Goal: Entertainment & Leisure: Consume media (video, audio)

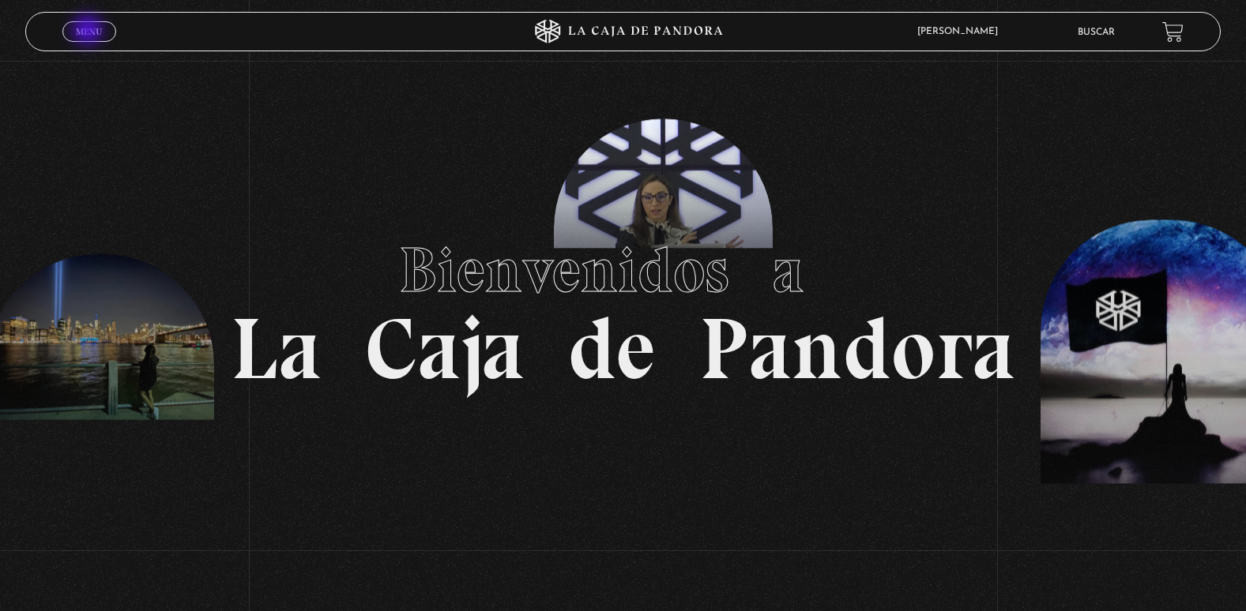
click at [89, 32] on span "Menu" at bounding box center [89, 31] width 26 height 9
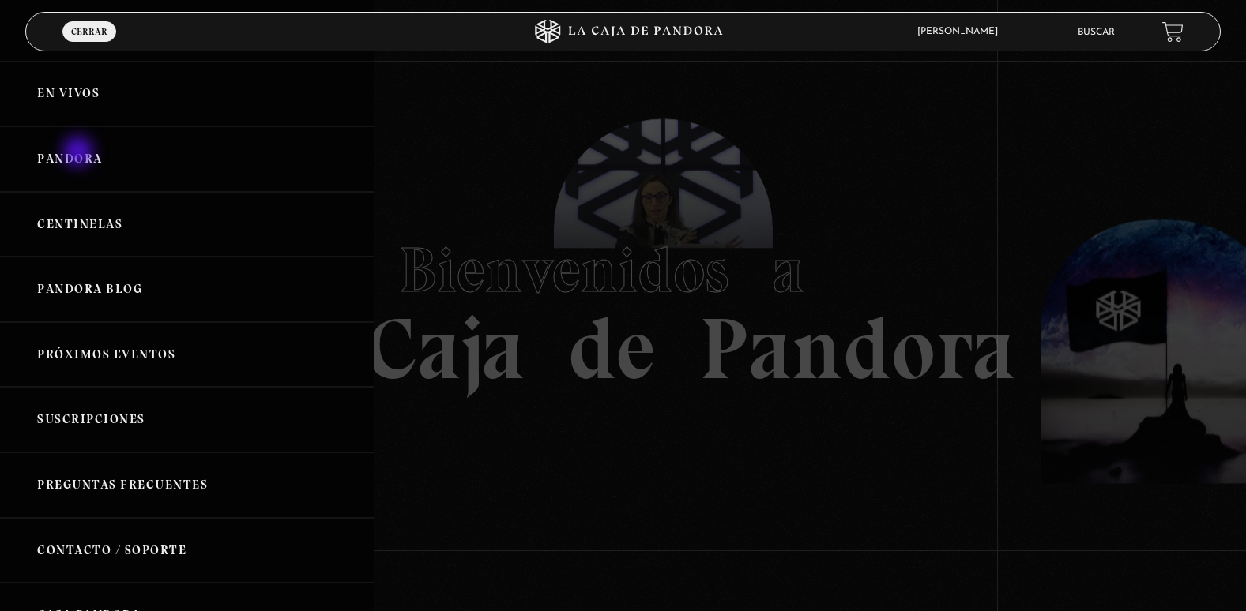
click at [79, 152] on link "Pandora" at bounding box center [187, 159] width 374 height 66
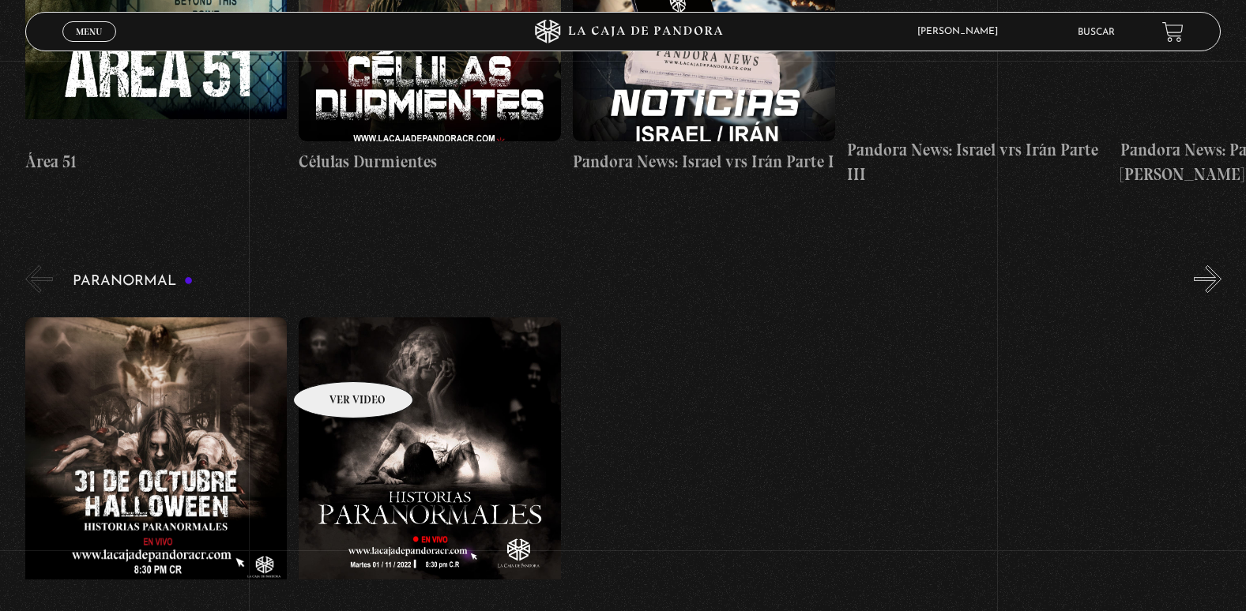
scroll to position [553, 0]
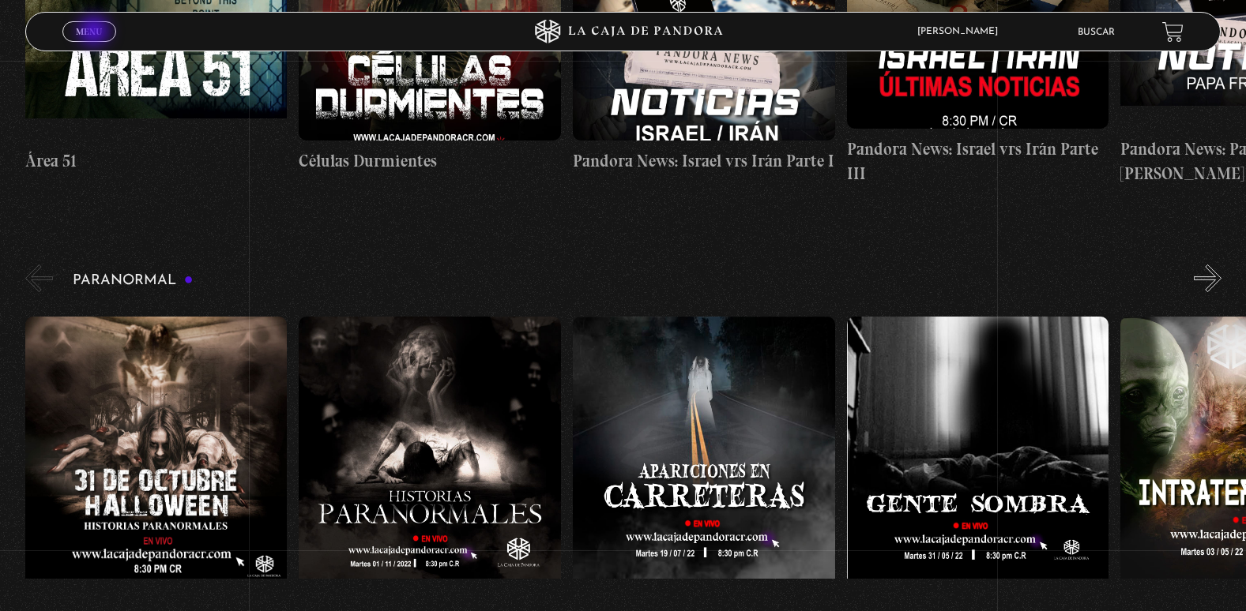
click at [96, 32] on span "Menu" at bounding box center [89, 31] width 26 height 9
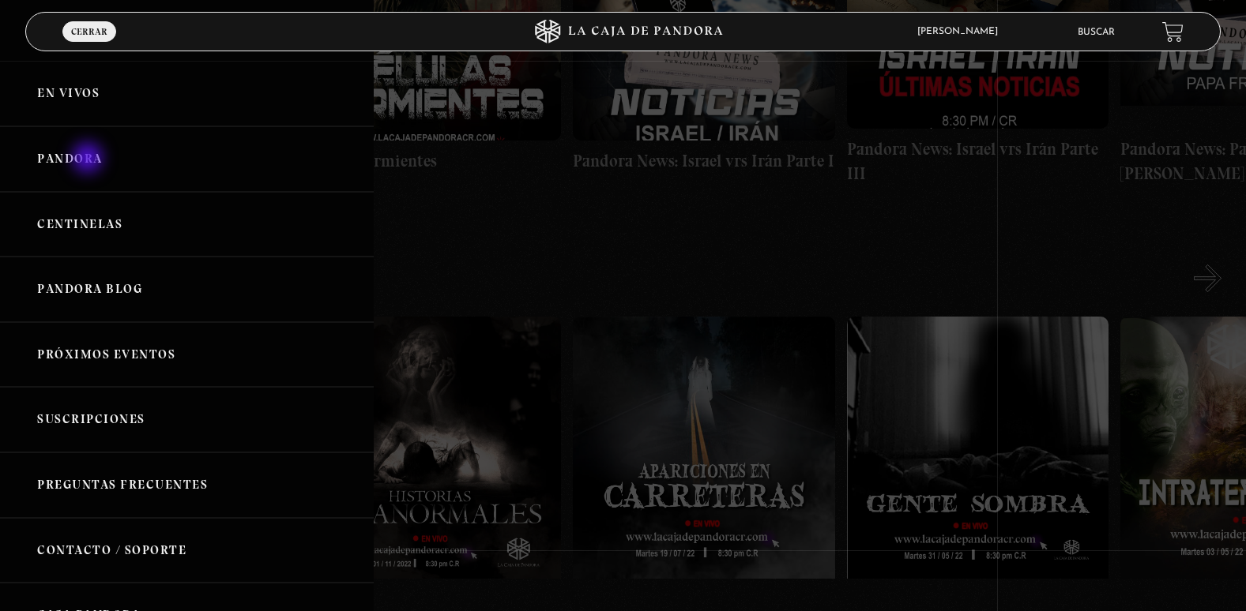
click at [89, 160] on link "Pandora" at bounding box center [187, 159] width 374 height 66
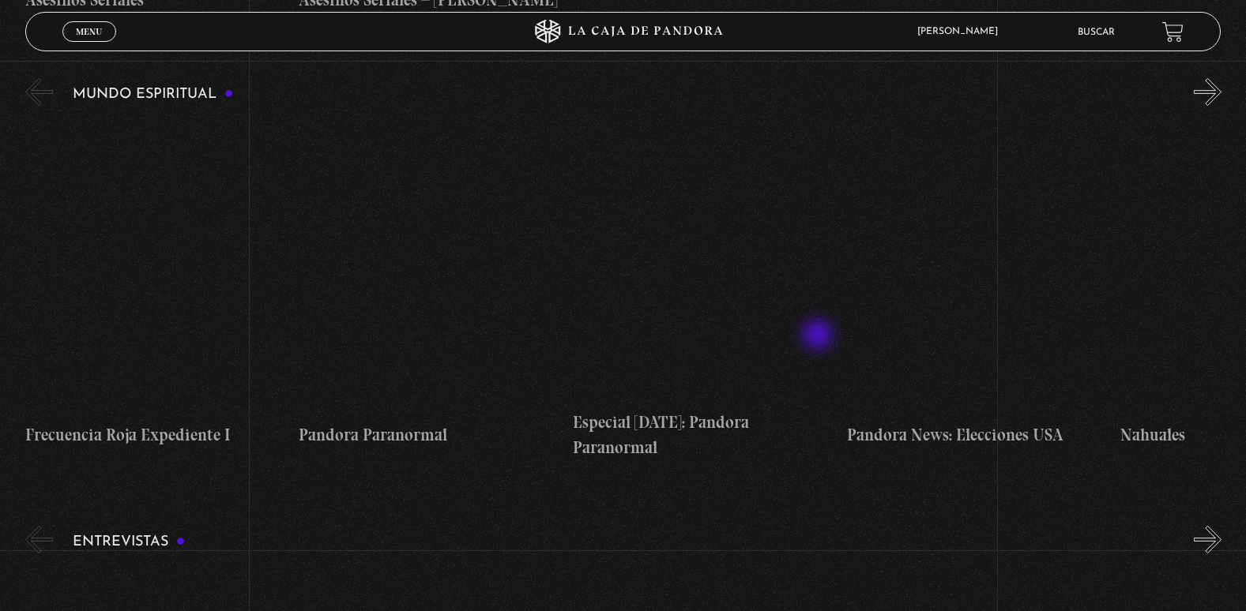
scroll to position [4721, 0]
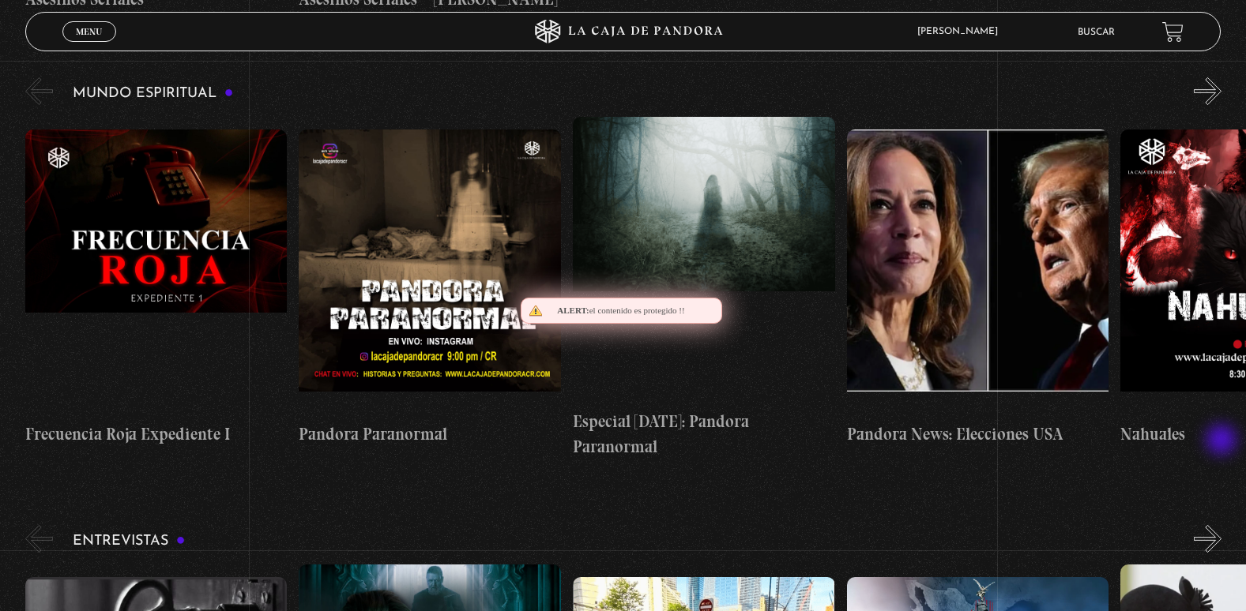
click at [1221, 525] on button "»" at bounding box center [1207, 539] width 28 height 28
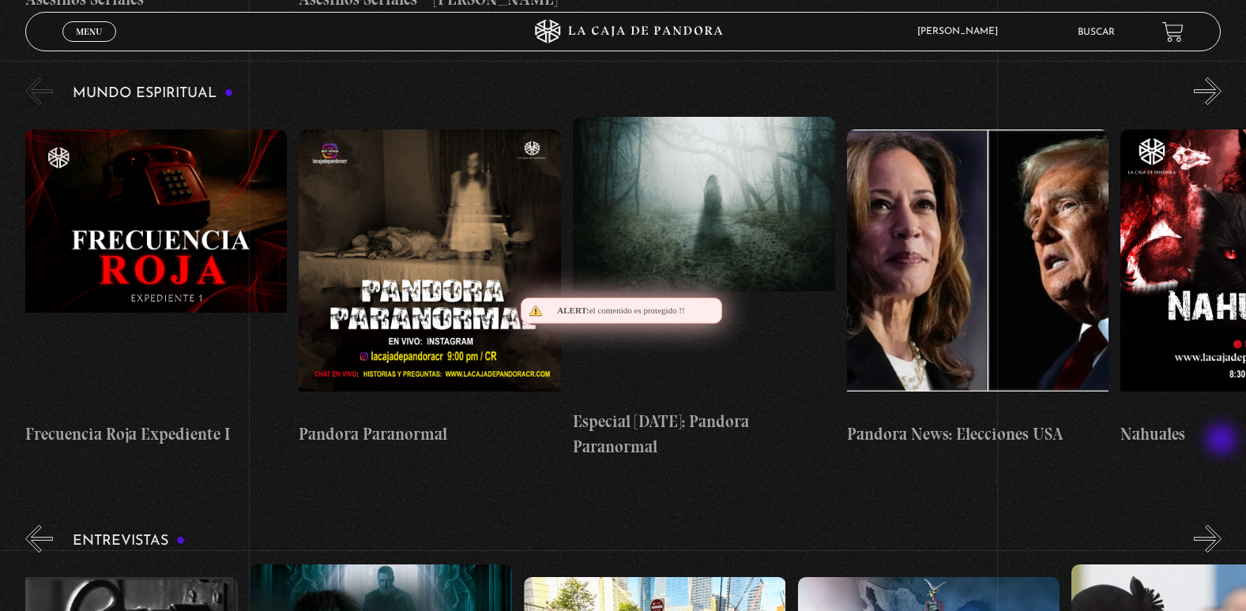
click at [1221, 525] on button "»" at bounding box center [1207, 539] width 28 height 28
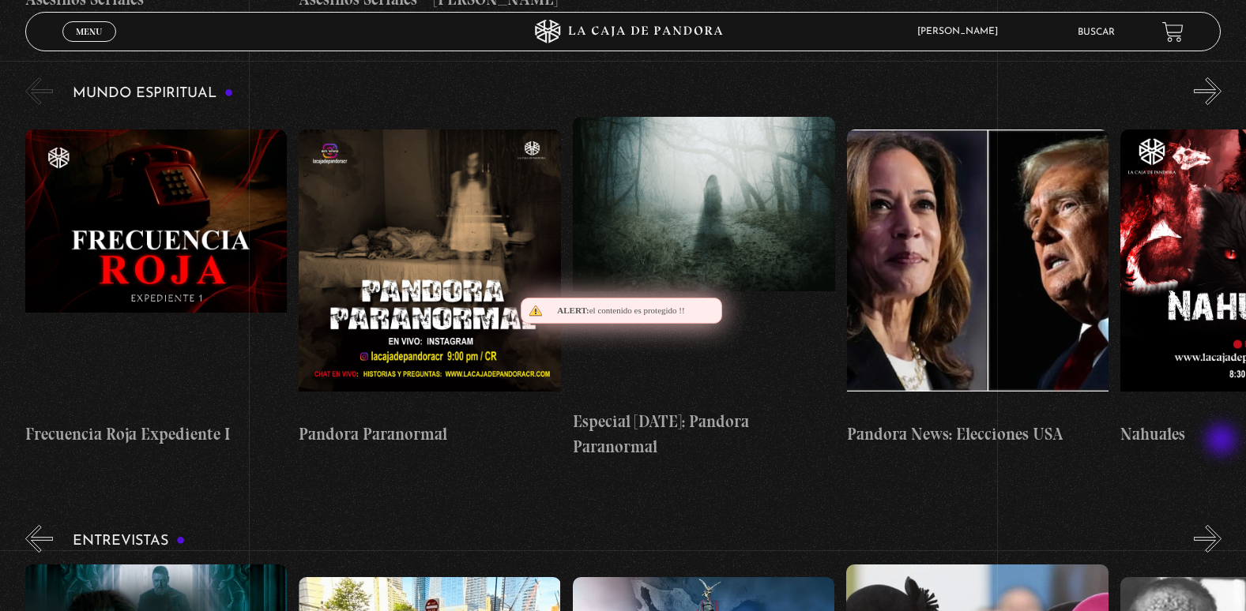
click at [1221, 525] on button "»" at bounding box center [1207, 539] width 28 height 28
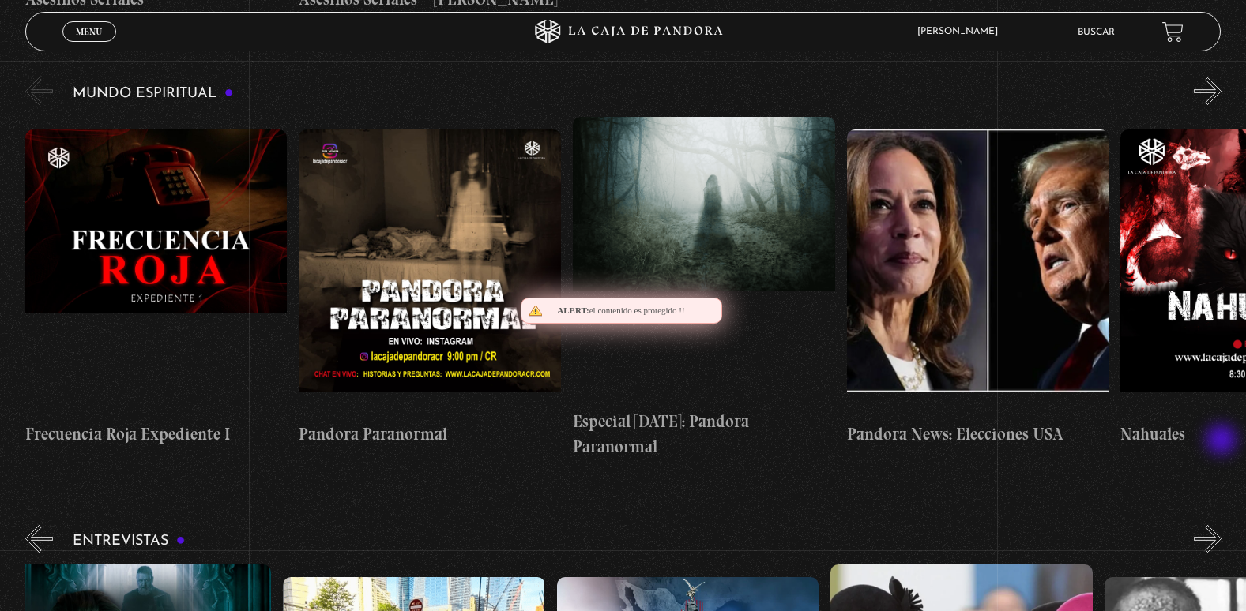
click at [1221, 525] on button "»" at bounding box center [1207, 539] width 28 height 28
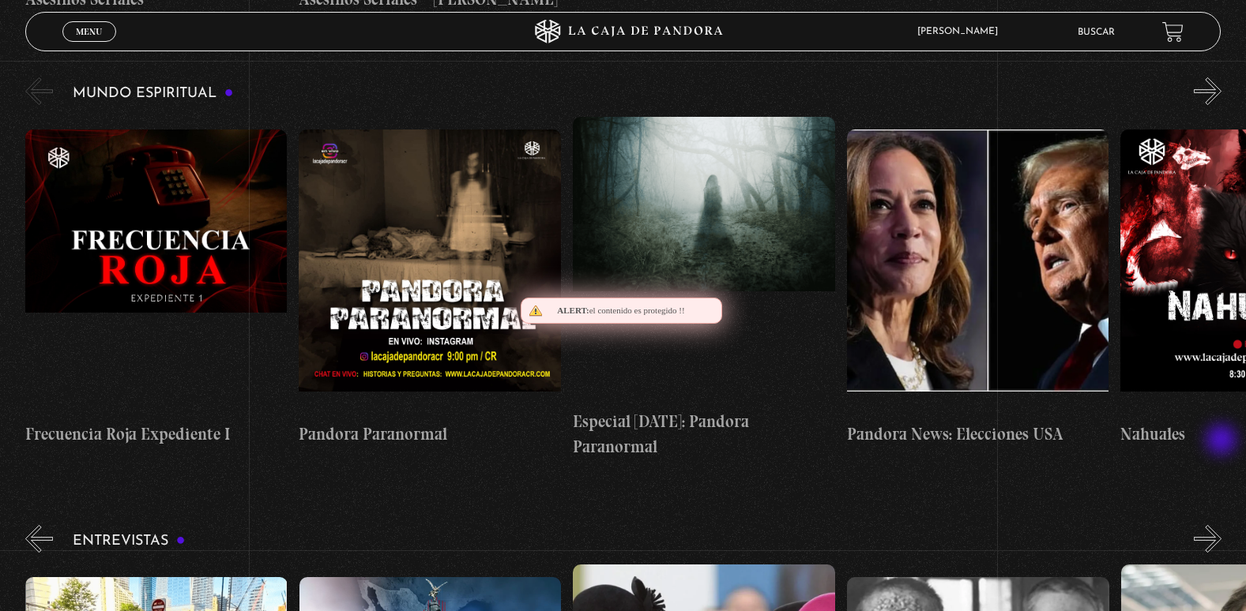
click at [1221, 525] on button "»" at bounding box center [1207, 539] width 28 height 28
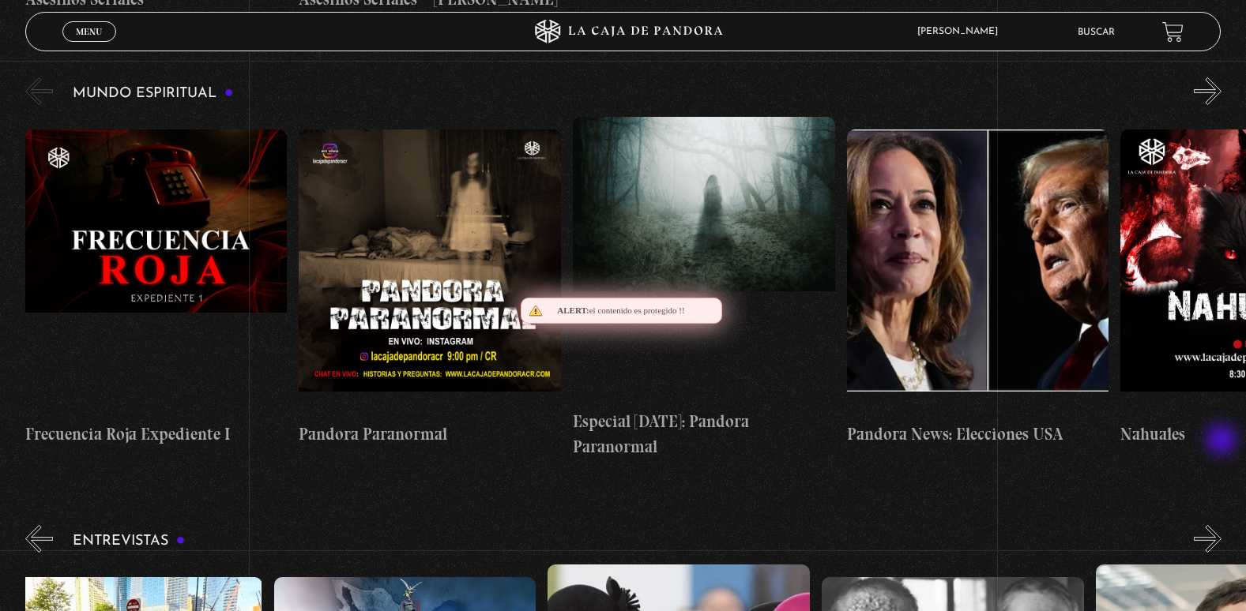
click at [1221, 525] on button "»" at bounding box center [1207, 539] width 28 height 28
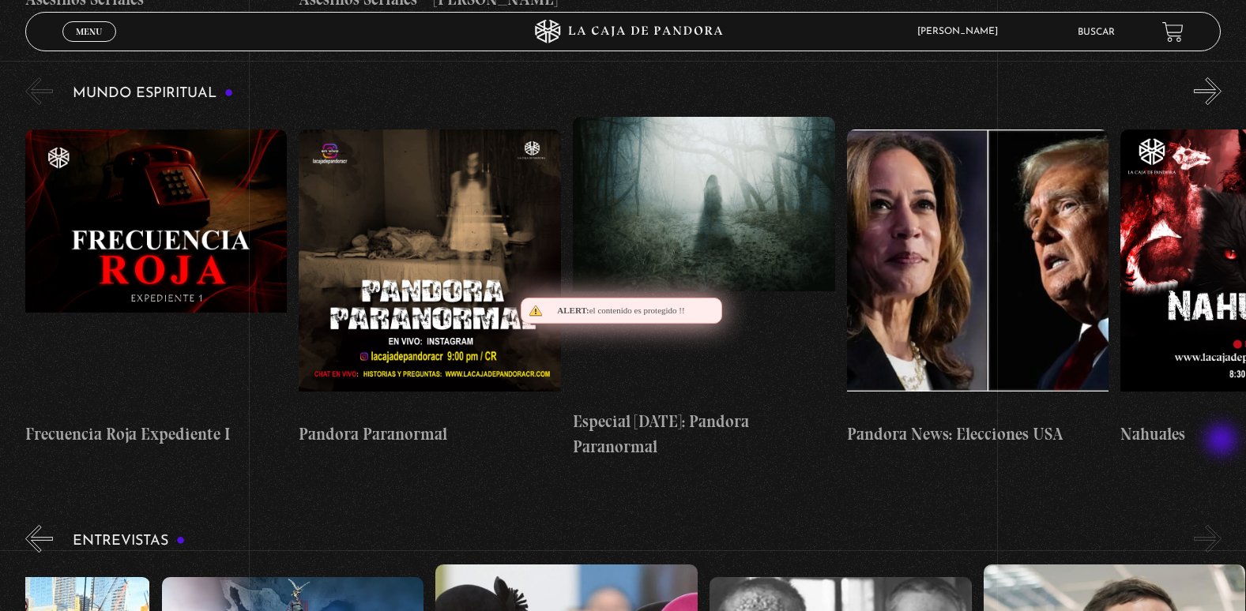
click at [1221, 525] on button "»" at bounding box center [1207, 539] width 28 height 28
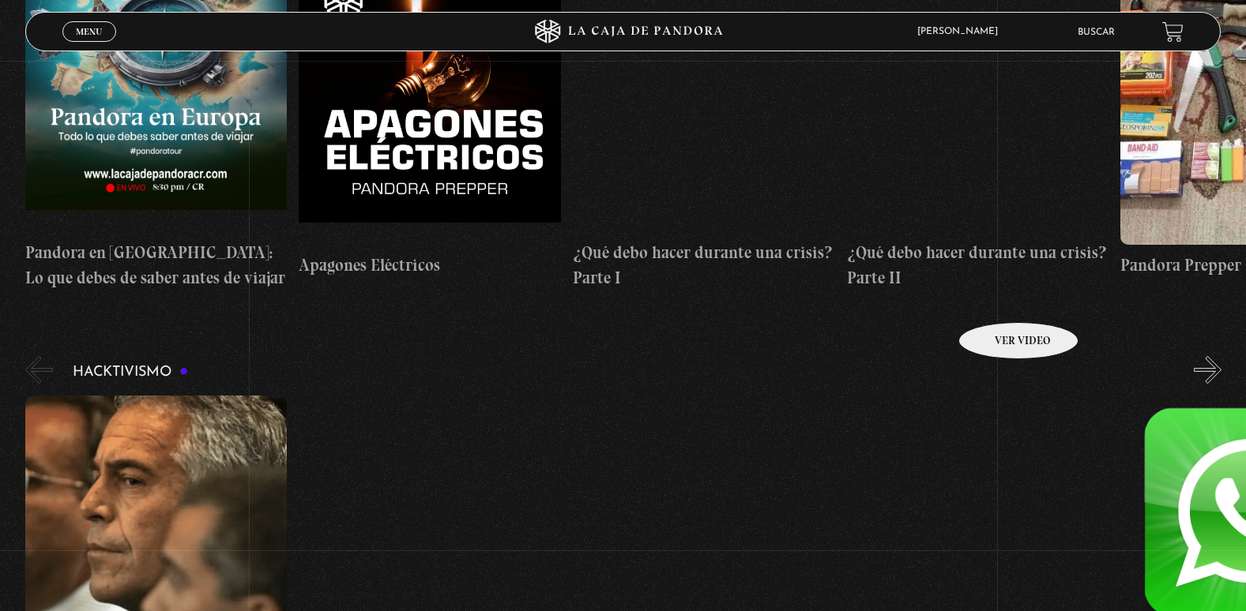
scroll to position [3536, 0]
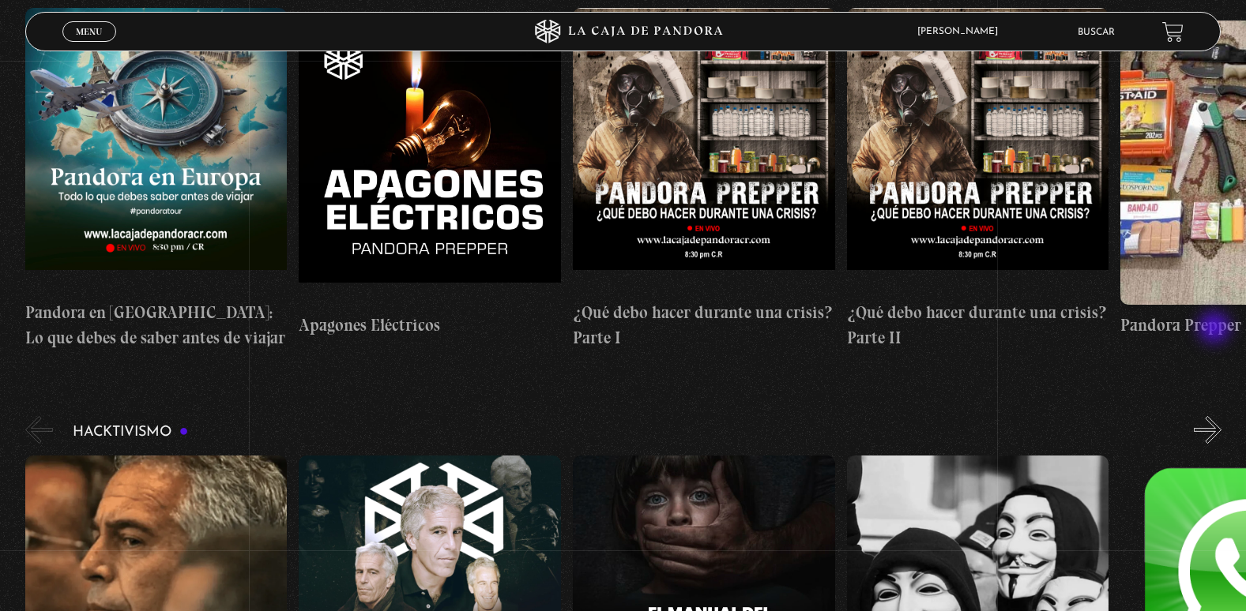
click at [1216, 416] on button "»" at bounding box center [1207, 430] width 28 height 28
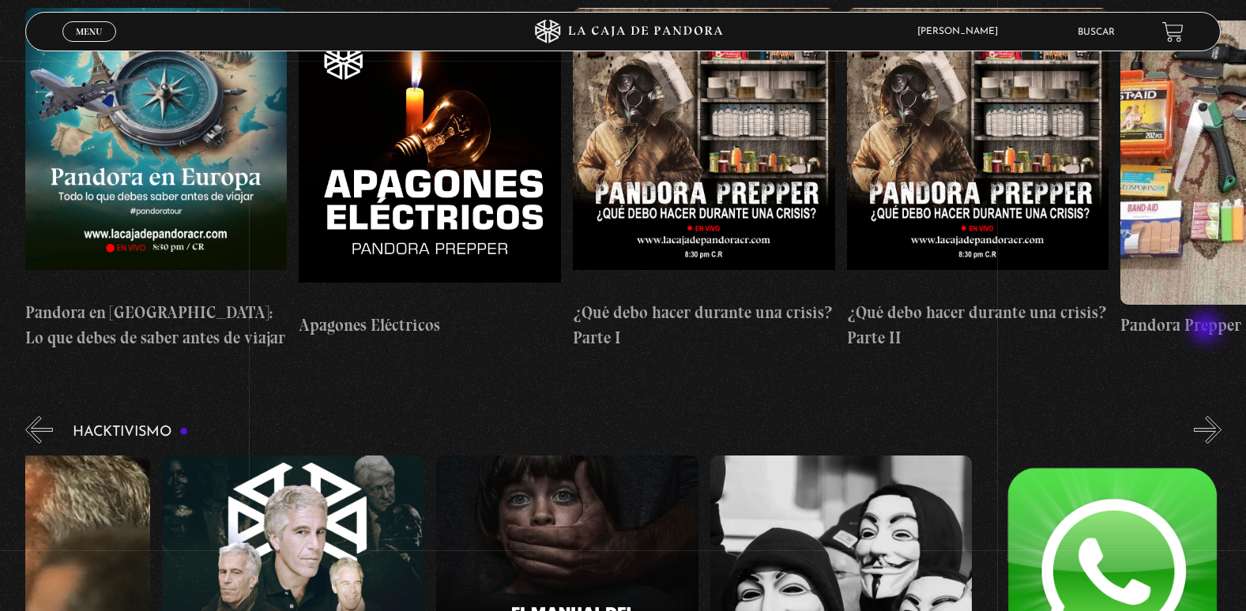
scroll to position [0, 137]
click at [1207, 416] on button "»" at bounding box center [1207, 430] width 28 height 28
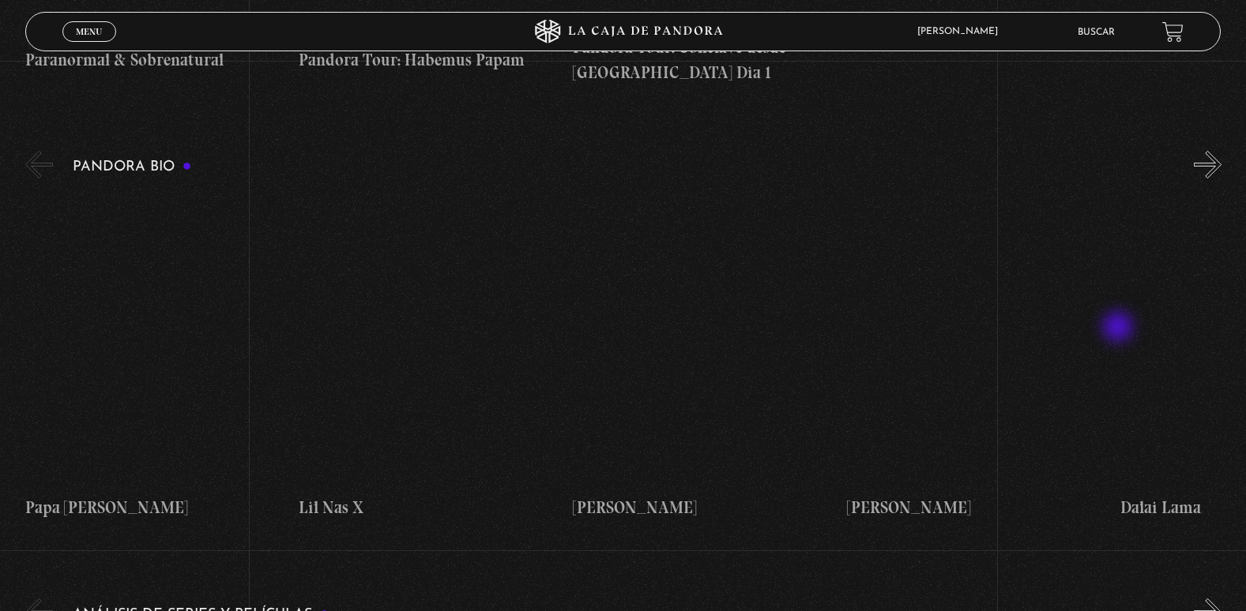
scroll to position [1562, 0]
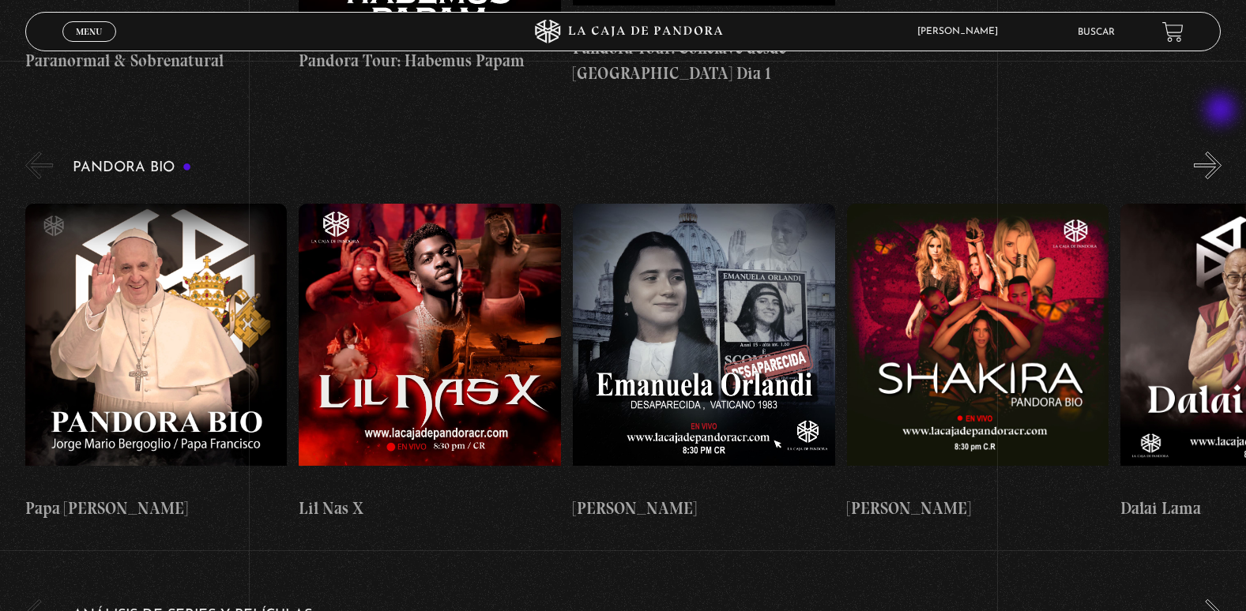
click at [1221, 152] on button "»" at bounding box center [1207, 166] width 28 height 28
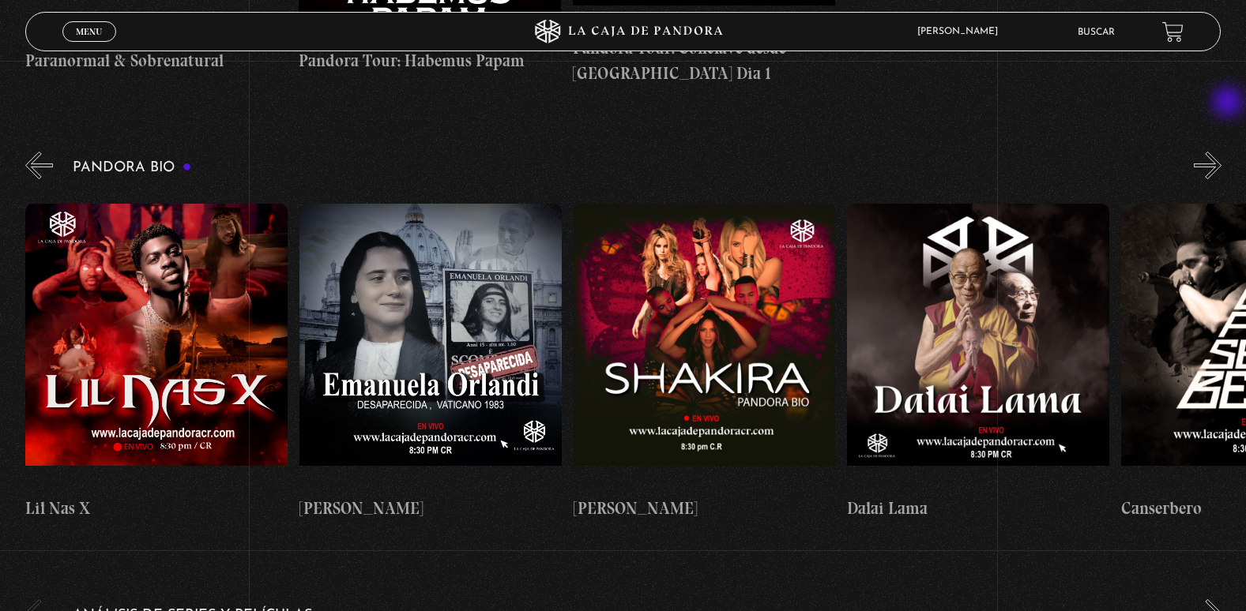
click at [1221, 152] on button "»" at bounding box center [1207, 166] width 28 height 28
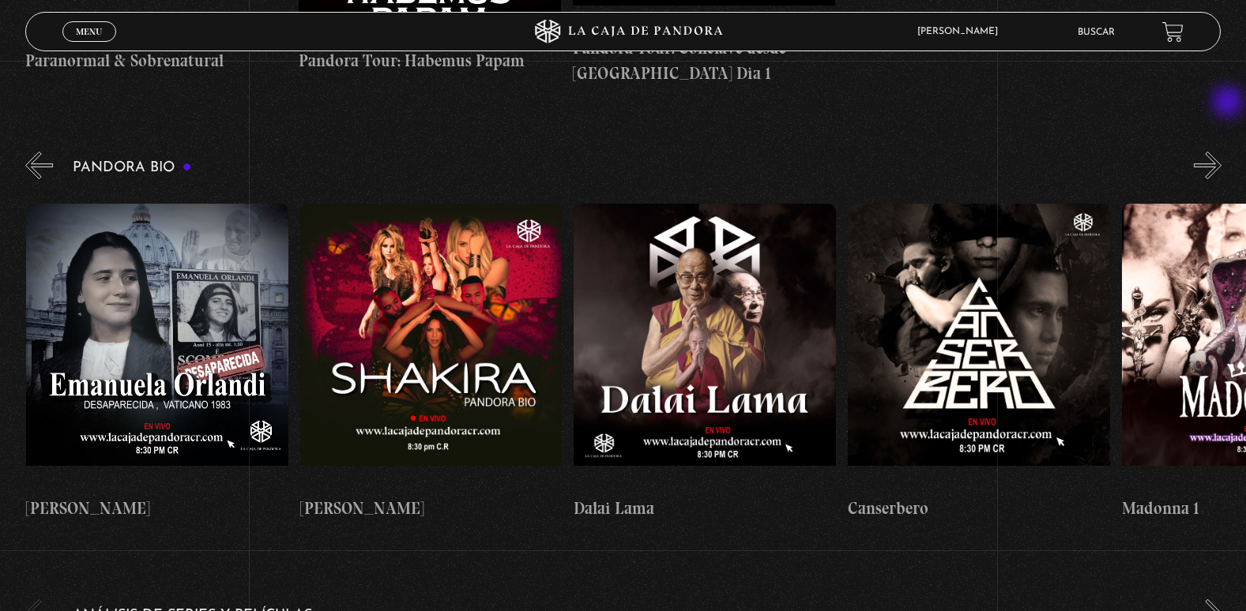
scroll to position [0, 547]
click at [1217, 152] on button "»" at bounding box center [1207, 166] width 28 height 28
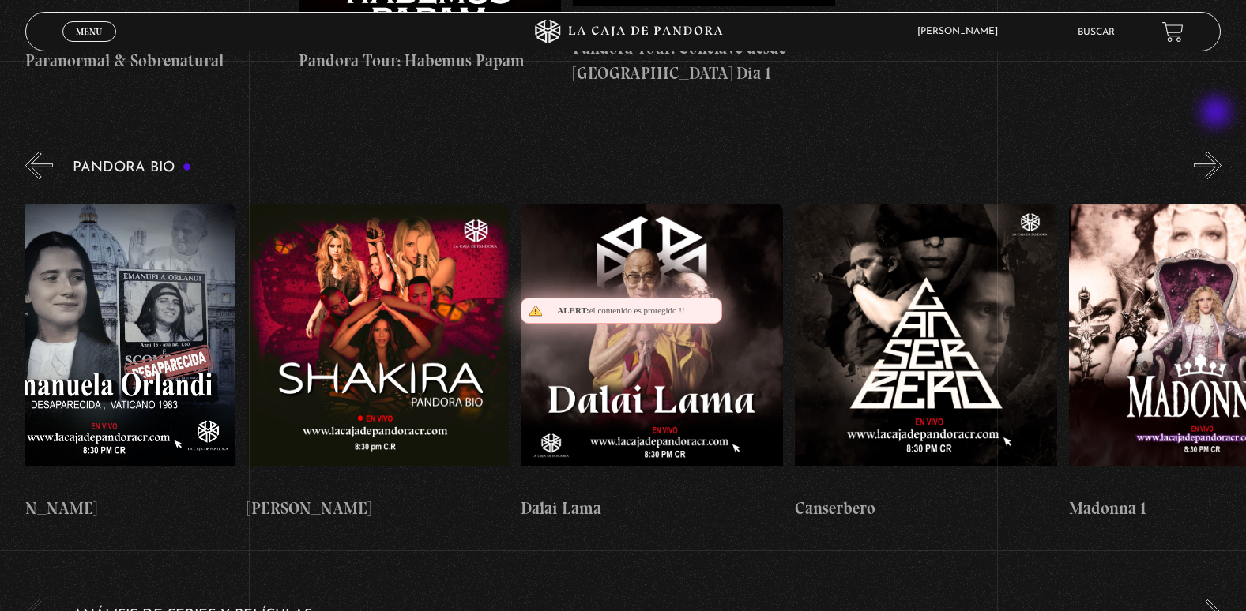
click at [1217, 152] on button "»" at bounding box center [1207, 166] width 28 height 28
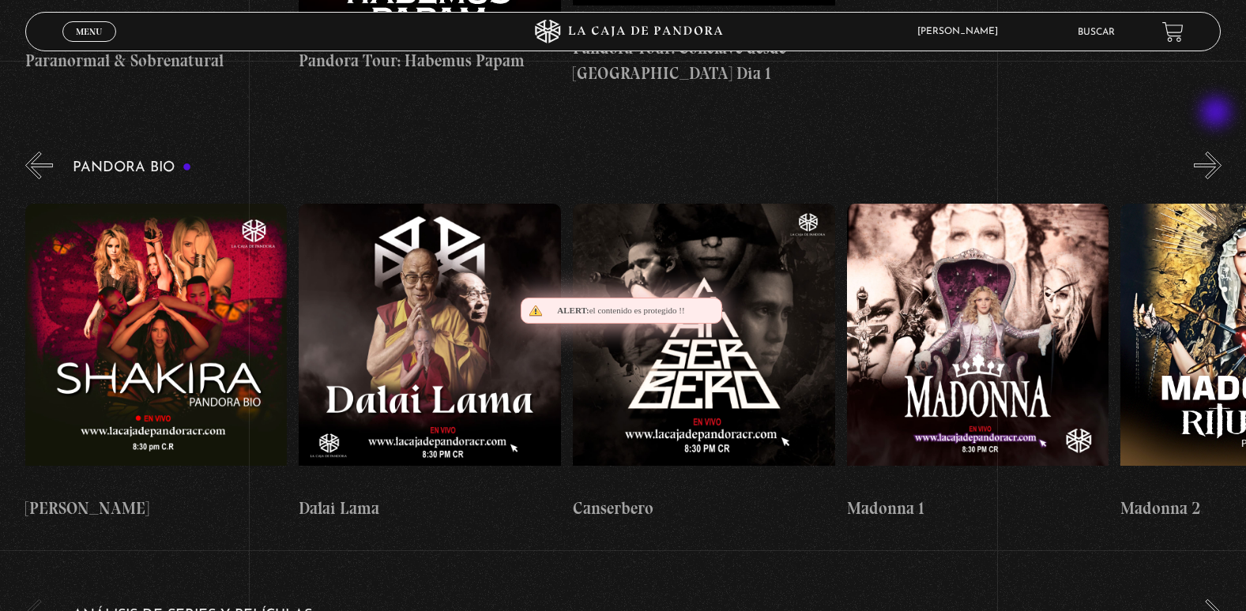
click at [1217, 152] on button "»" at bounding box center [1207, 166] width 28 height 28
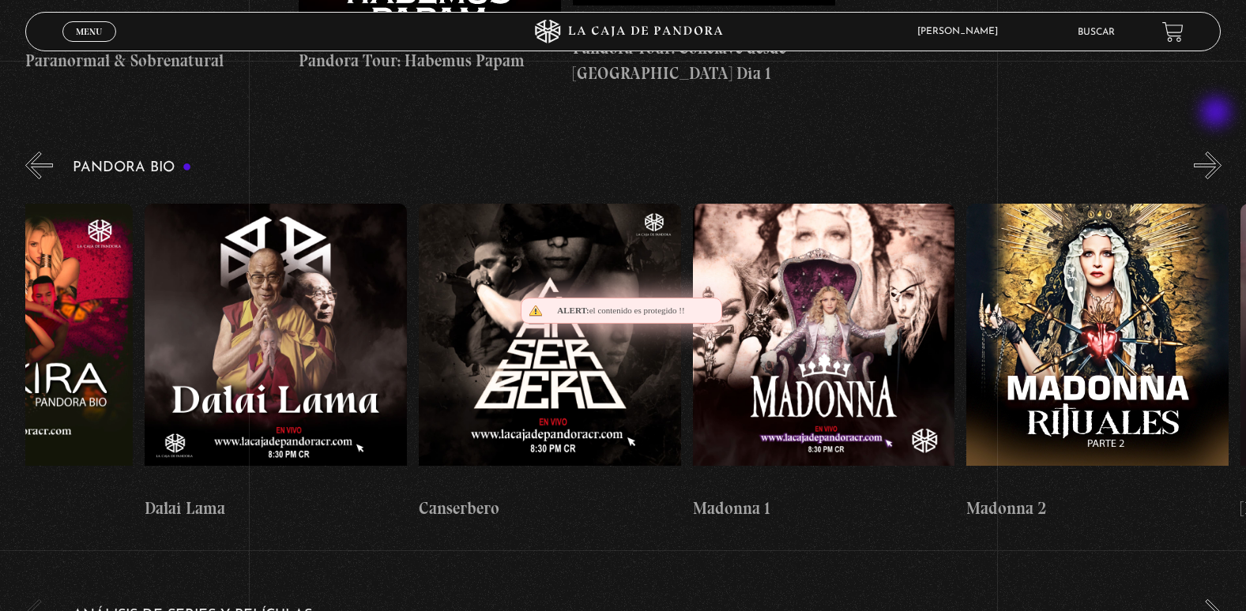
click at [1217, 152] on button "»" at bounding box center [1207, 166] width 28 height 28
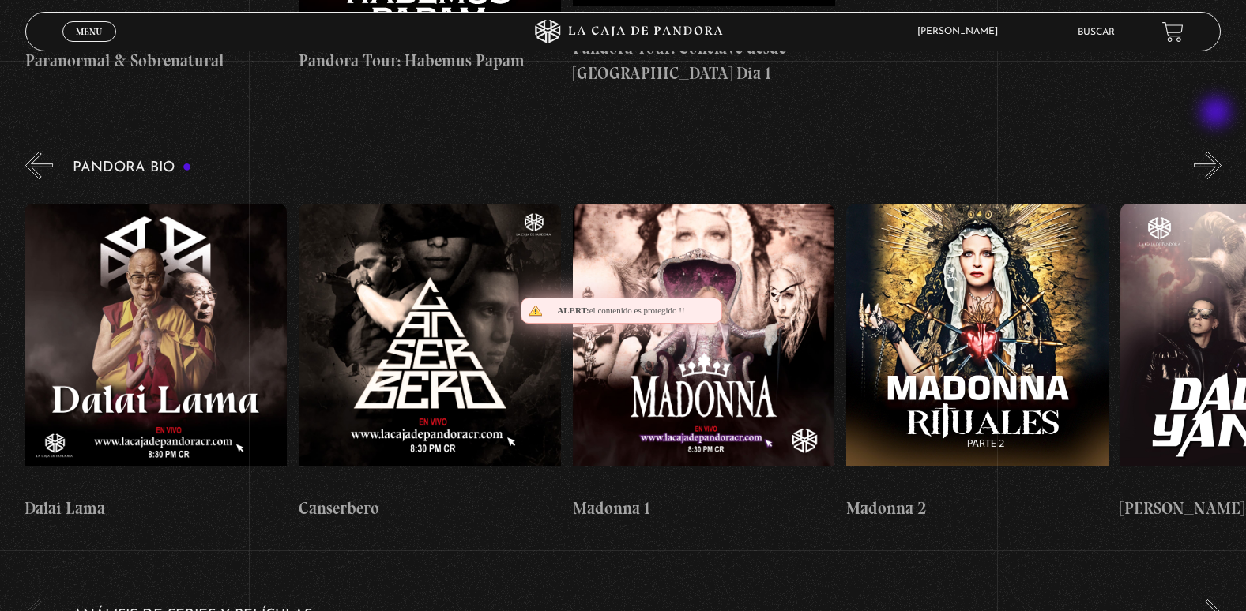
click at [1217, 152] on button "»" at bounding box center [1207, 166] width 28 height 28
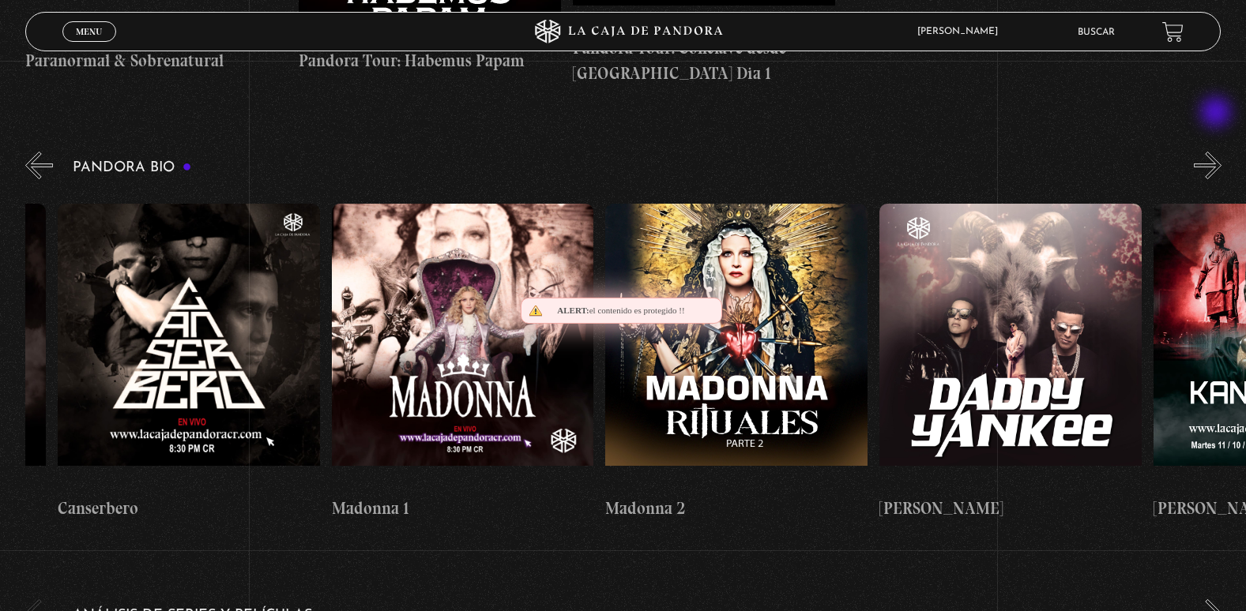
click at [1217, 152] on button "»" at bounding box center [1207, 166] width 28 height 28
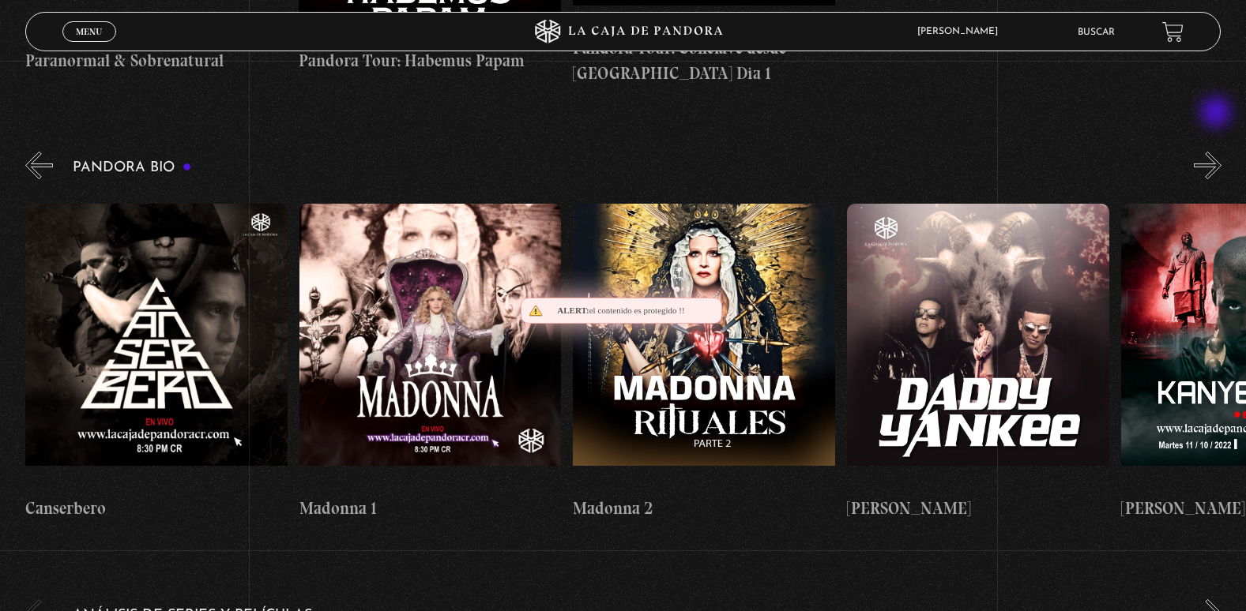
click at [1217, 152] on button "»" at bounding box center [1207, 166] width 28 height 28
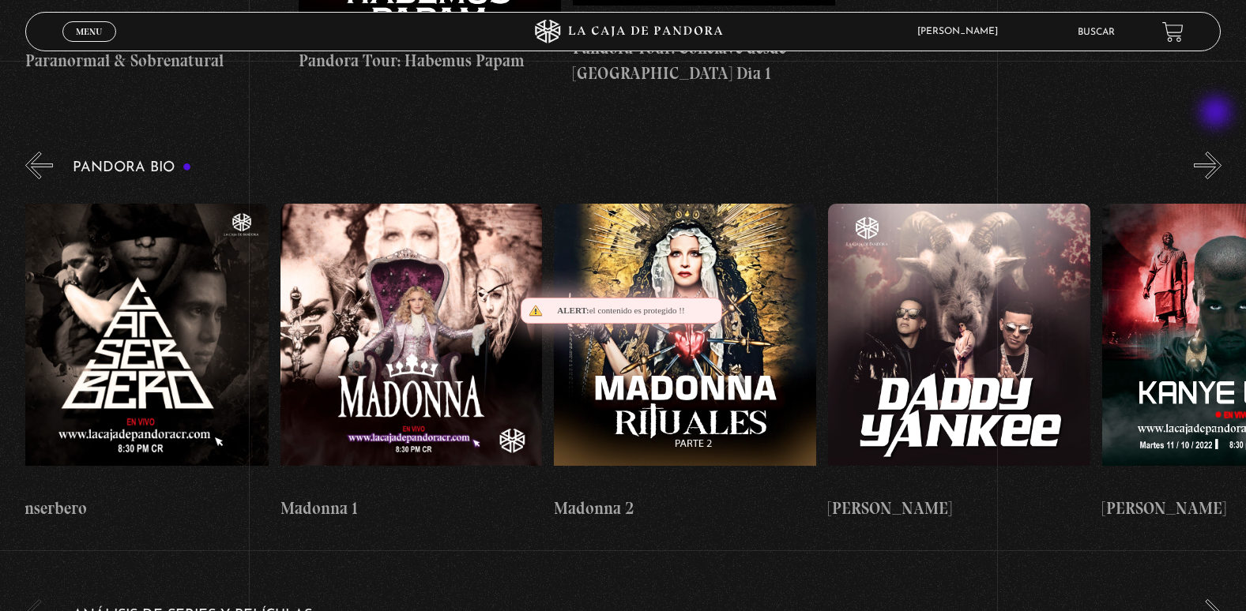
click at [1217, 152] on button "»" at bounding box center [1207, 166] width 28 height 28
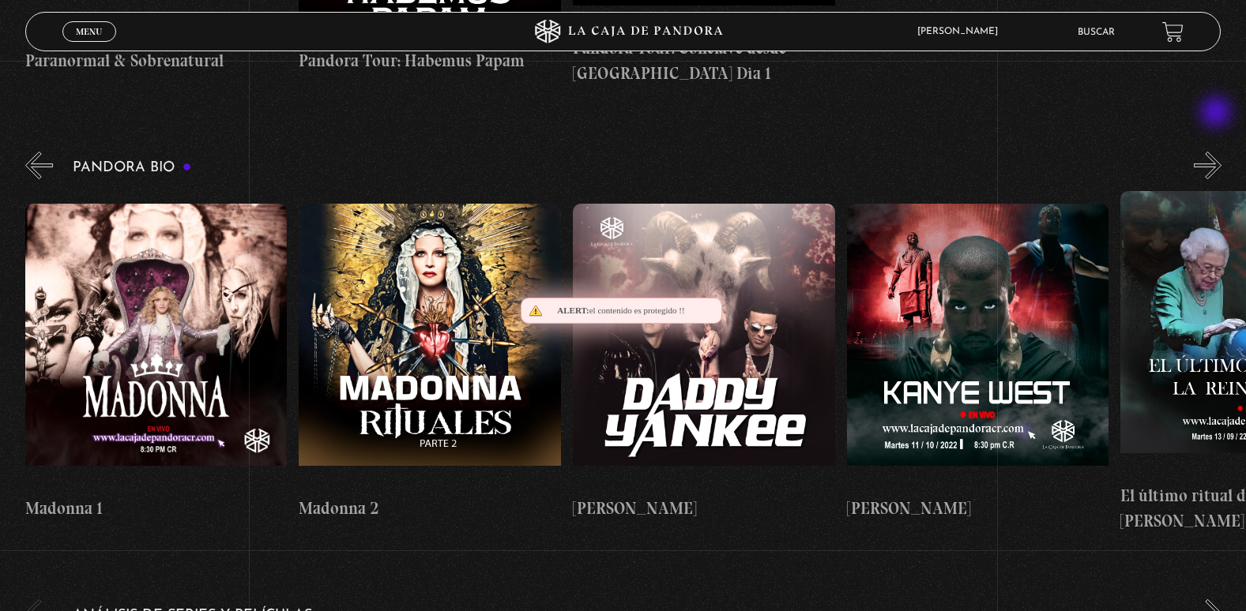
click at [1217, 152] on button "»" at bounding box center [1207, 166] width 28 height 28
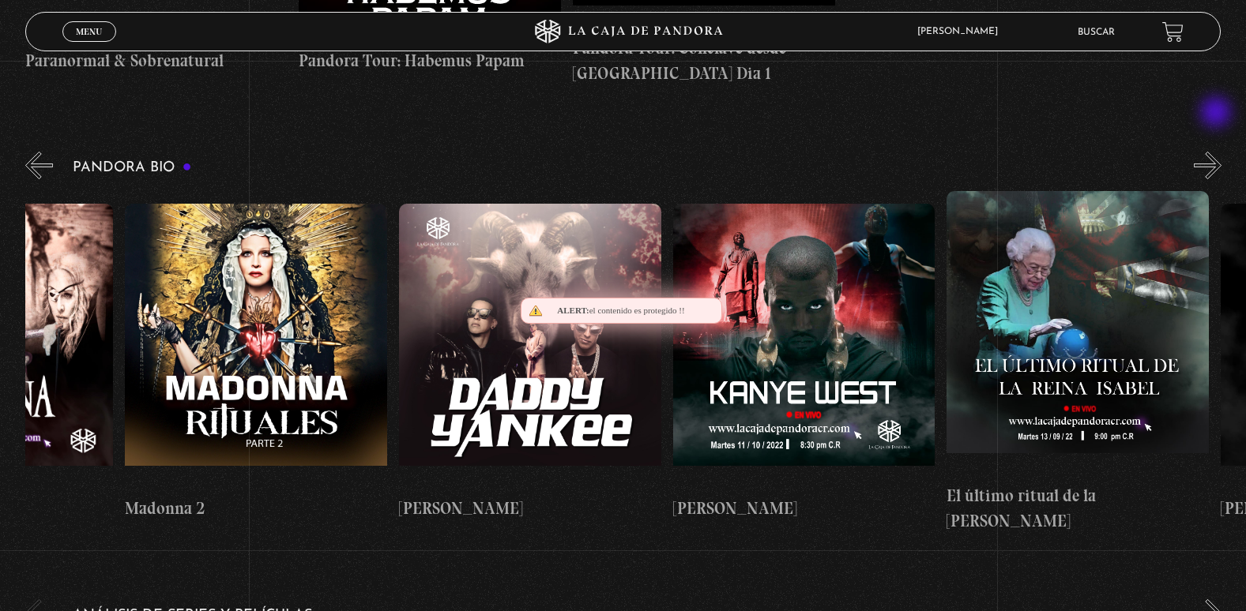
click at [1217, 152] on button "»" at bounding box center [1207, 166] width 28 height 28
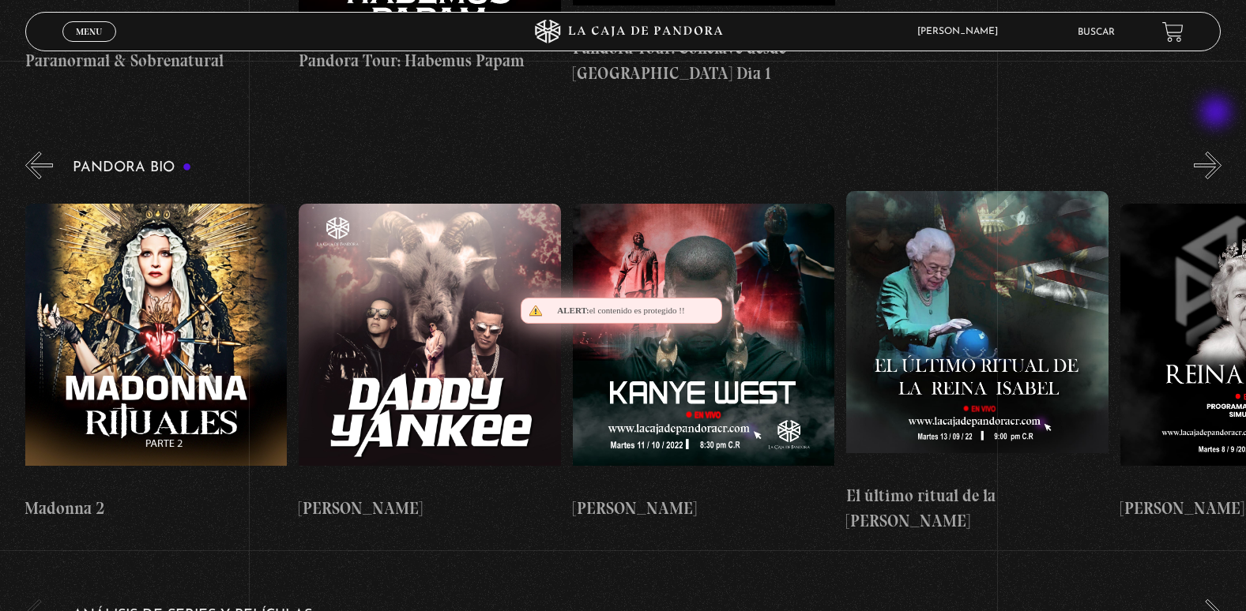
click at [1217, 152] on button "»" at bounding box center [1207, 166] width 28 height 28
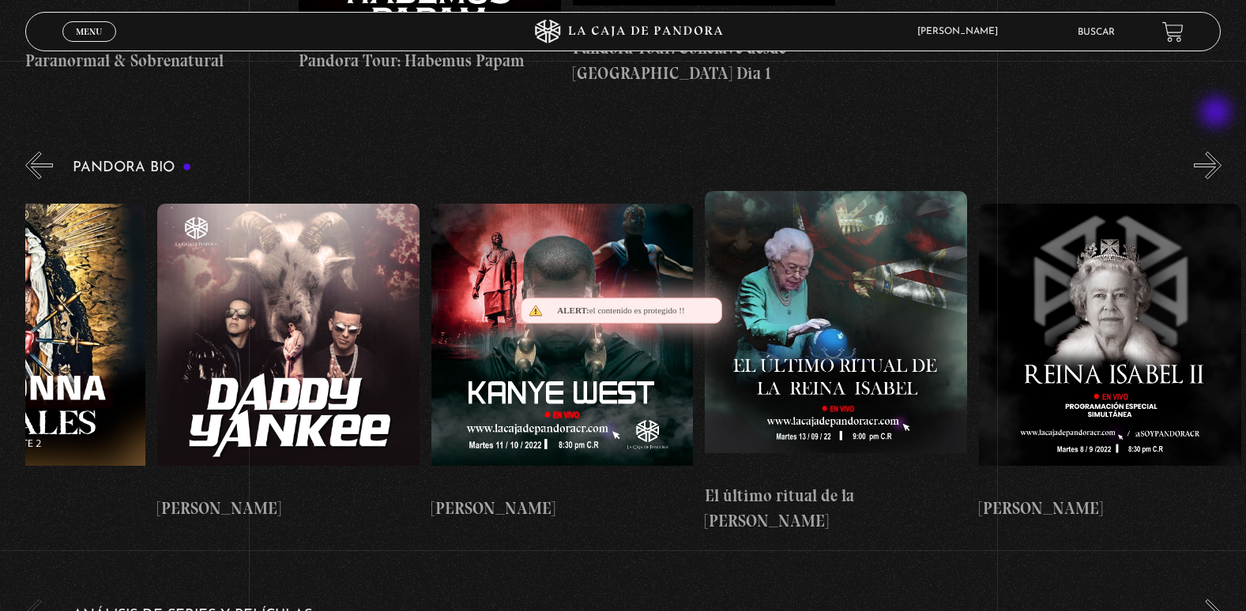
click at [1217, 152] on button "»" at bounding box center [1207, 166] width 28 height 28
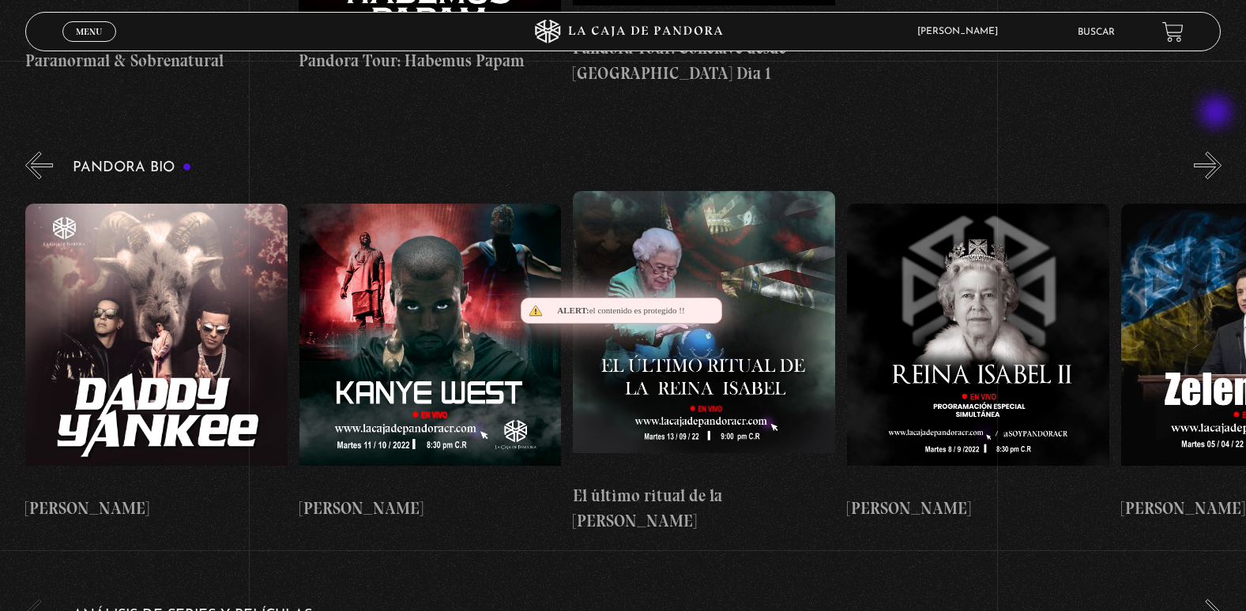
click at [1217, 152] on button "»" at bounding box center [1207, 166] width 28 height 28
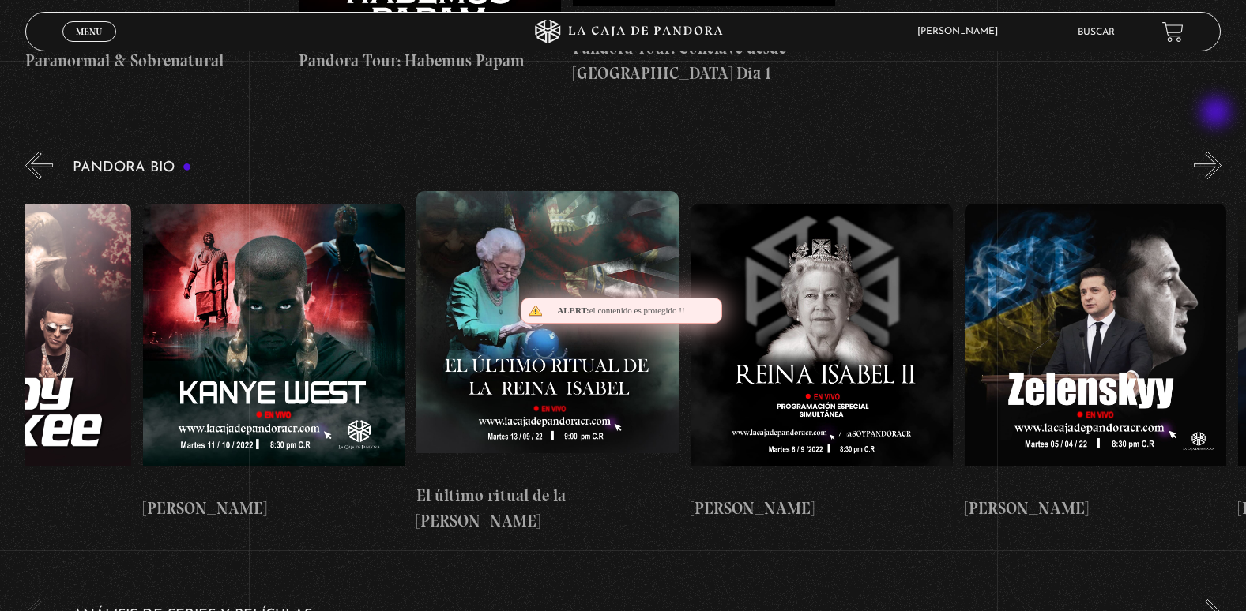
click at [1217, 152] on button "»" at bounding box center [1207, 166] width 28 height 28
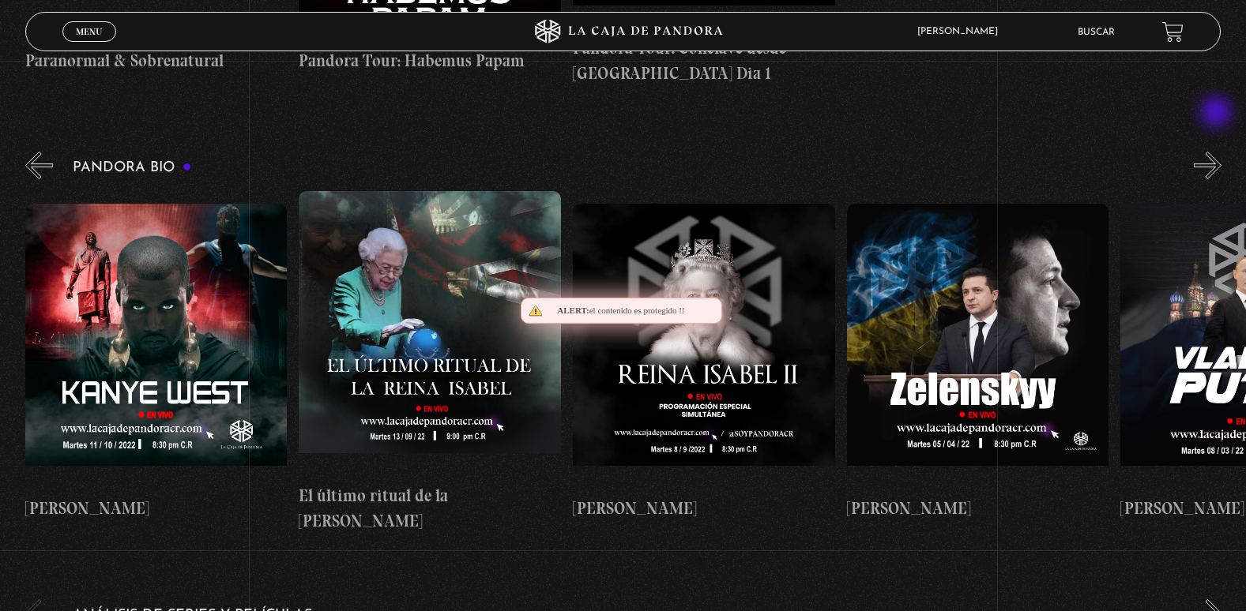
click at [1217, 152] on button "»" at bounding box center [1207, 166] width 28 height 28
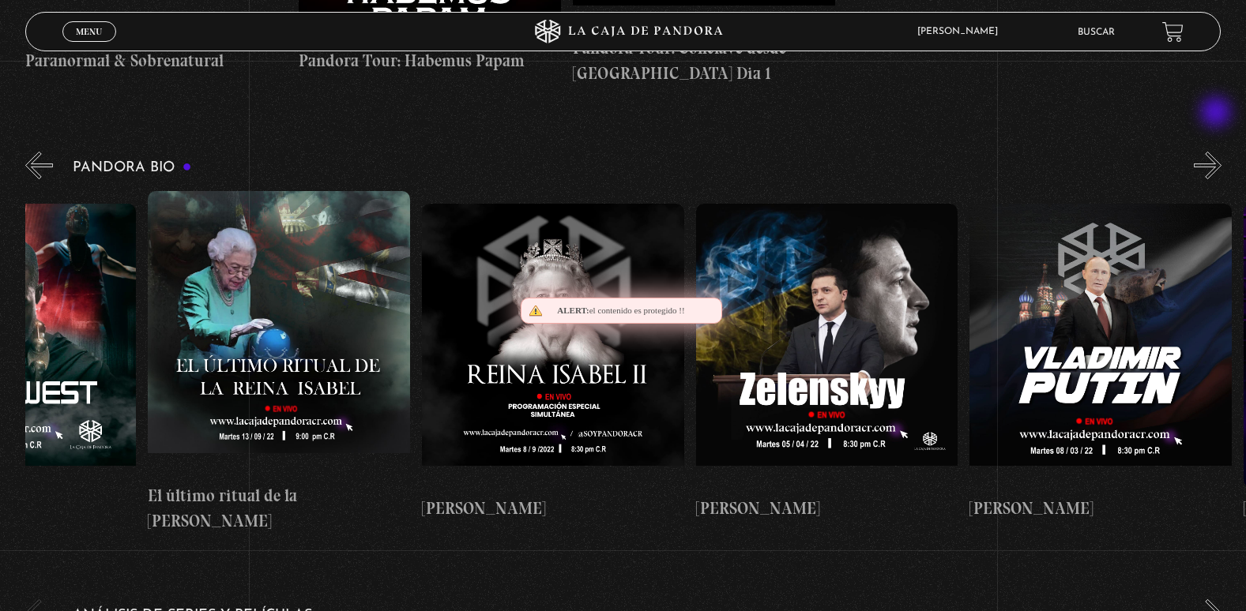
click at [1217, 152] on button "»" at bounding box center [1207, 166] width 28 height 28
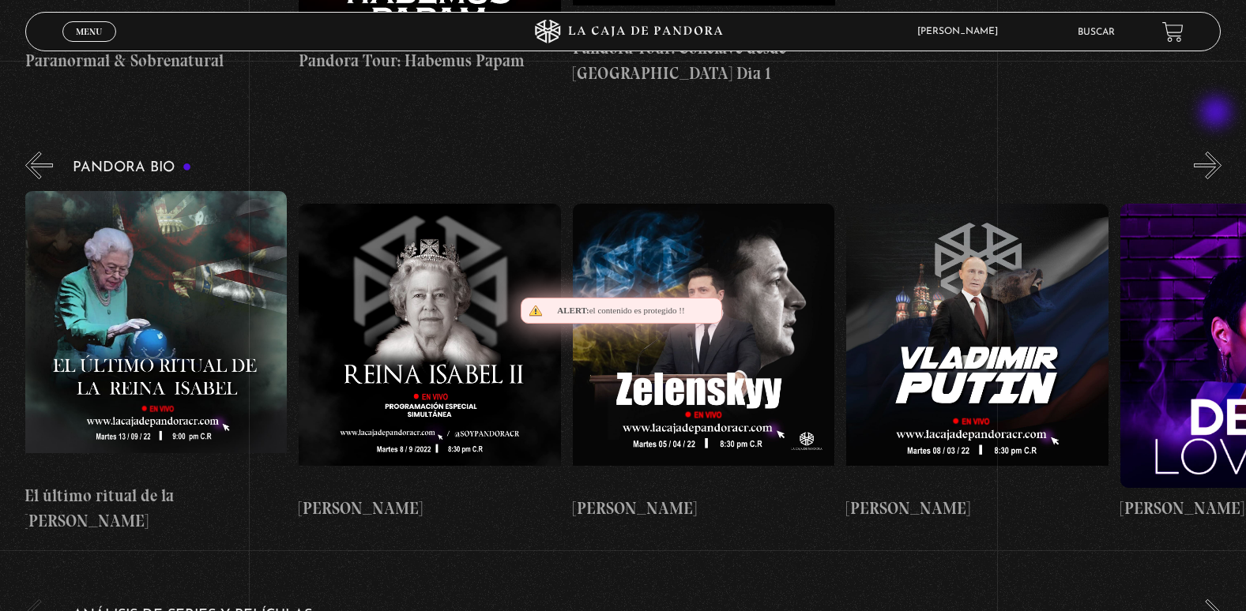
click at [1217, 152] on button "»" at bounding box center [1207, 166] width 28 height 28
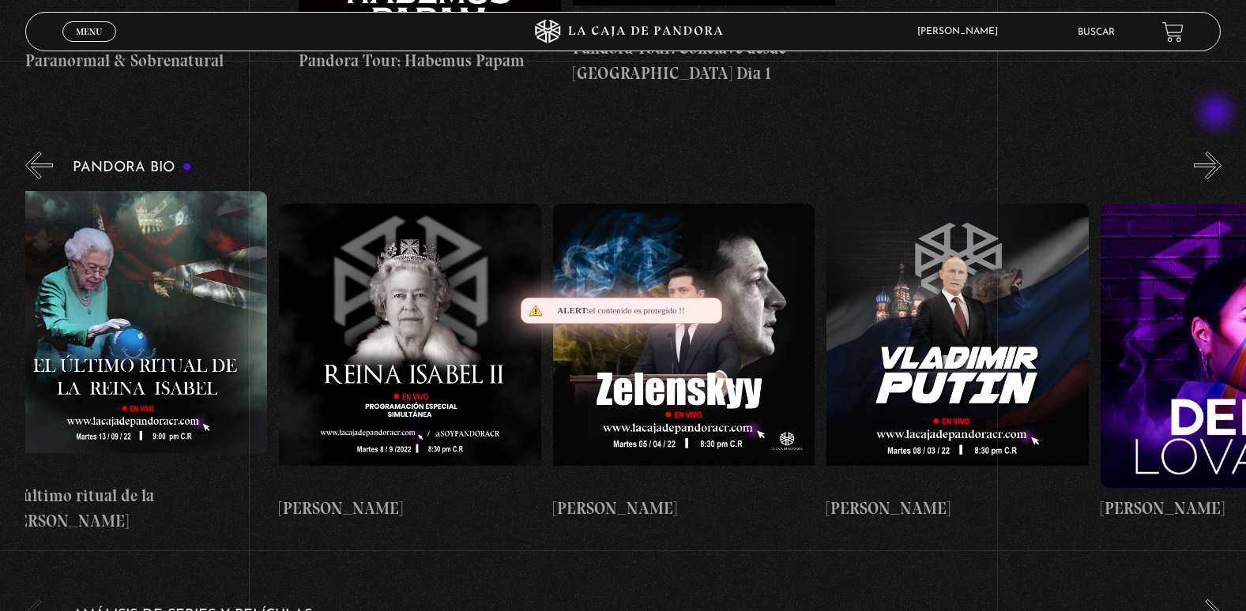
click at [1217, 152] on button "»" at bounding box center [1207, 166] width 28 height 28
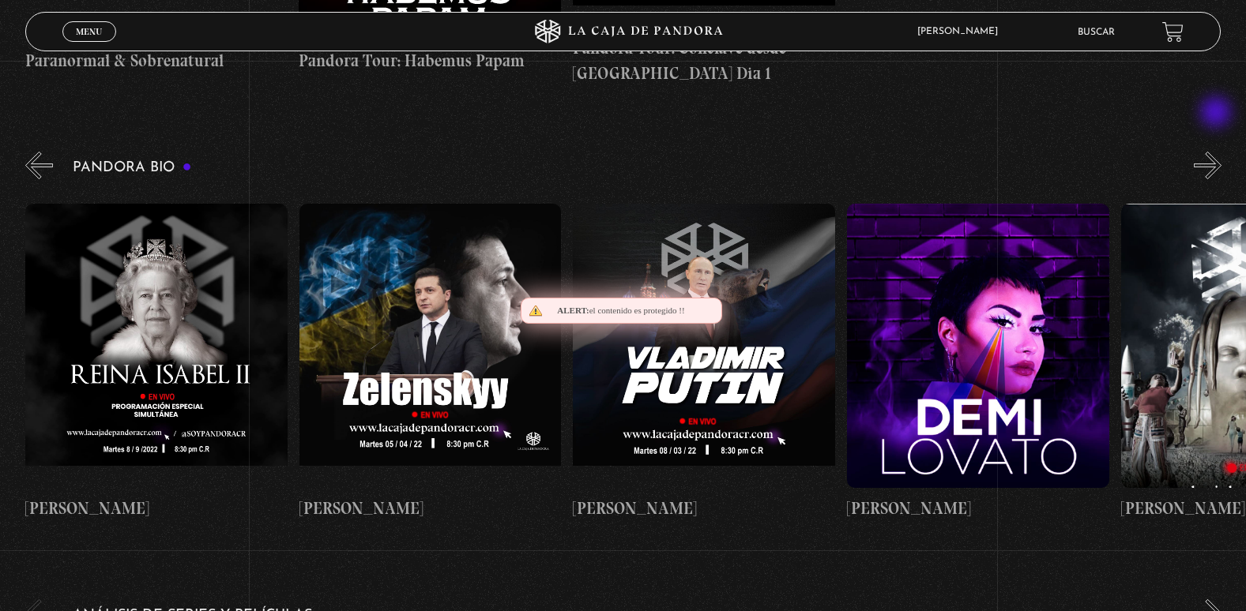
click at [1217, 152] on button "»" at bounding box center [1207, 166] width 28 height 28
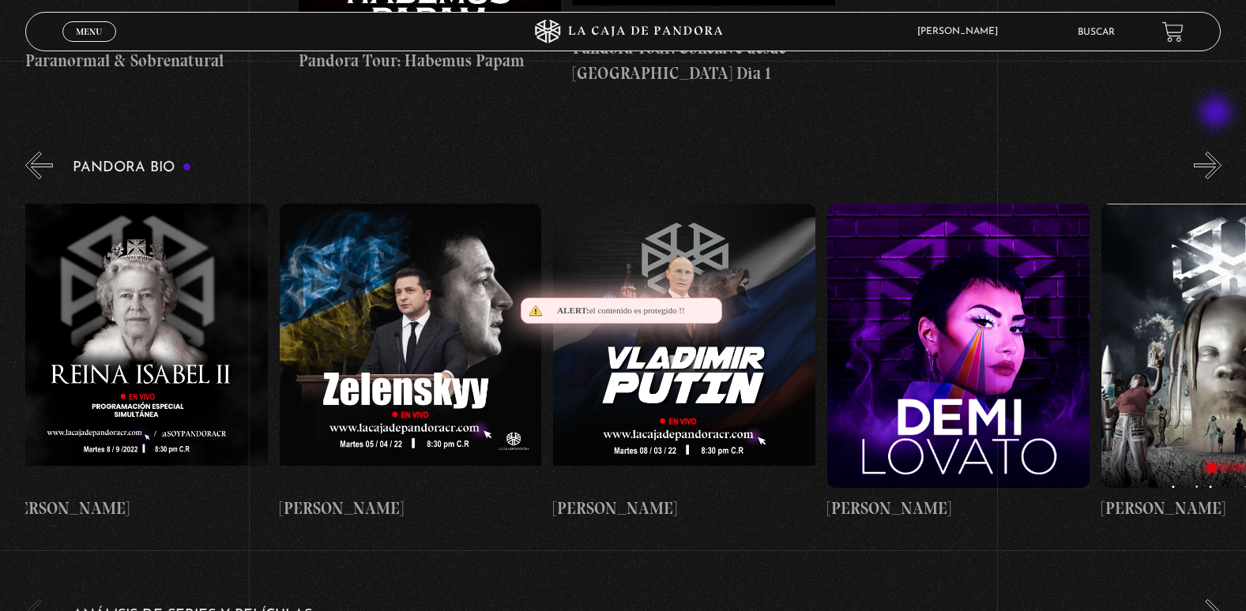
click at [1217, 152] on button "»" at bounding box center [1207, 166] width 28 height 28
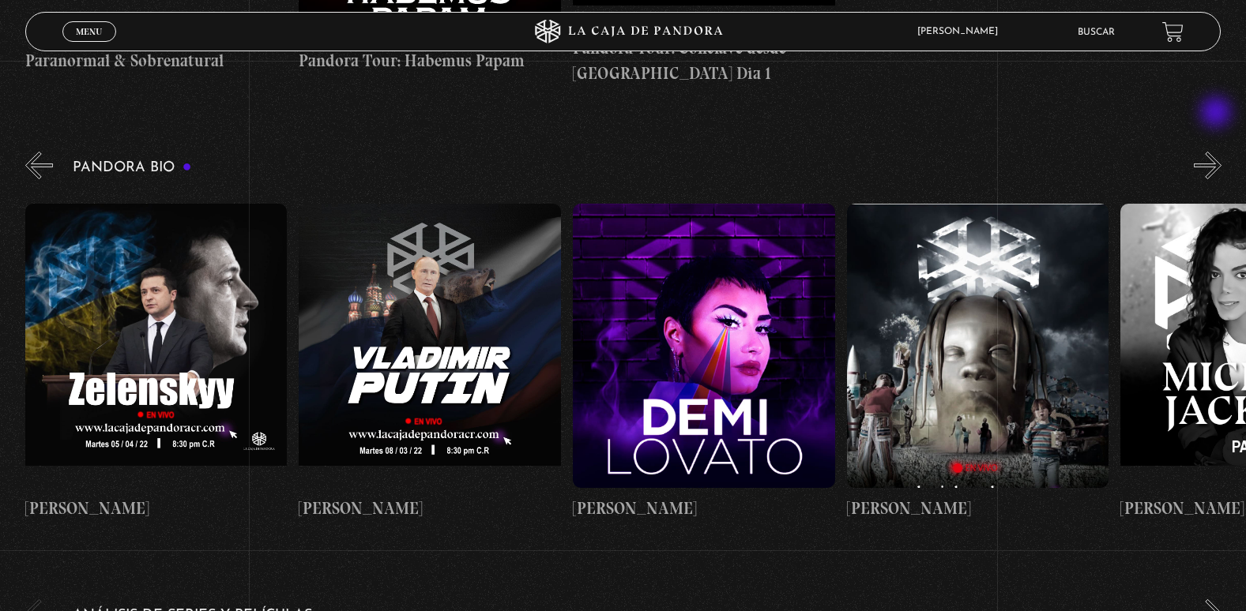
click at [1217, 152] on button "»" at bounding box center [1207, 166] width 28 height 28
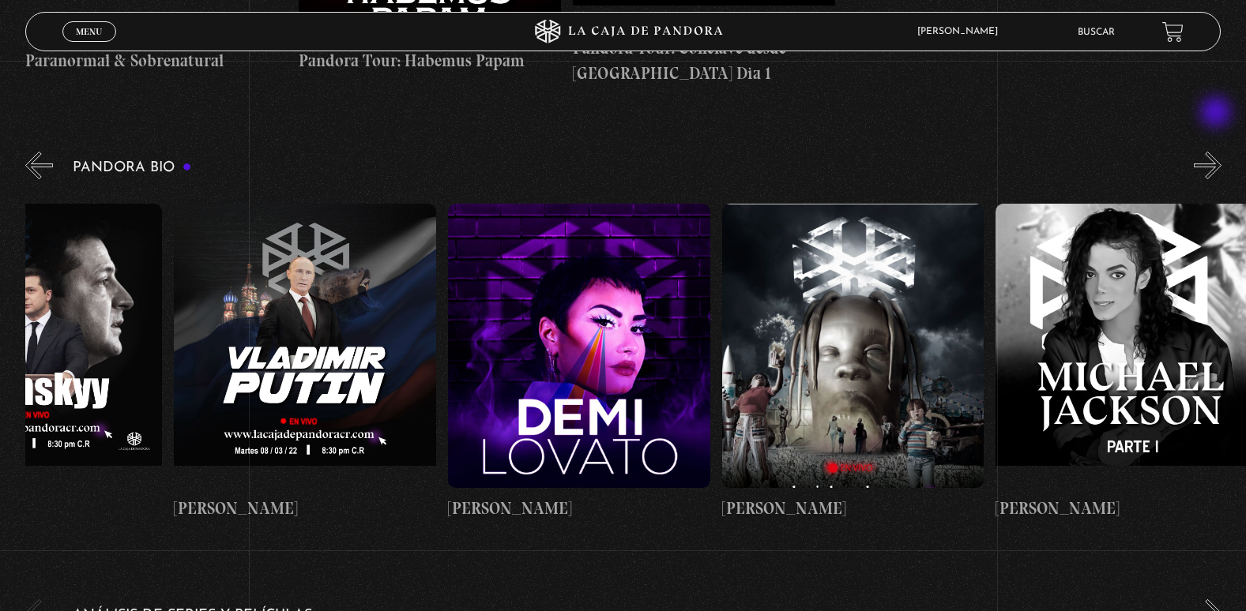
click at [1217, 152] on button "»" at bounding box center [1207, 166] width 28 height 28
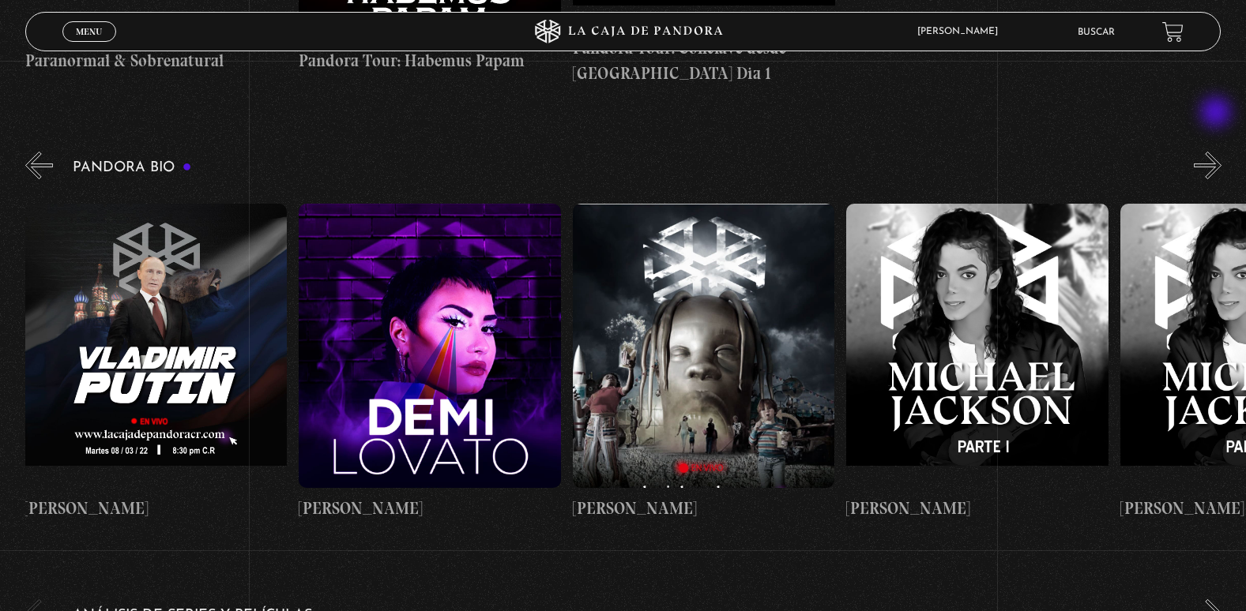
click at [1217, 152] on button "»" at bounding box center [1207, 166] width 28 height 28
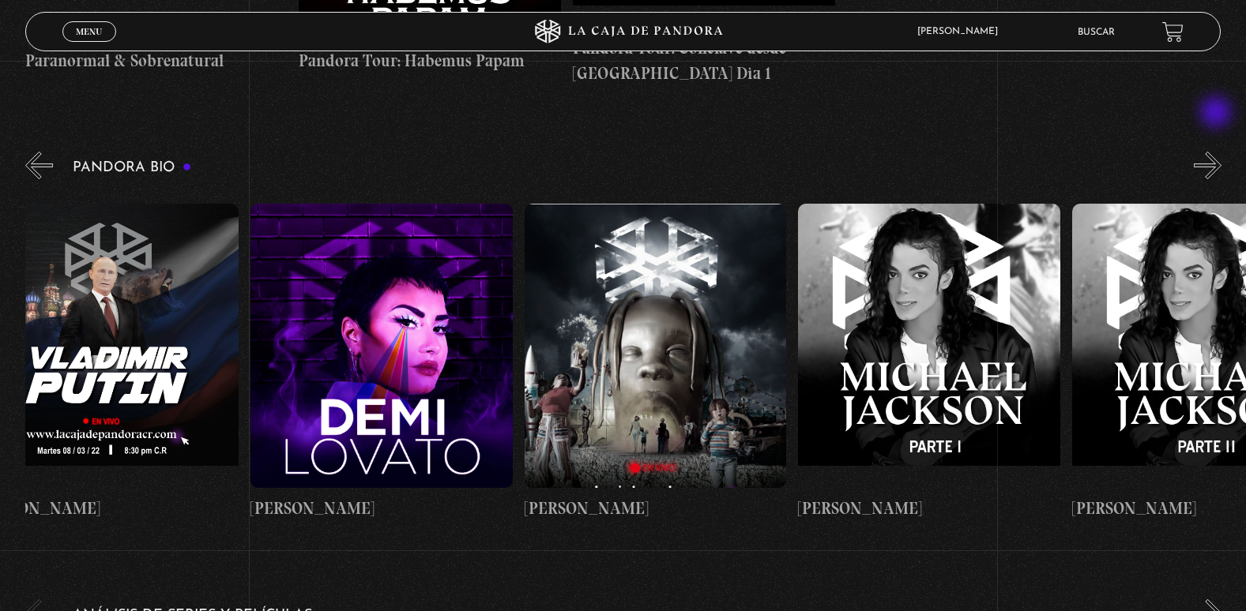
click at [1217, 152] on button "»" at bounding box center [1207, 166] width 28 height 28
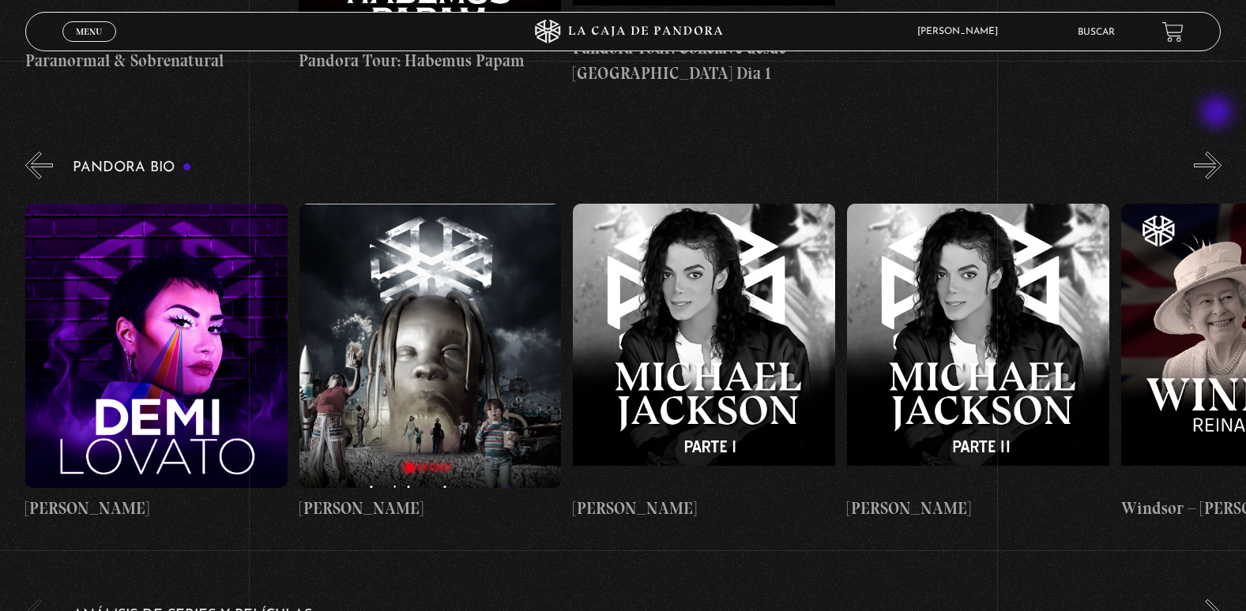
click at [1219, 152] on button "»" at bounding box center [1207, 166] width 28 height 28
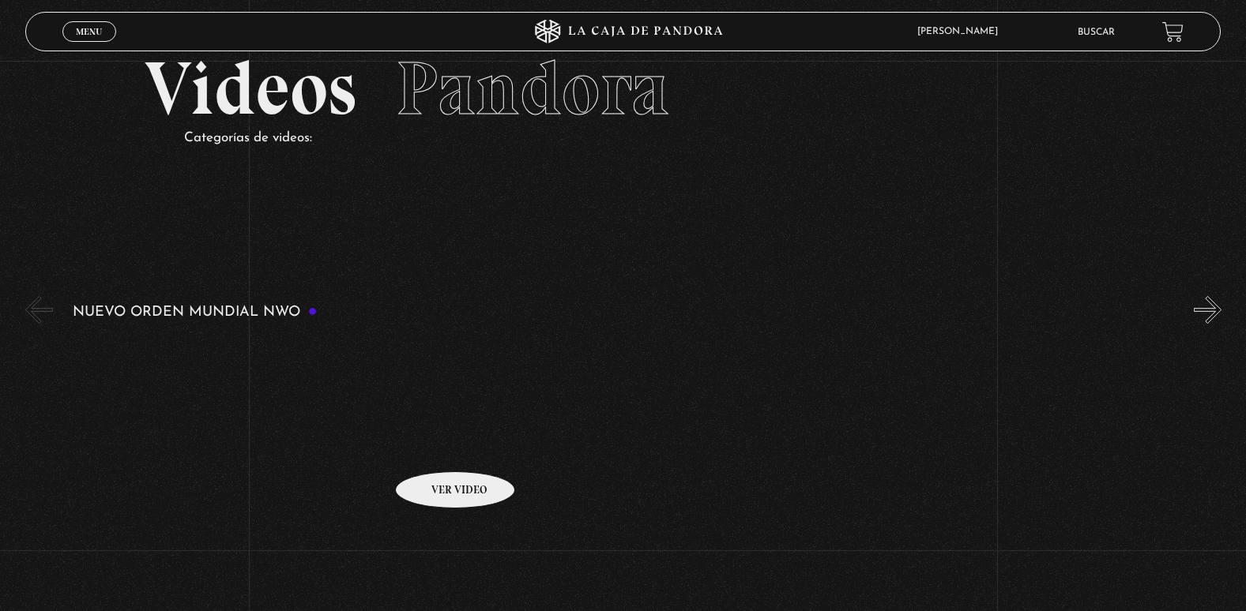
scroll to position [0, 0]
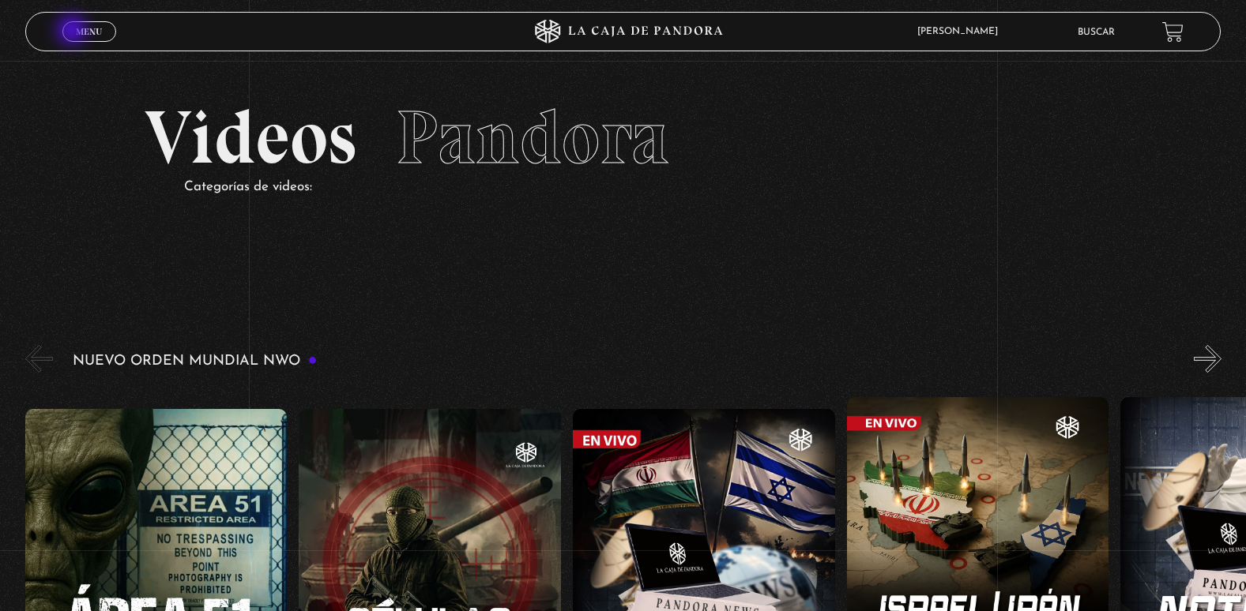
click at [73, 32] on link "Menu Cerrar" at bounding box center [89, 31] width 54 height 21
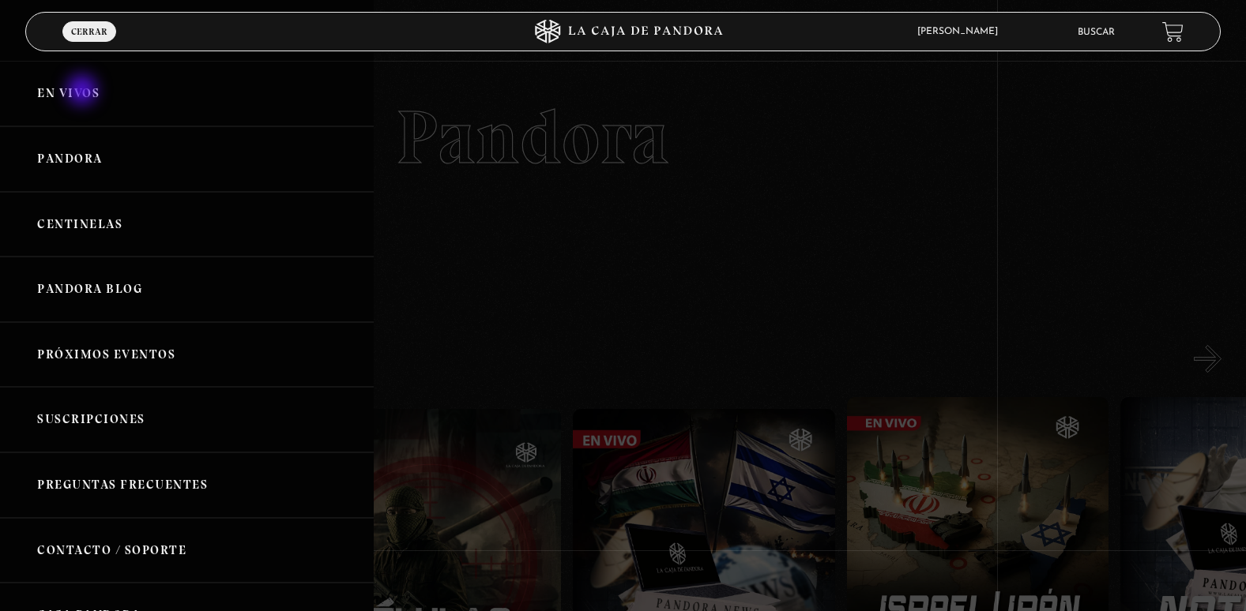
click at [84, 92] on link "En vivos" at bounding box center [187, 94] width 374 height 66
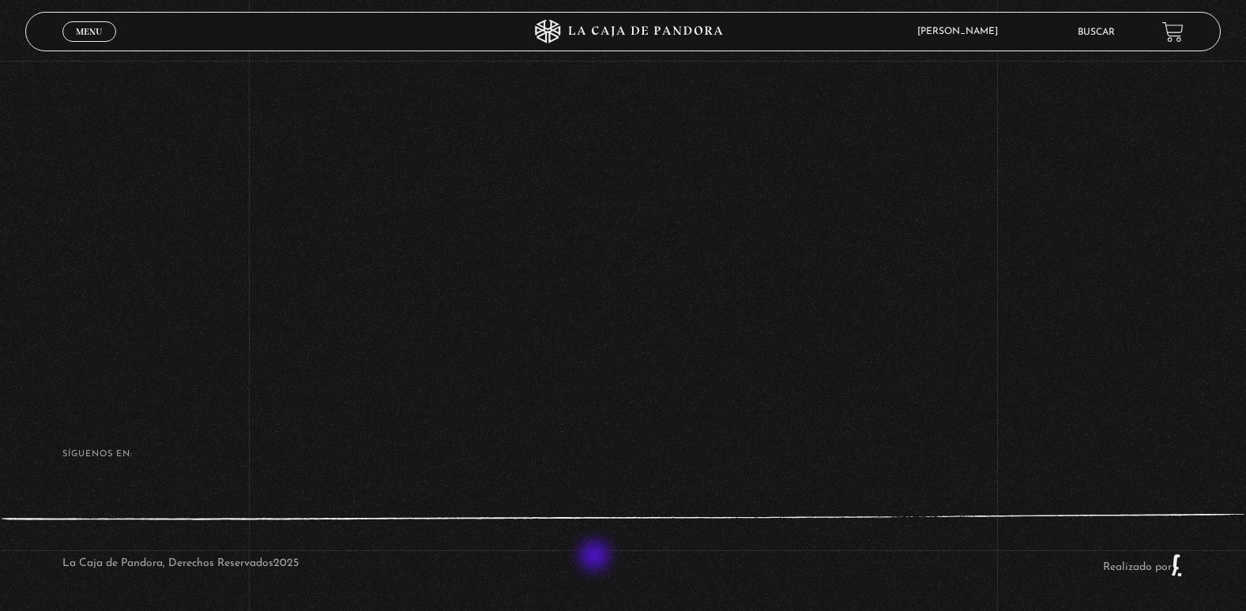
scroll to position [237, 0]
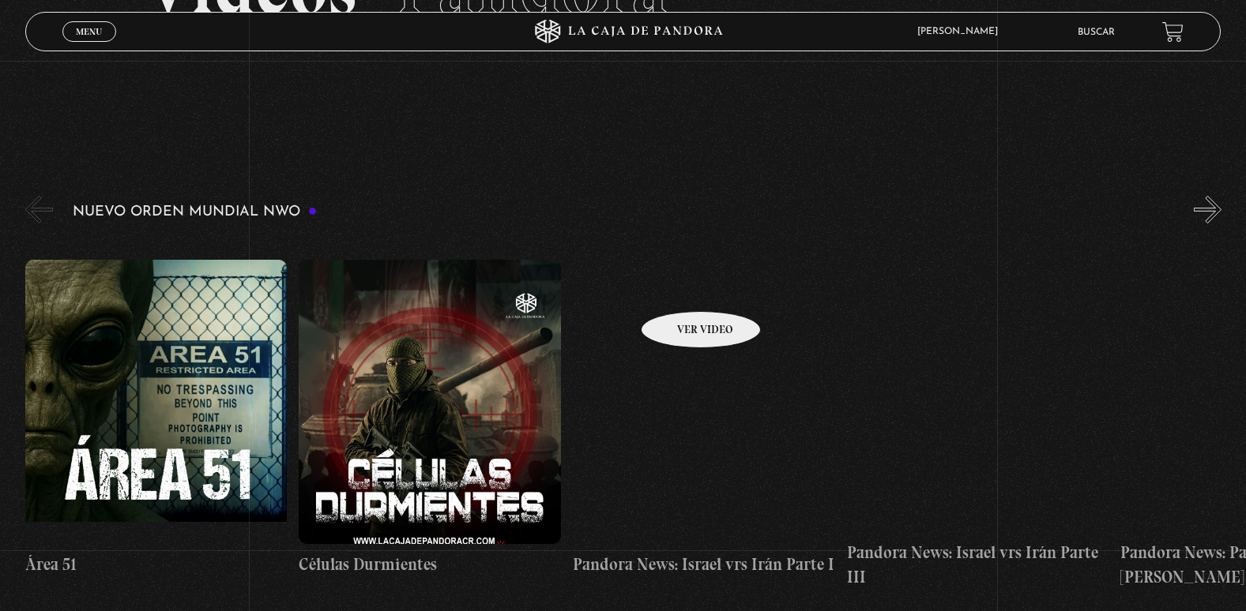
scroll to position [237, 0]
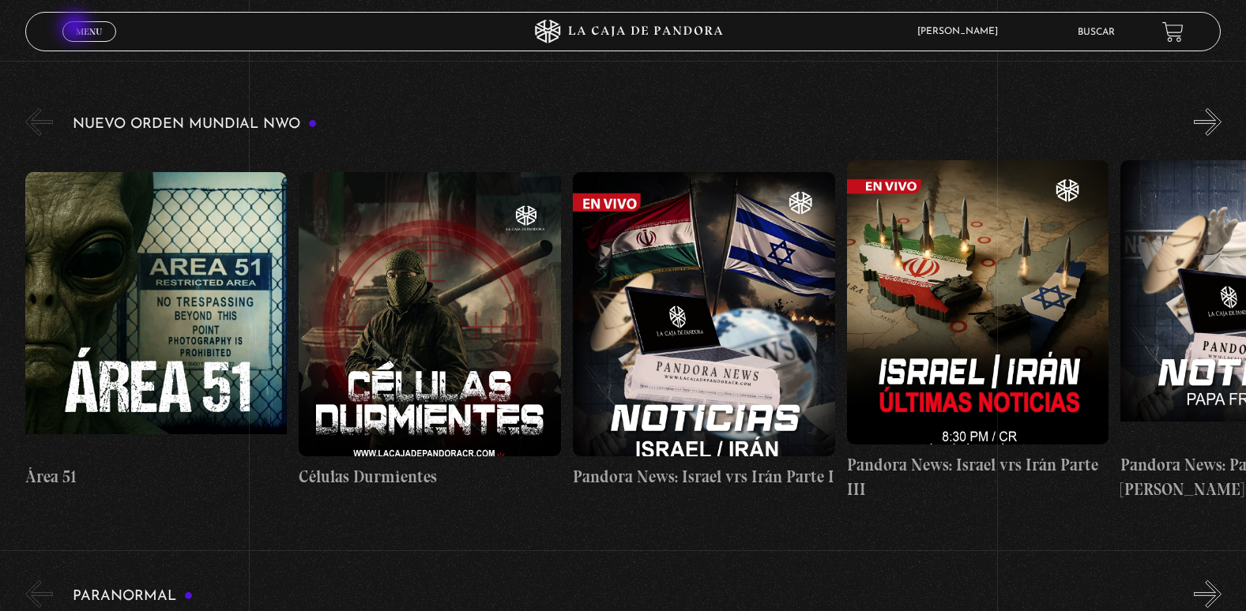
click at [77, 28] on span "Menu" at bounding box center [89, 31] width 26 height 9
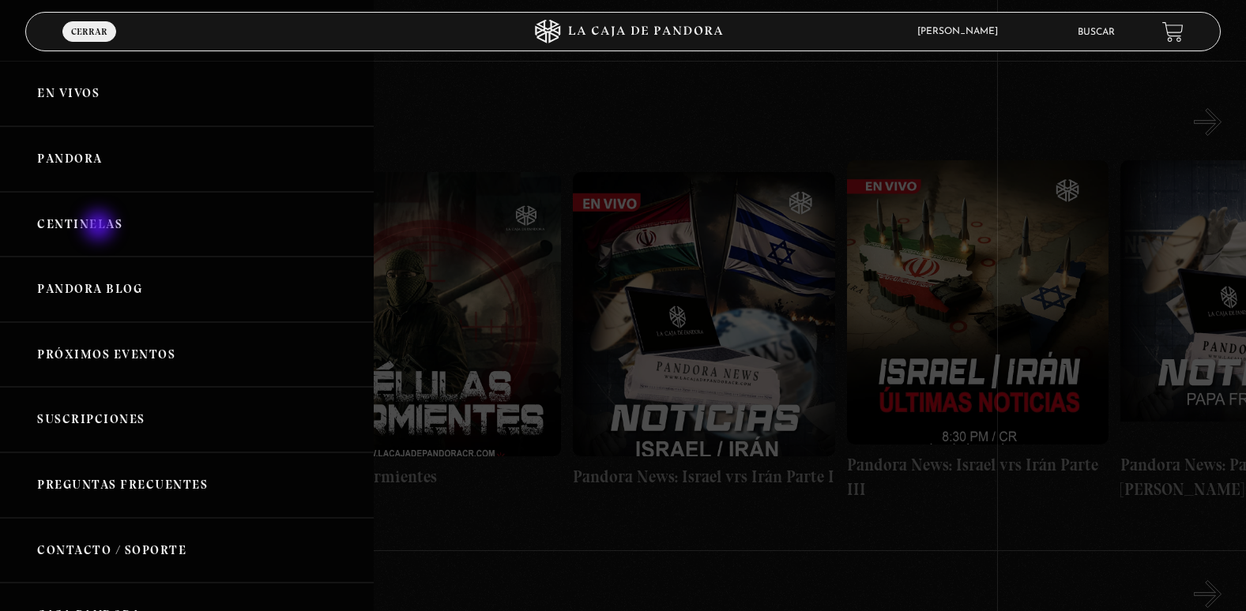
click at [100, 227] on link "Centinelas" at bounding box center [187, 225] width 374 height 66
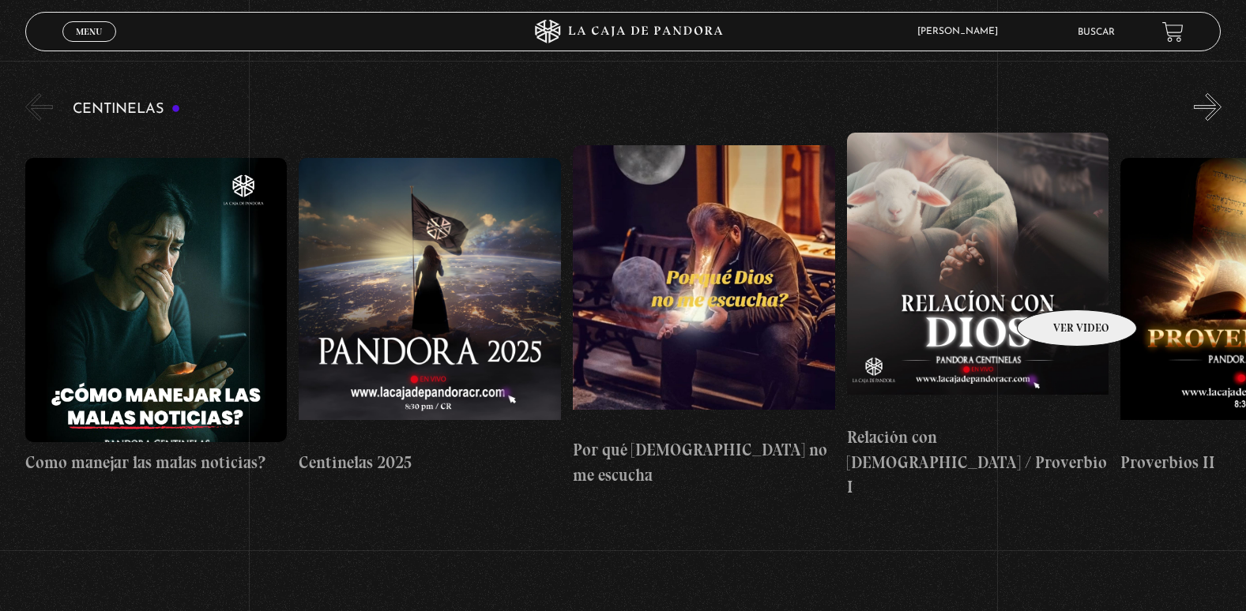
scroll to position [79, 0]
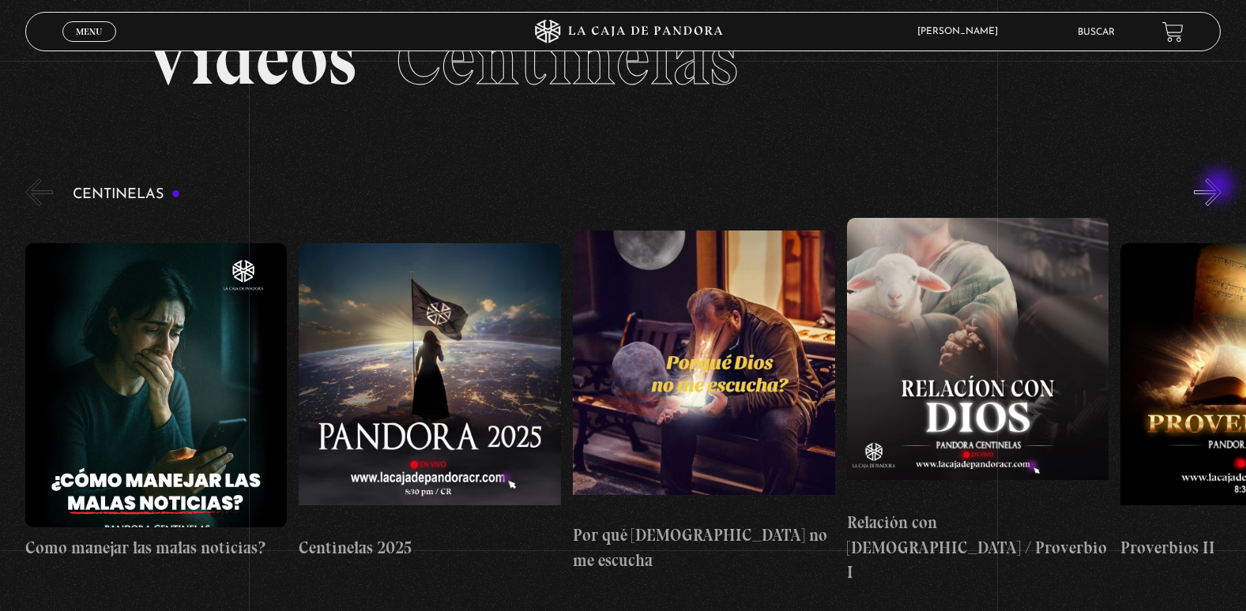
click at [1220, 187] on button "»" at bounding box center [1207, 193] width 28 height 28
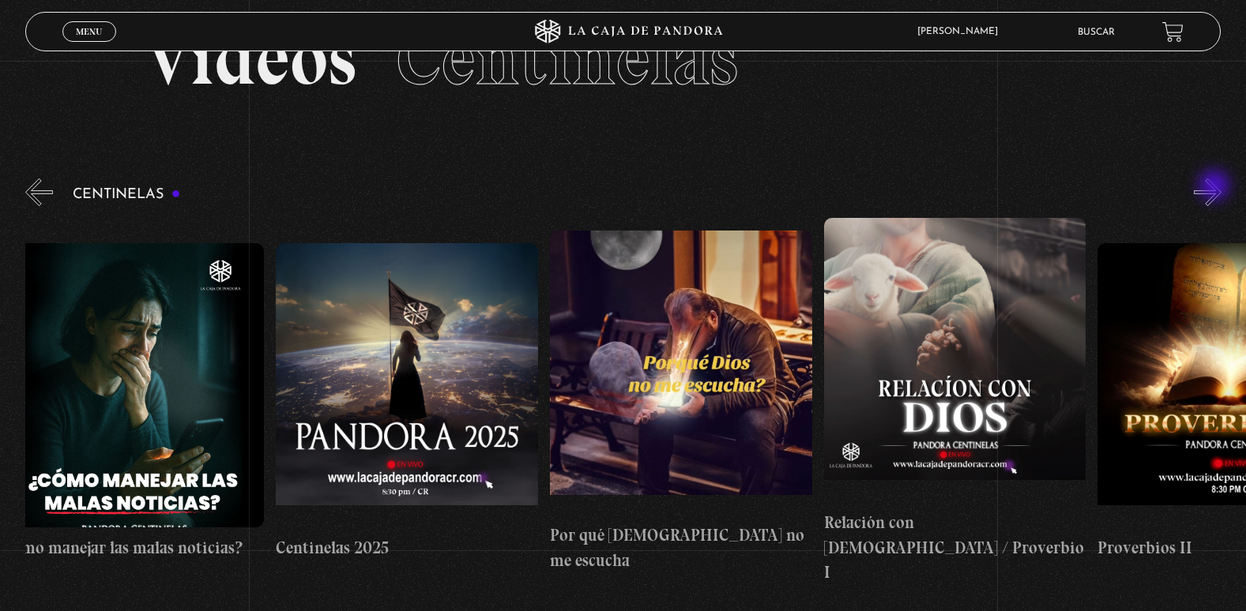
click at [1216, 187] on button "»" at bounding box center [1207, 193] width 28 height 28
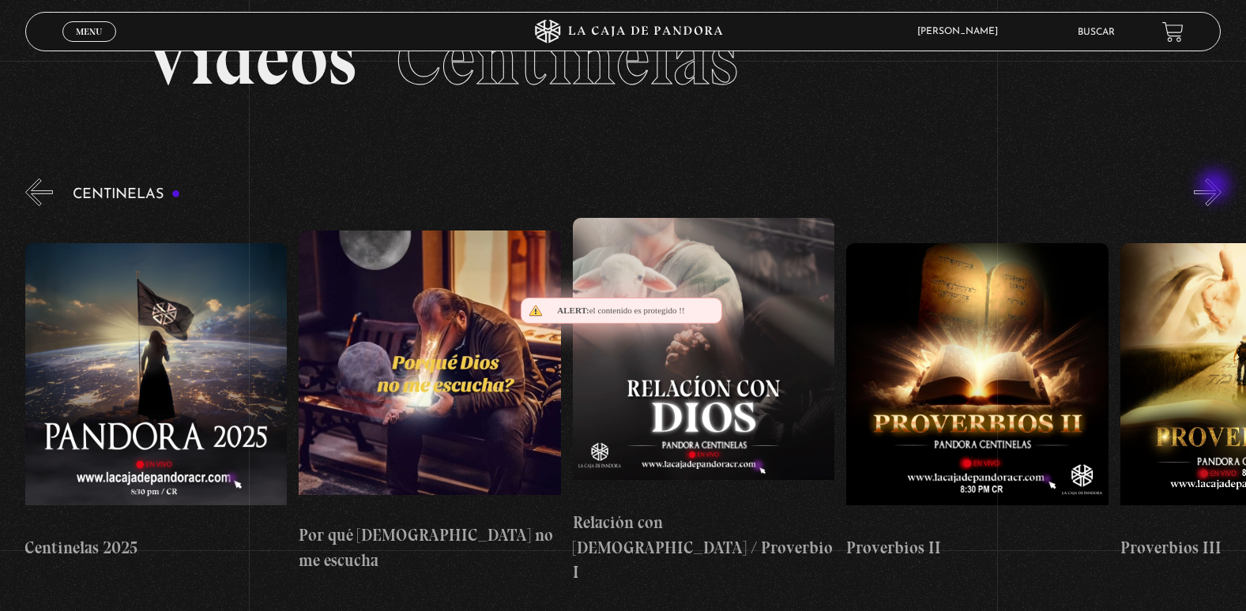
click at [1216, 187] on button "»" at bounding box center [1207, 193] width 28 height 28
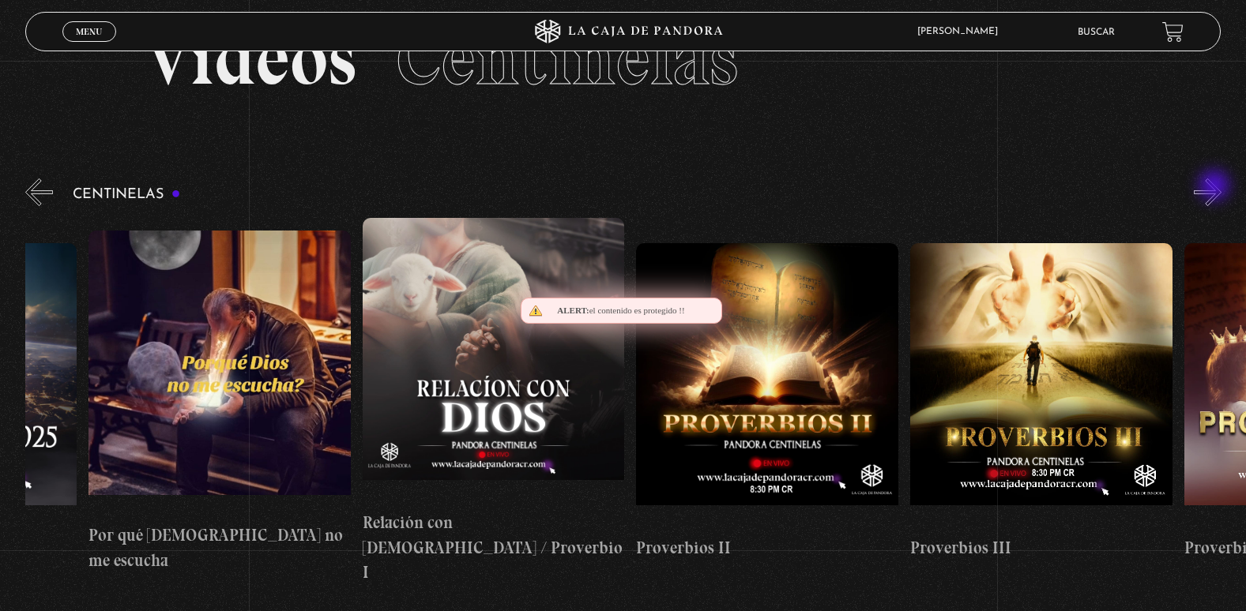
click at [1216, 187] on button "»" at bounding box center [1207, 193] width 28 height 28
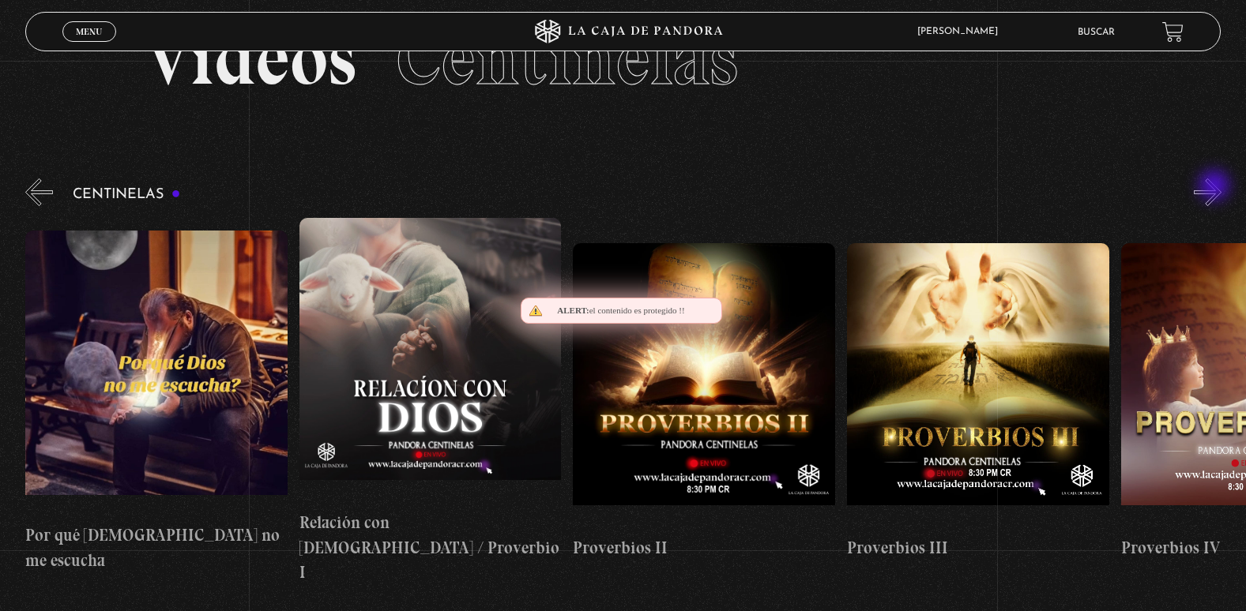
click at [1216, 187] on button "»" at bounding box center [1207, 193] width 28 height 28
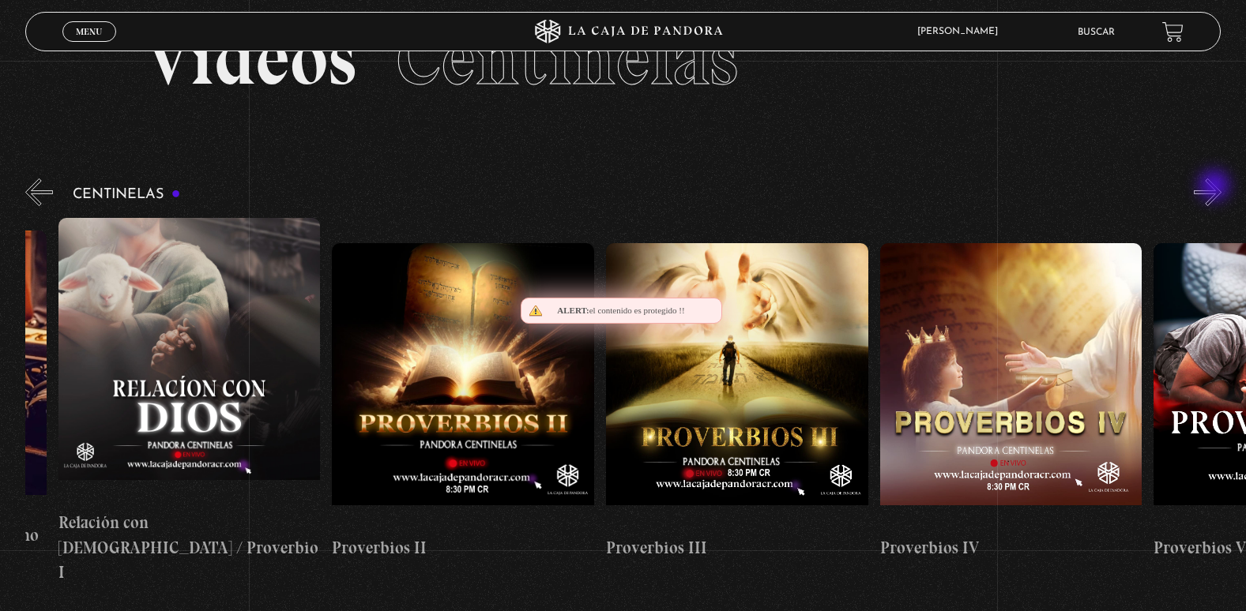
click at [1216, 187] on button "»" at bounding box center [1207, 193] width 28 height 28
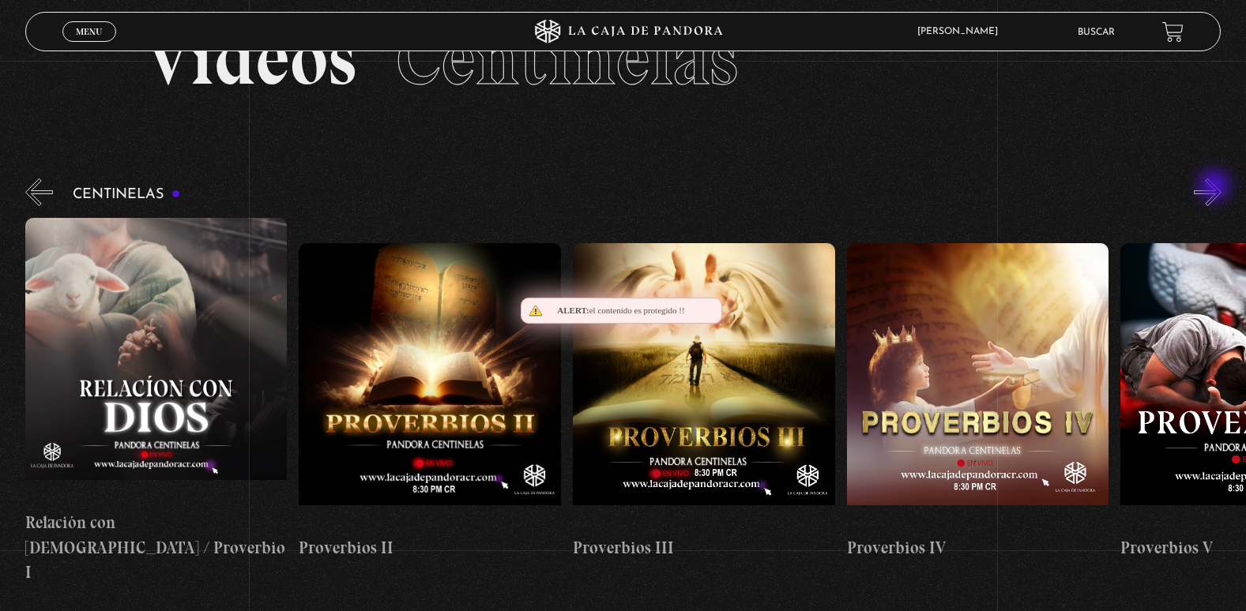
click at [1216, 187] on button "»" at bounding box center [1207, 193] width 28 height 28
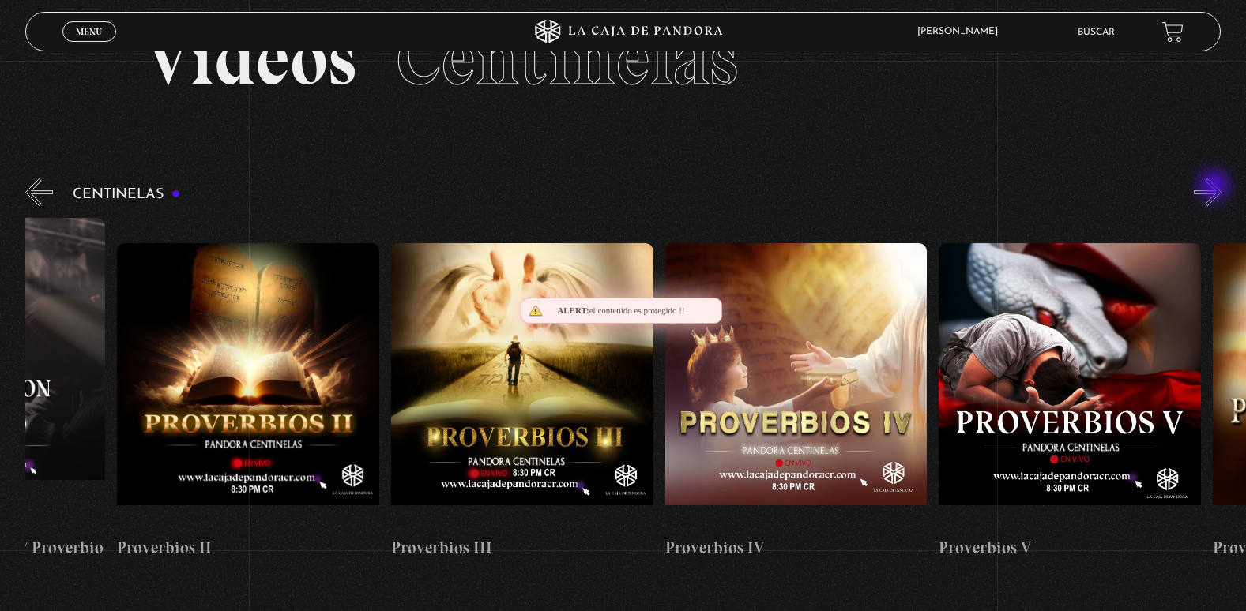
click at [1216, 187] on button "»" at bounding box center [1207, 193] width 28 height 28
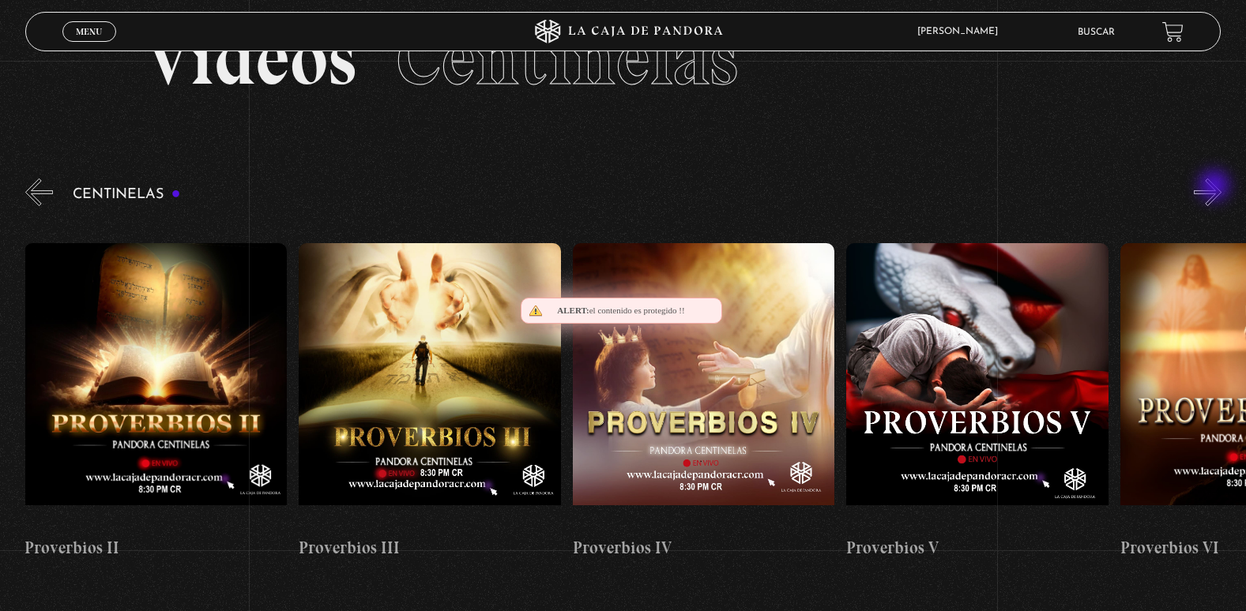
click at [1216, 187] on button "»" at bounding box center [1207, 193] width 28 height 28
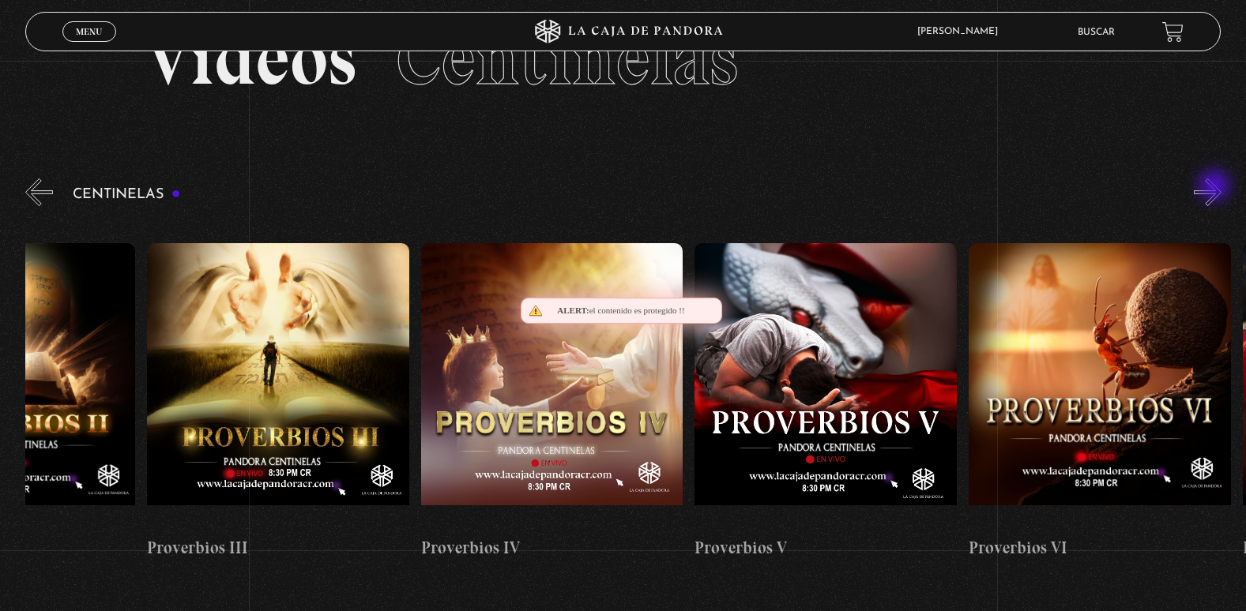
click at [1216, 187] on button "»" at bounding box center [1207, 193] width 28 height 28
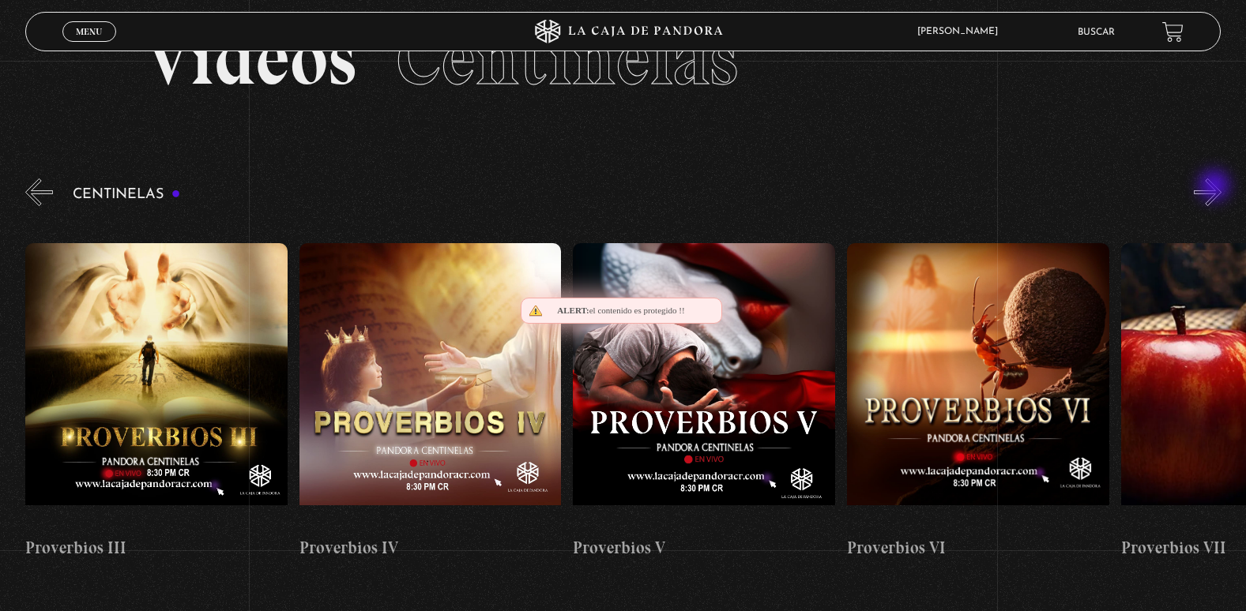
click at [1216, 187] on button "»" at bounding box center [1207, 193] width 28 height 28
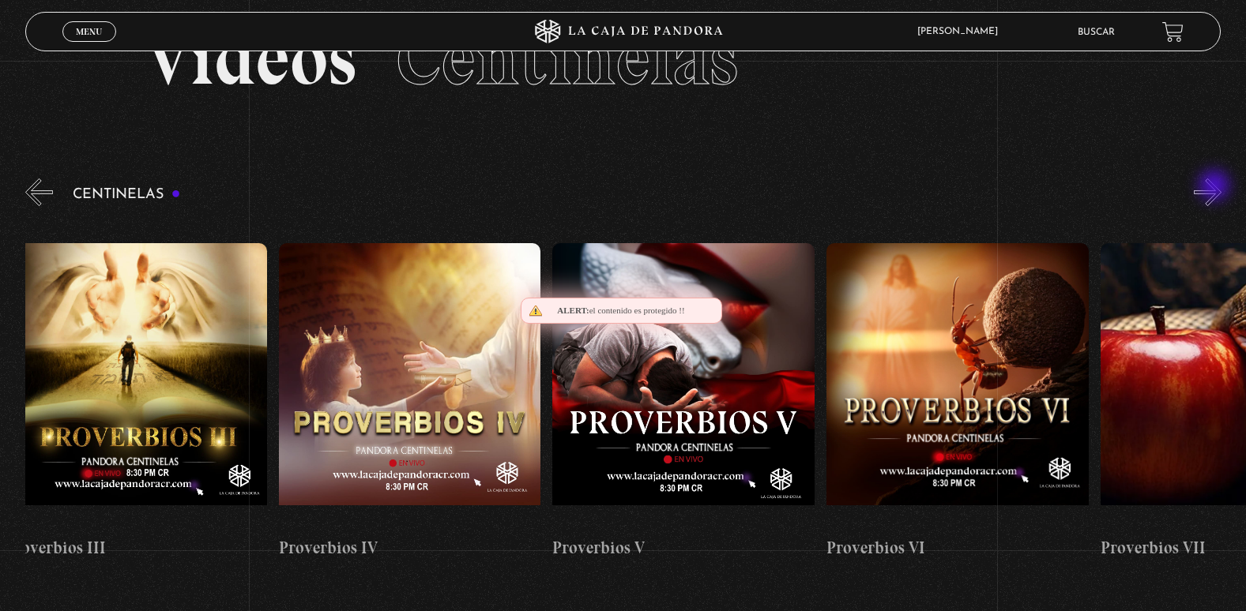
click at [1216, 187] on button "»" at bounding box center [1207, 193] width 28 height 28
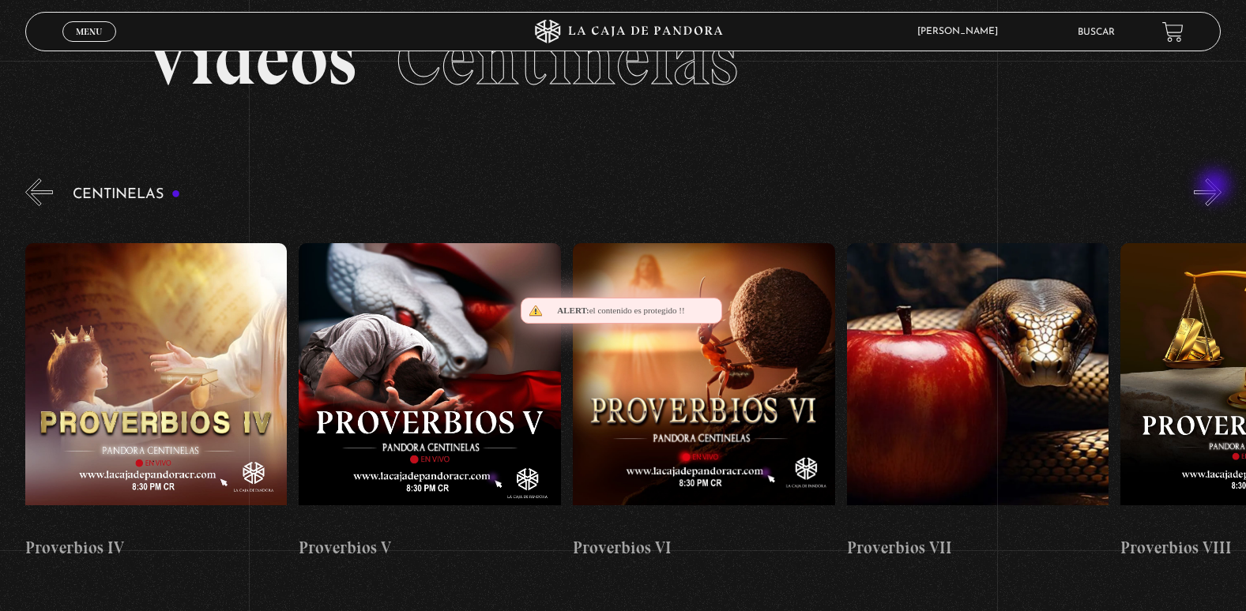
click at [1216, 187] on button "»" at bounding box center [1207, 193] width 28 height 28
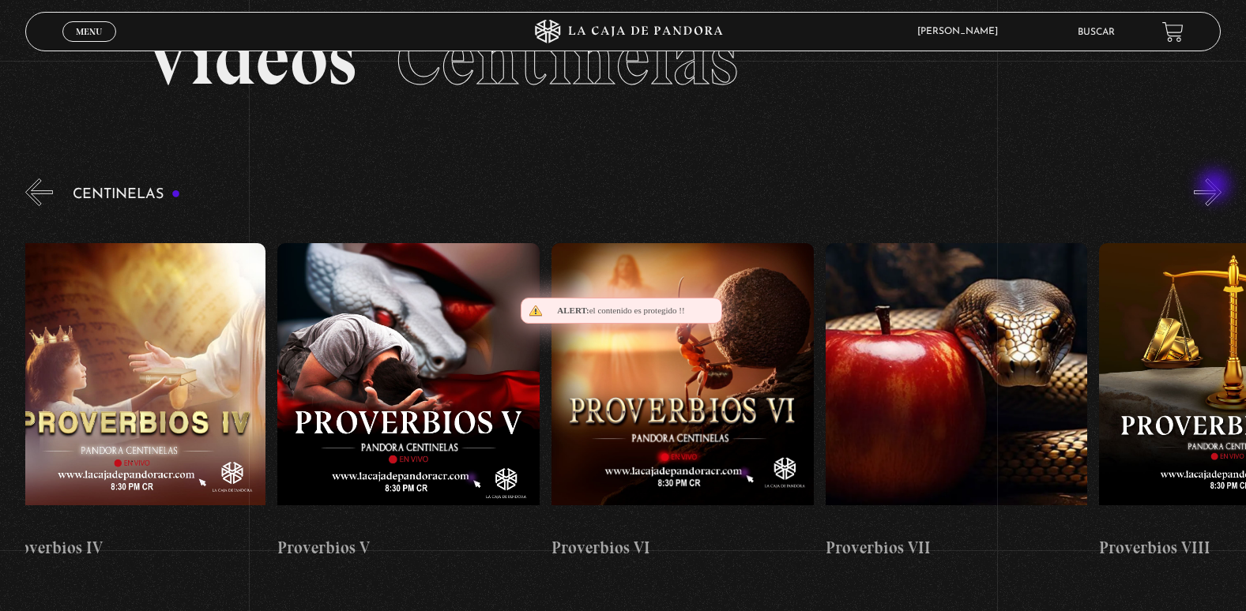
click at [1216, 187] on button "»" at bounding box center [1207, 193] width 28 height 28
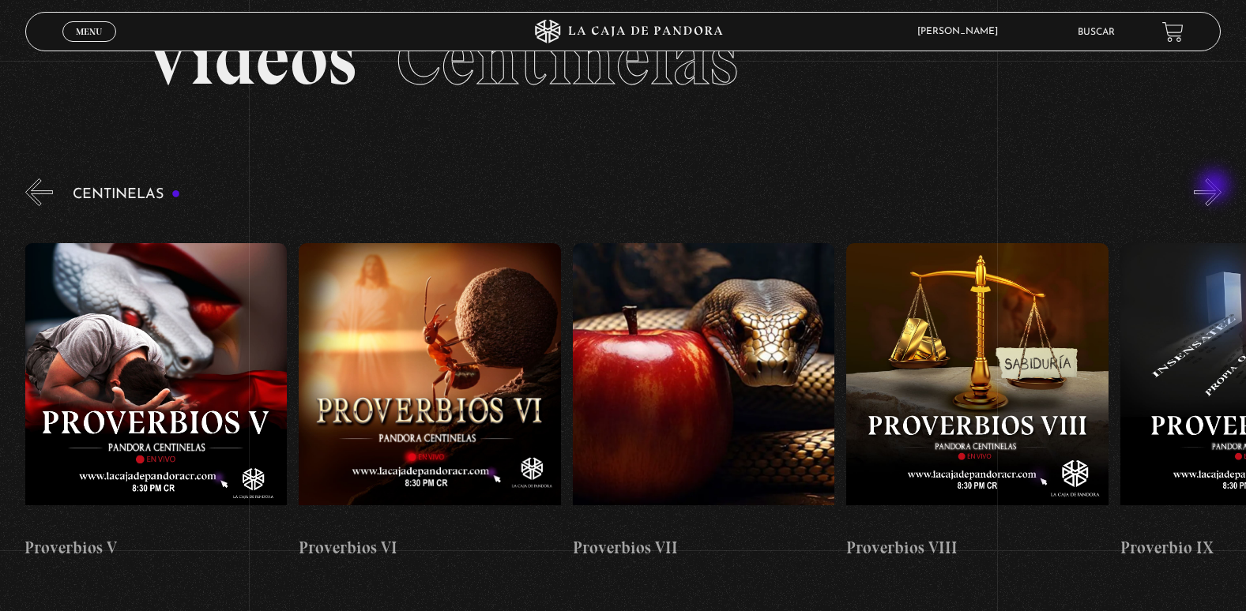
click at [1216, 187] on button "»" at bounding box center [1207, 193] width 28 height 28
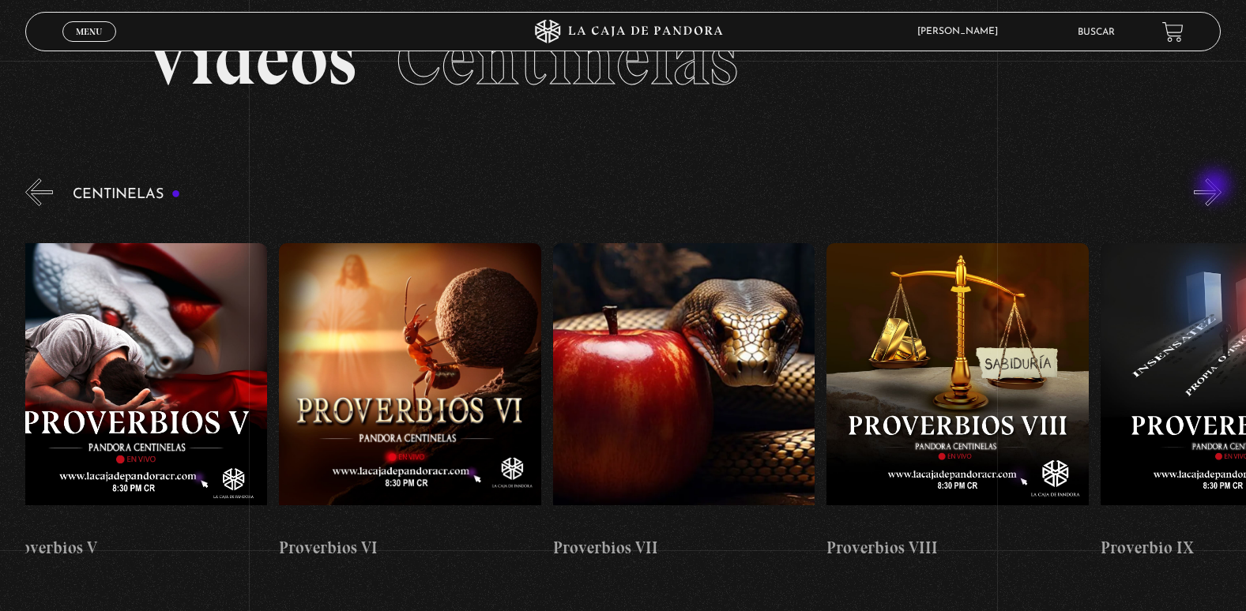
click at [1216, 187] on button "»" at bounding box center [1207, 193] width 28 height 28
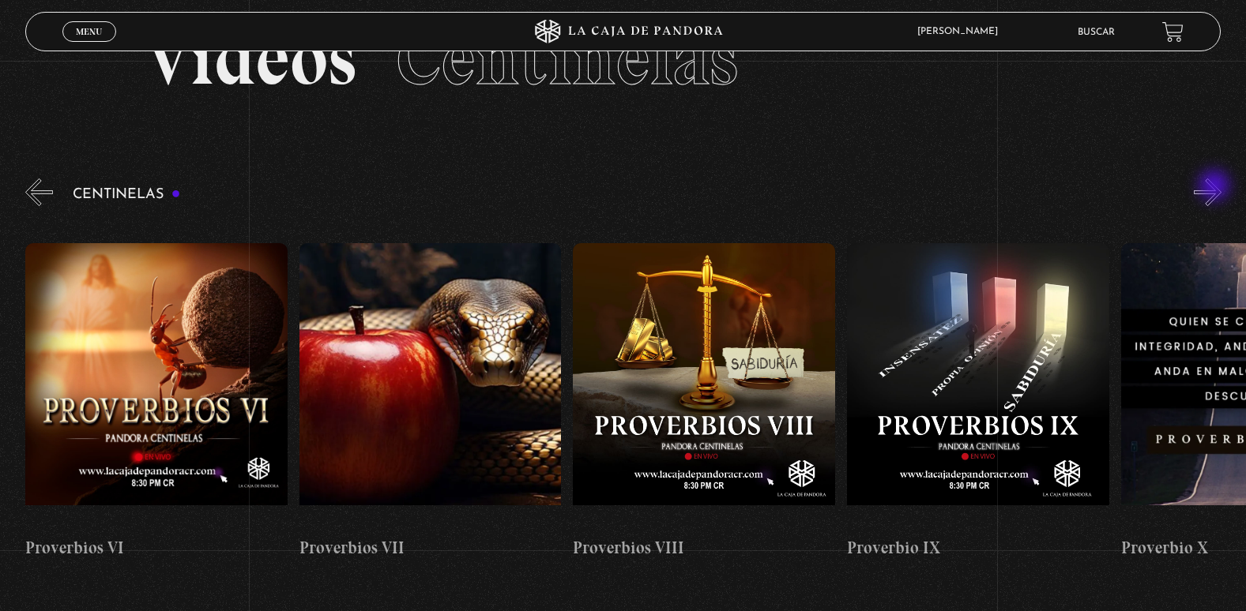
click at [1216, 187] on button "»" at bounding box center [1207, 193] width 28 height 28
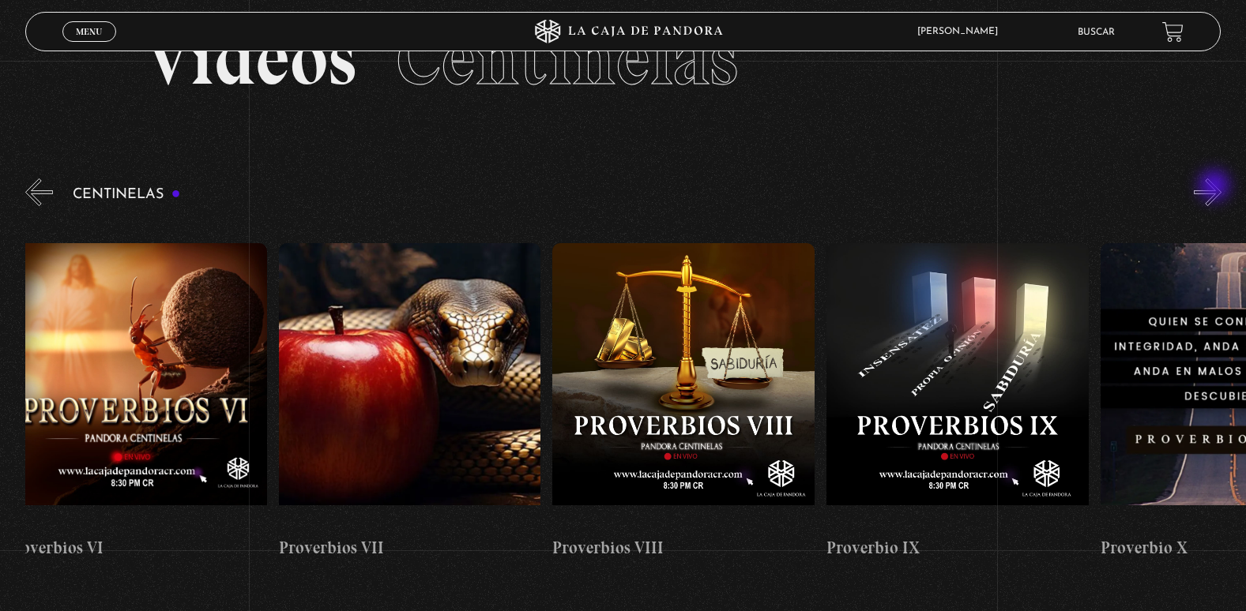
click at [1216, 187] on button "»" at bounding box center [1207, 193] width 28 height 28
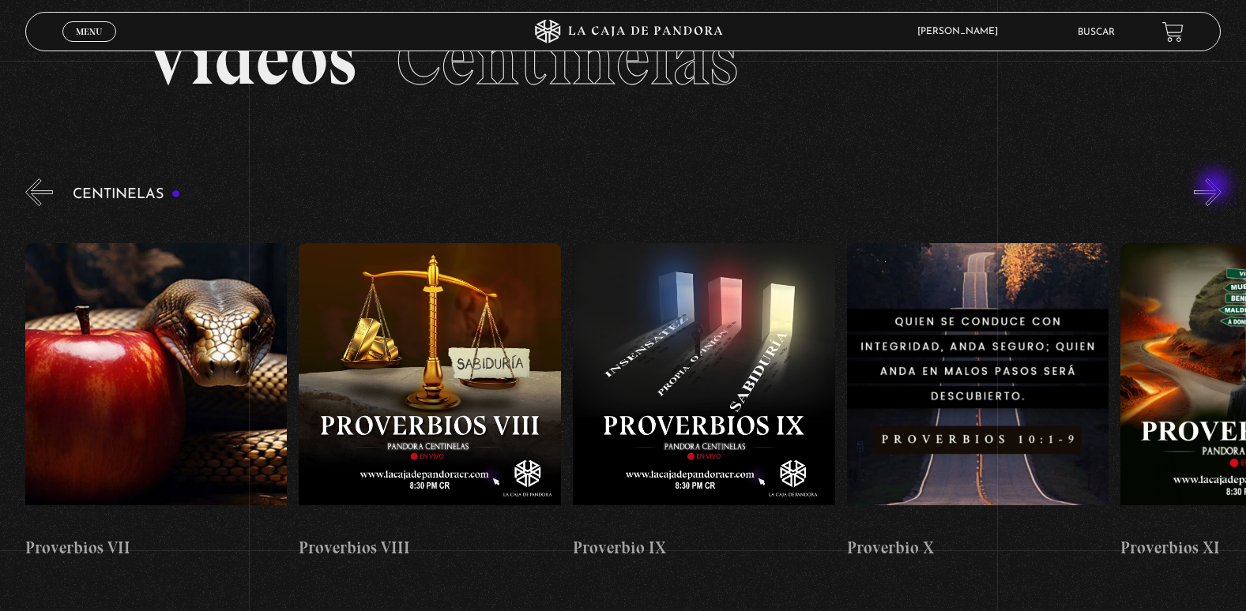
click at [1216, 187] on button "»" at bounding box center [1207, 193] width 28 height 28
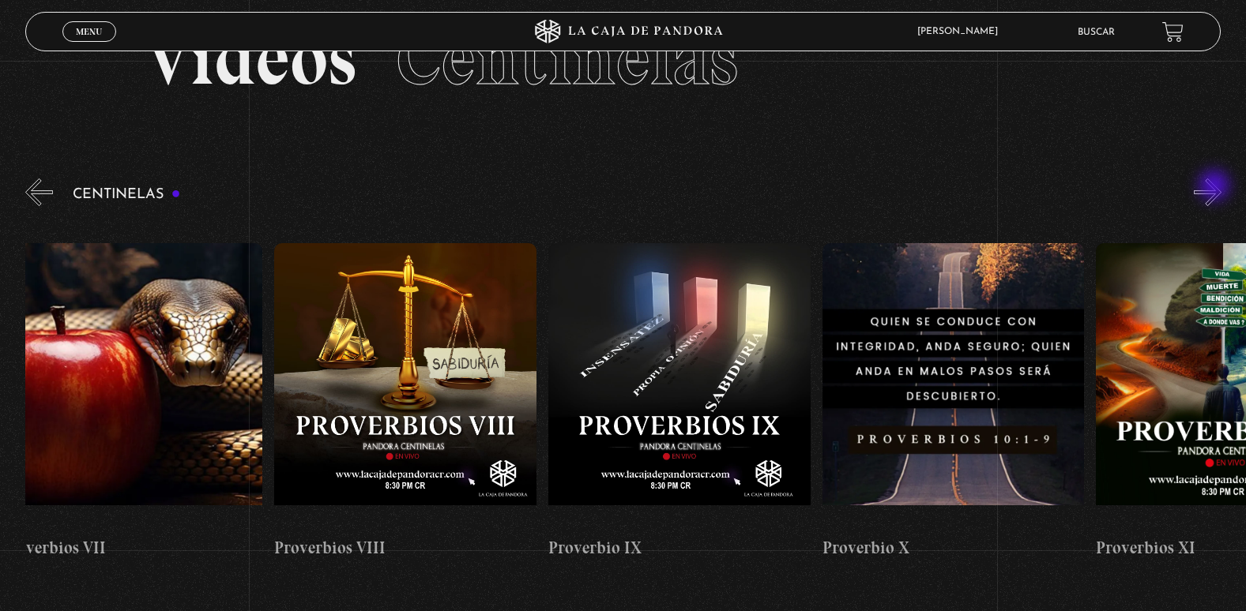
click at [1216, 187] on button "»" at bounding box center [1207, 193] width 28 height 28
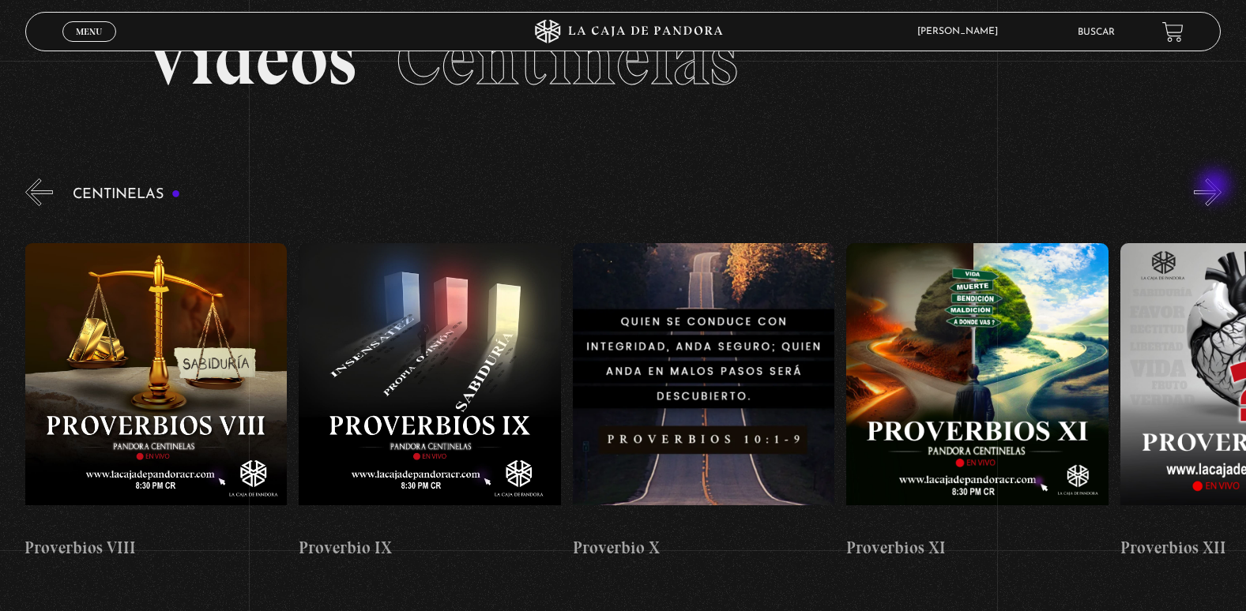
click at [1216, 187] on button "»" at bounding box center [1207, 193] width 28 height 28
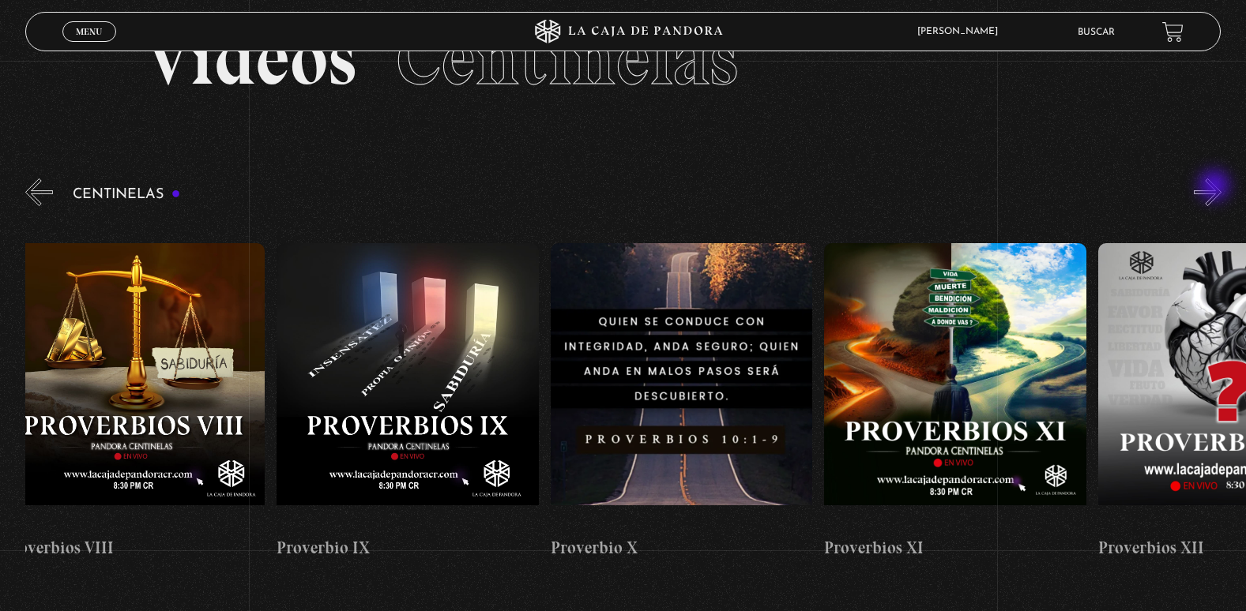
click at [1216, 187] on button "»" at bounding box center [1207, 193] width 28 height 28
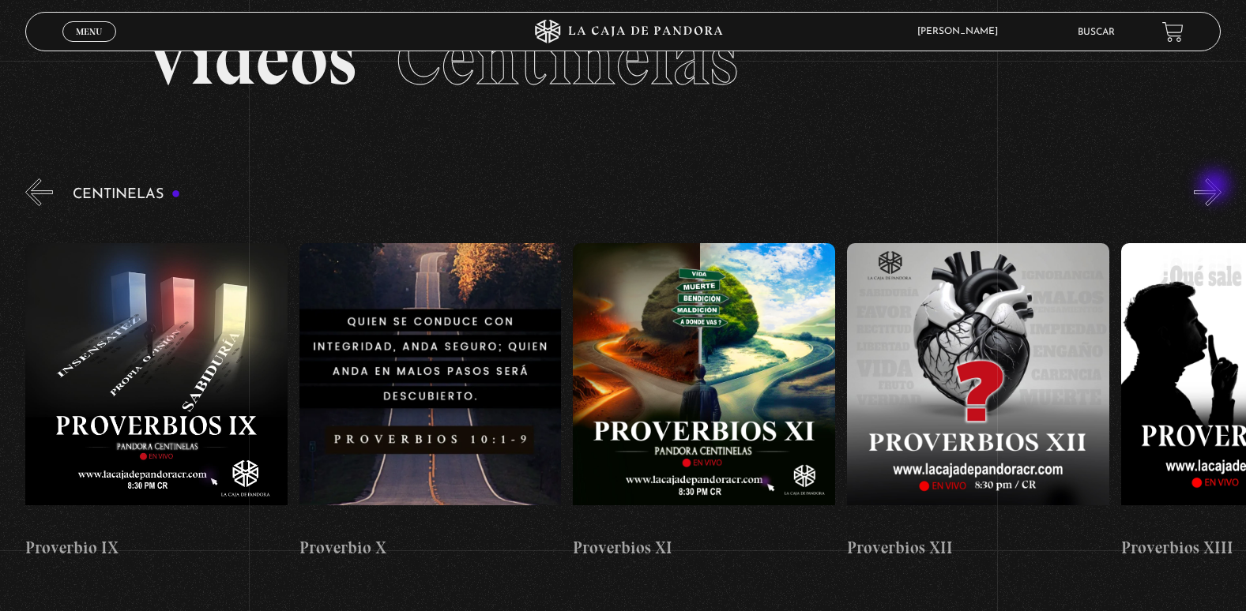
click at [1216, 187] on button "»" at bounding box center [1207, 193] width 28 height 28
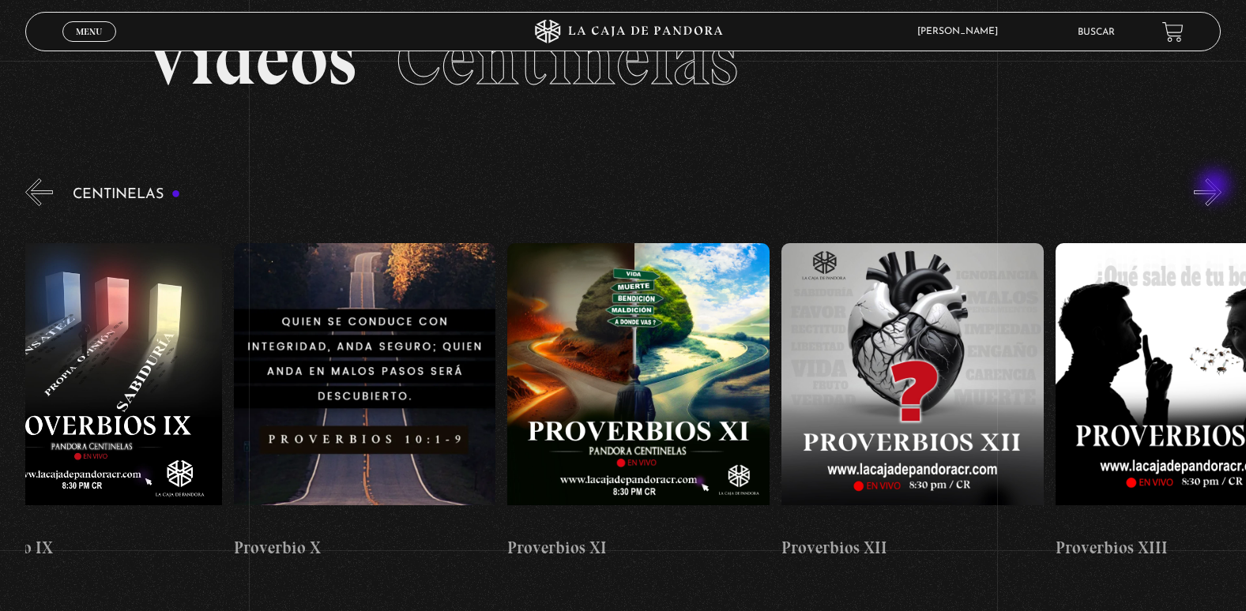
click at [1216, 187] on button "»" at bounding box center [1207, 193] width 28 height 28
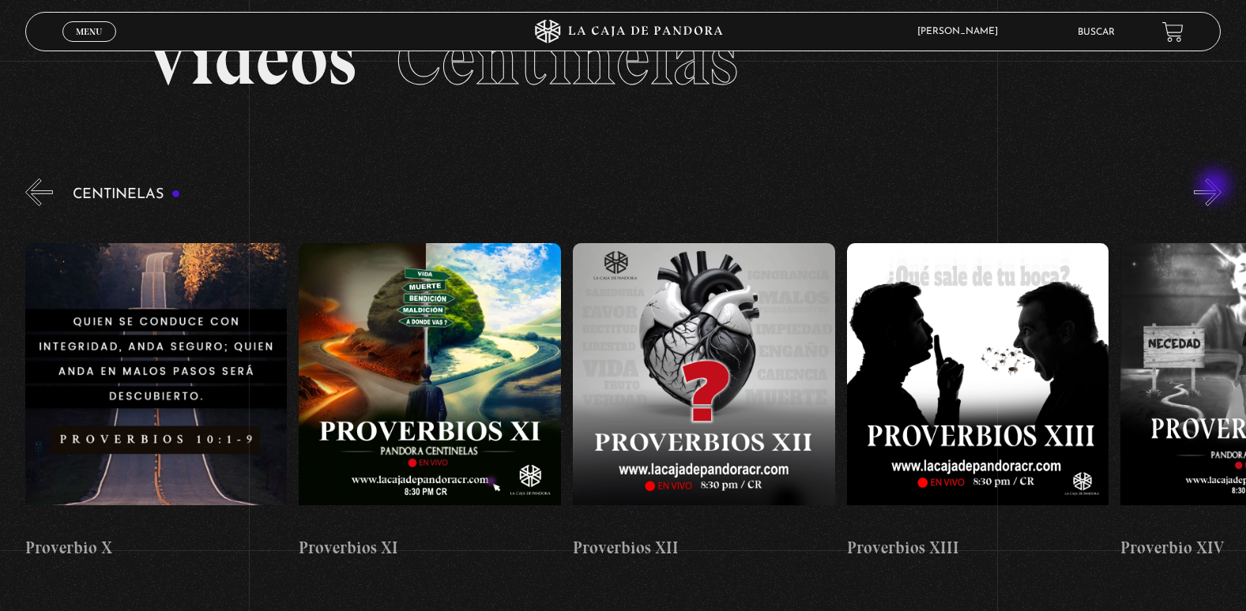
click at [1216, 187] on button "»" at bounding box center [1207, 193] width 28 height 28
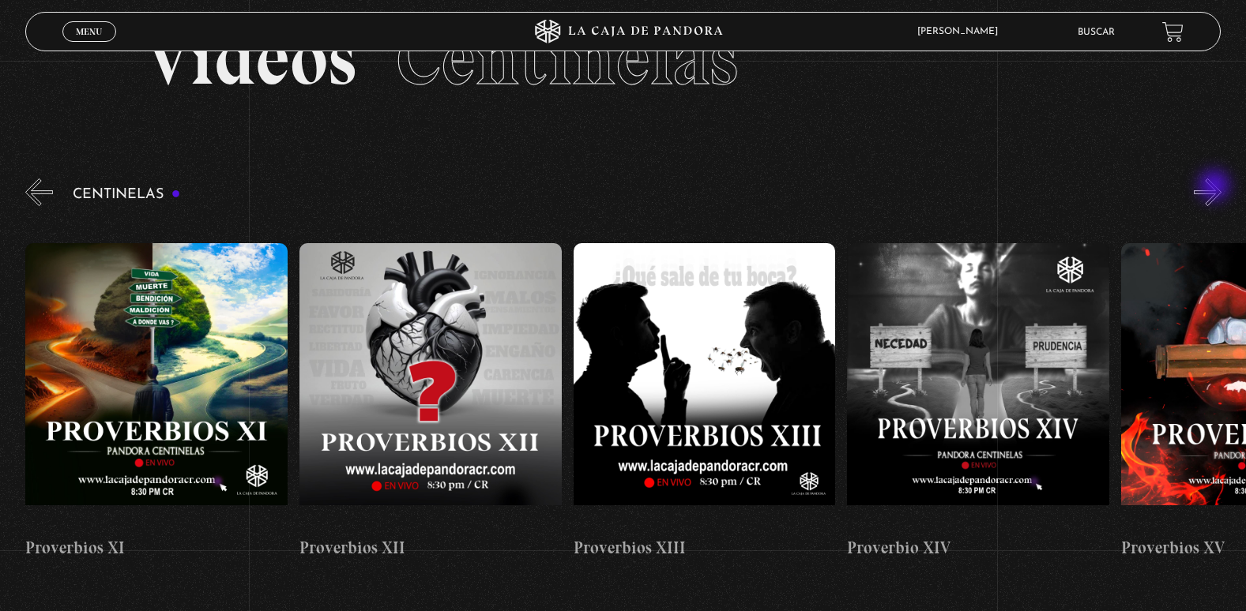
scroll to position [0, 3560]
click at [1216, 187] on button "»" at bounding box center [1207, 193] width 28 height 28
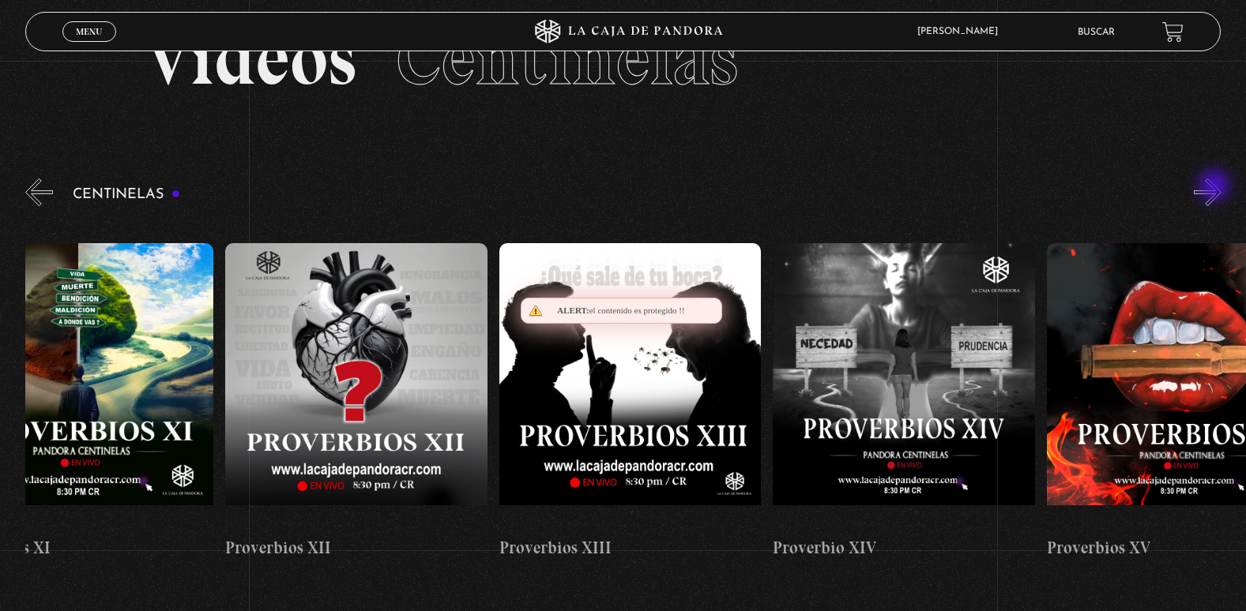
click at [1216, 187] on button "»" at bounding box center [1207, 193] width 28 height 28
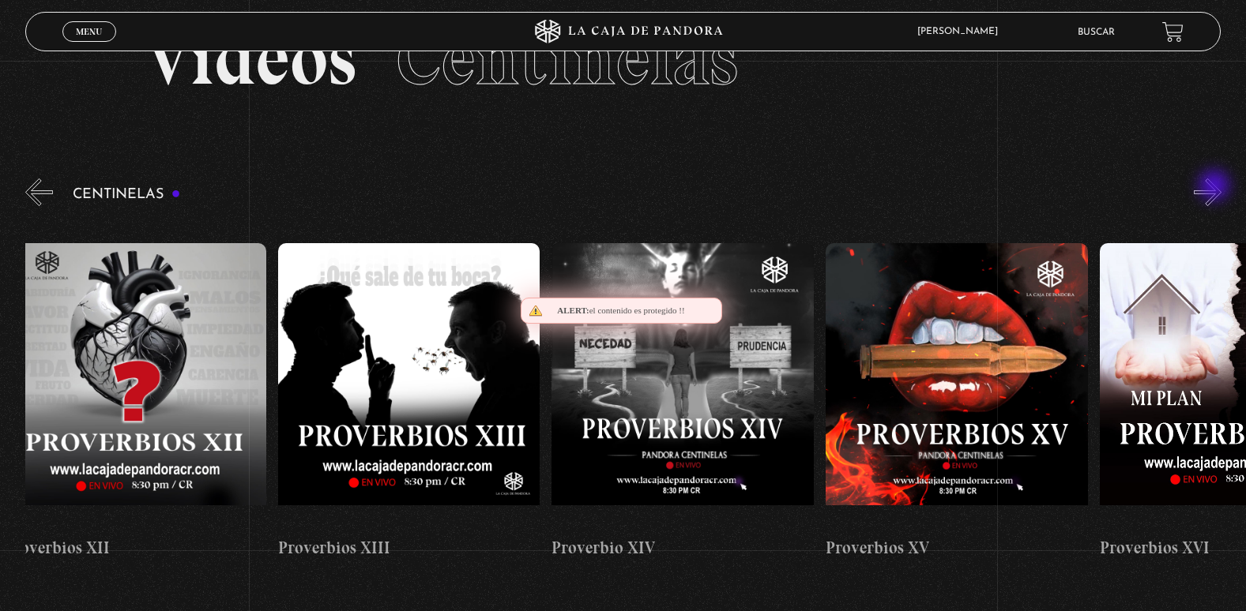
click at [1216, 187] on button "»" at bounding box center [1207, 193] width 28 height 28
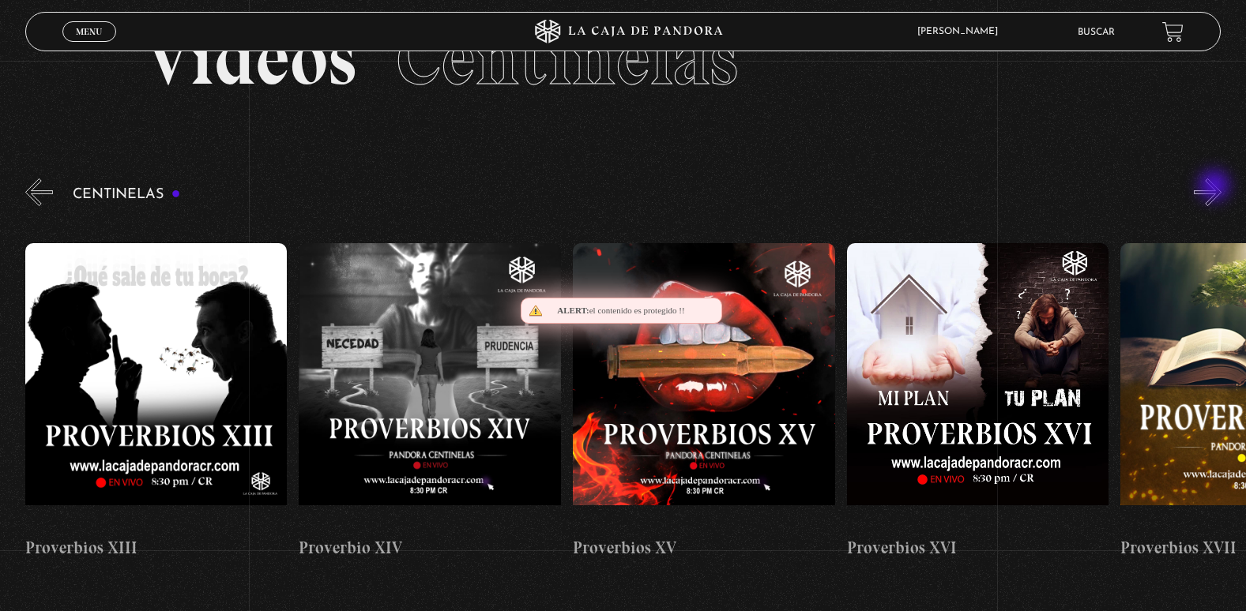
click at [1216, 187] on button "»" at bounding box center [1207, 193] width 28 height 28
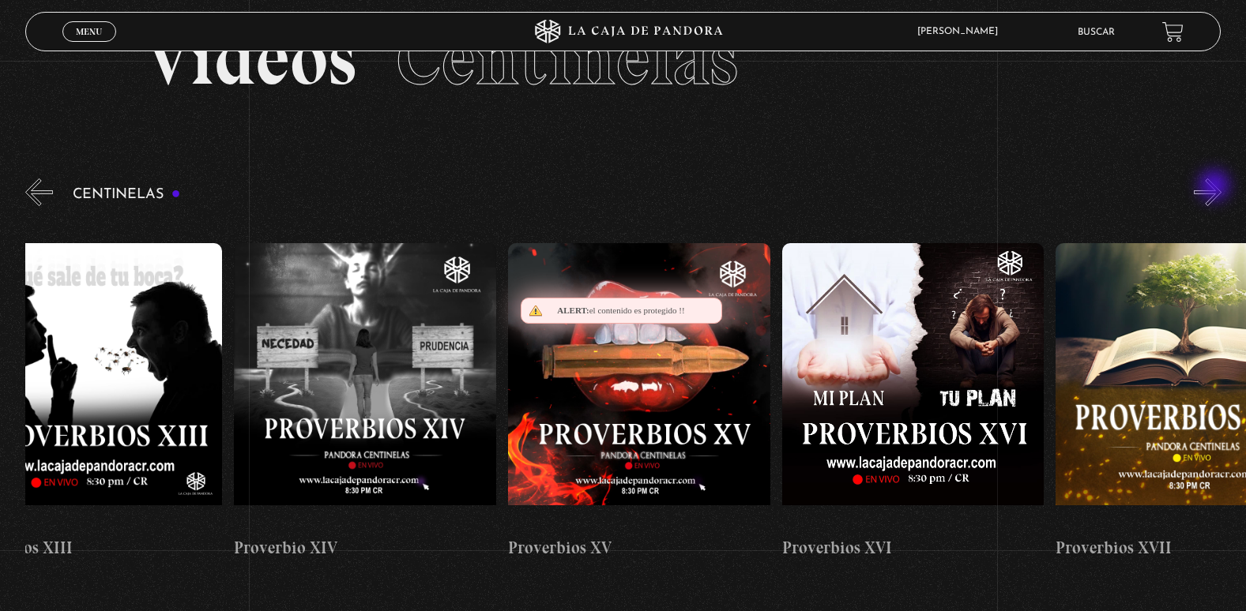
click at [1216, 187] on button "»" at bounding box center [1207, 193] width 28 height 28
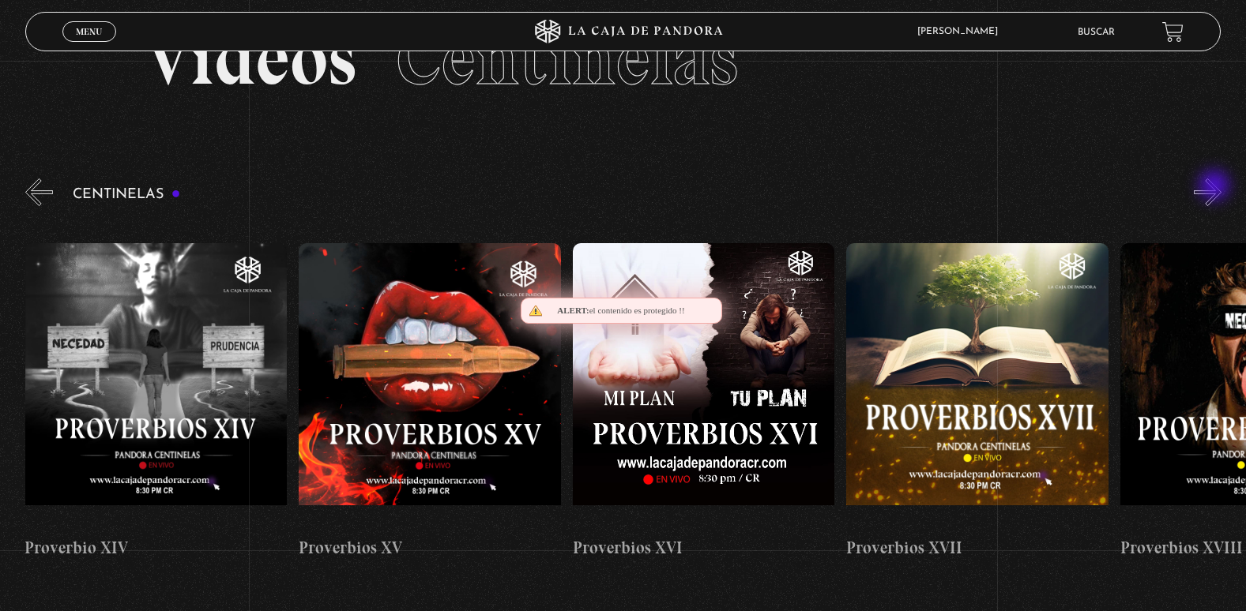
click at [1216, 187] on button "»" at bounding box center [1207, 193] width 28 height 28
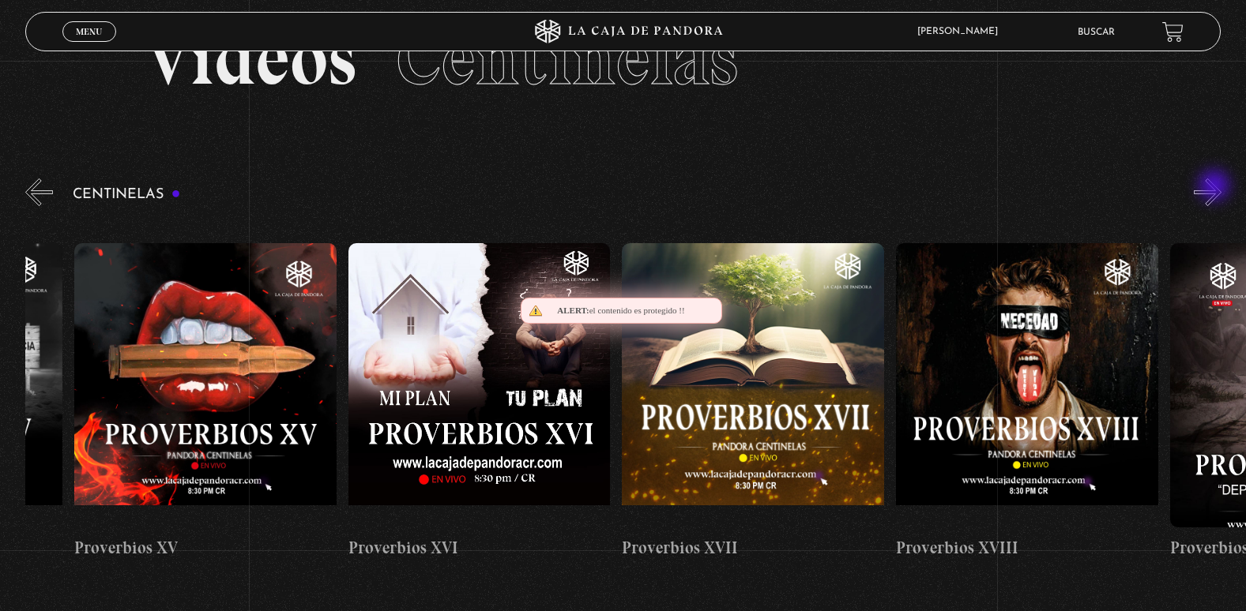
click at [1216, 187] on button "»" at bounding box center [1207, 193] width 28 height 28
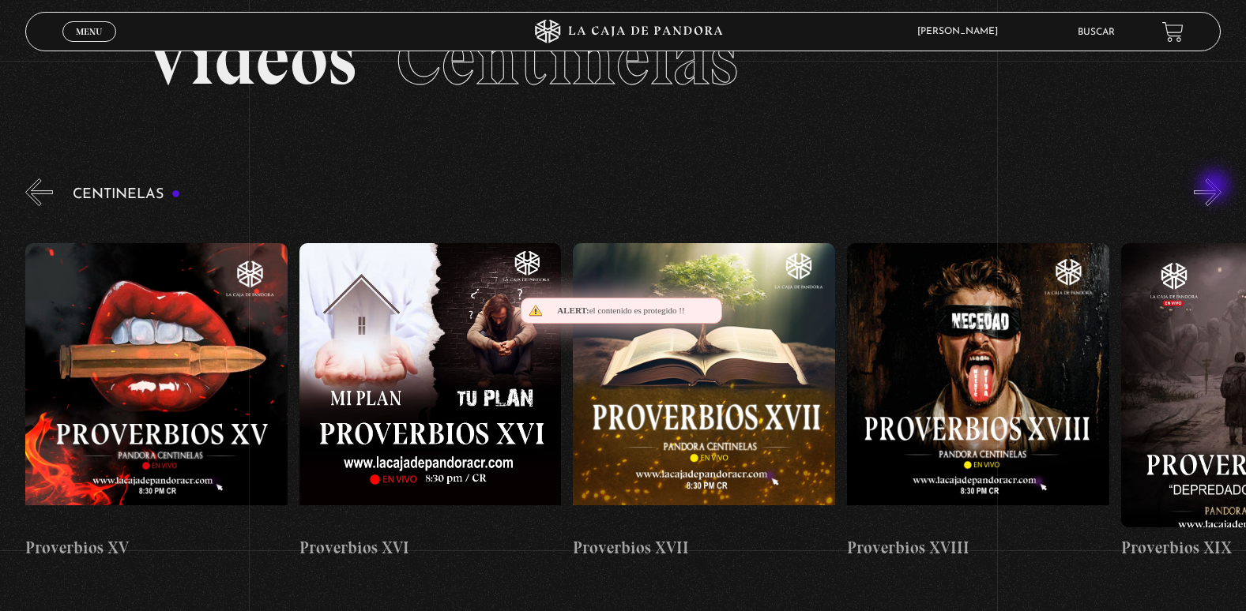
click at [1216, 187] on button "»" at bounding box center [1207, 193] width 28 height 28
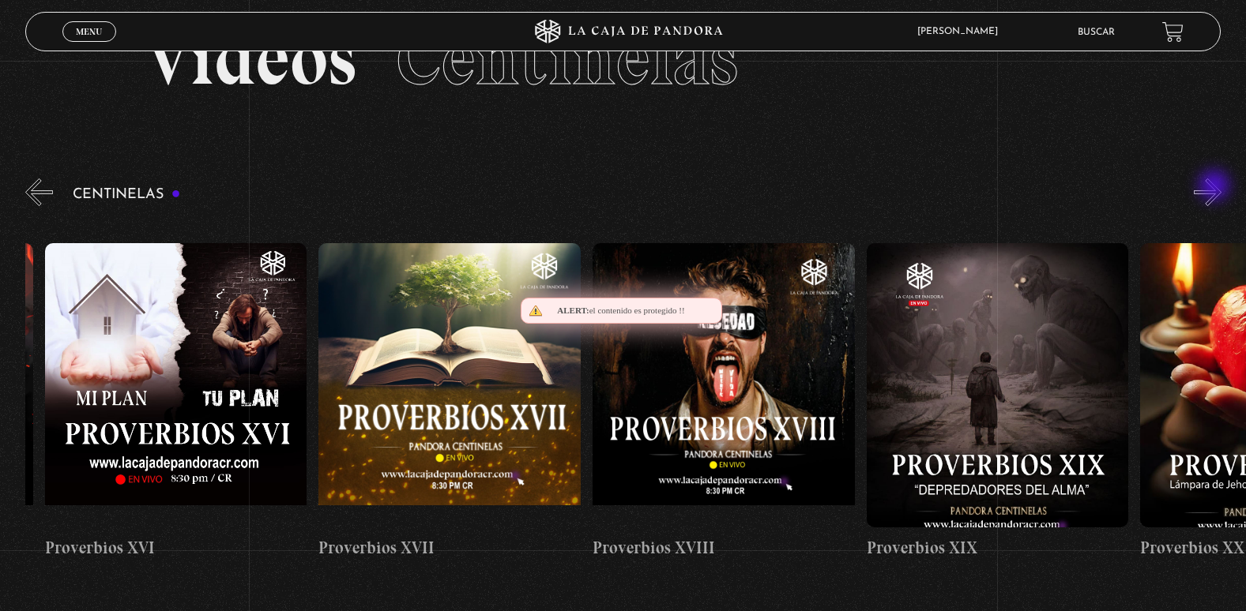
click at [1216, 187] on button "»" at bounding box center [1207, 193] width 28 height 28
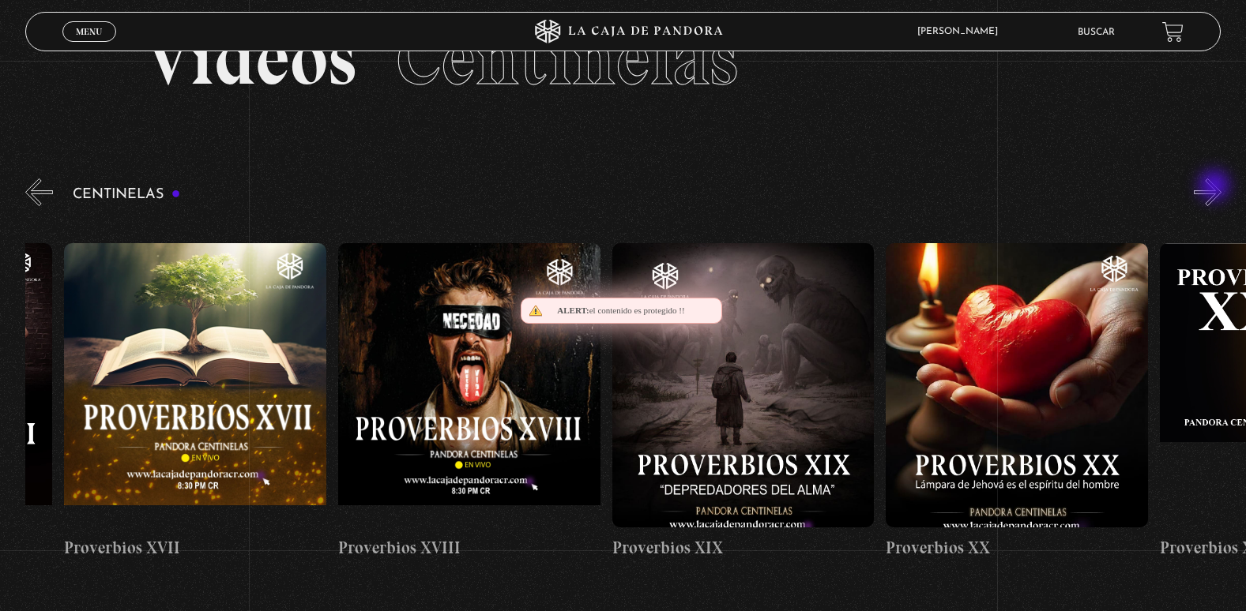
click at [1216, 187] on button "»" at bounding box center [1207, 193] width 28 height 28
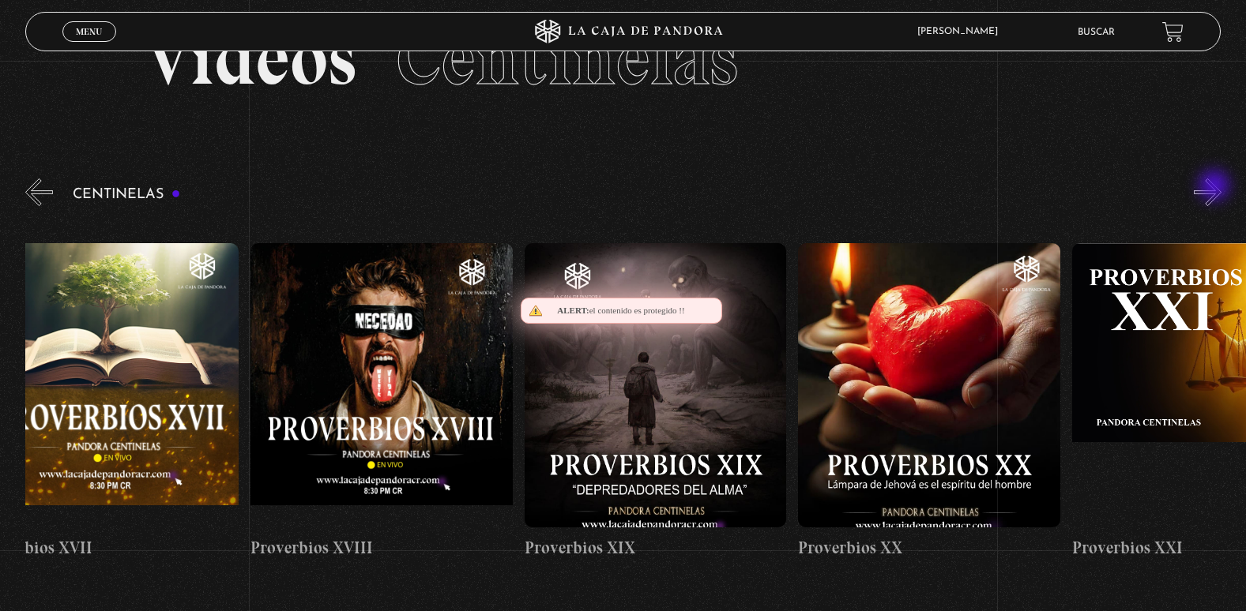
click at [1216, 187] on button "»" at bounding box center [1207, 193] width 28 height 28
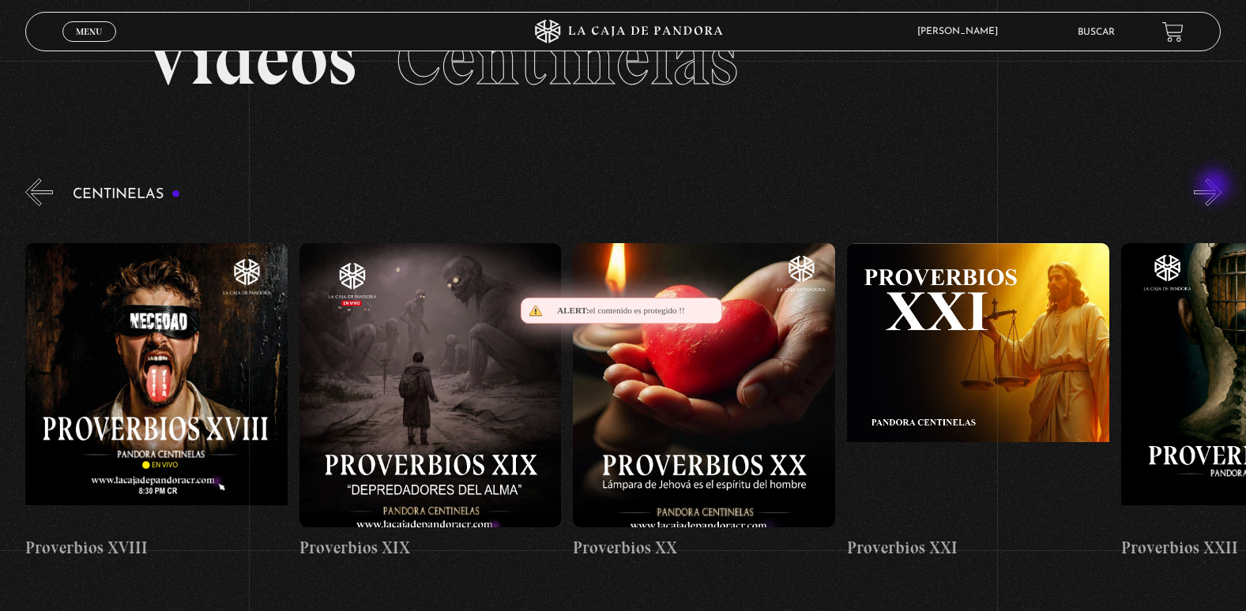
click at [1216, 187] on button "»" at bounding box center [1207, 193] width 28 height 28
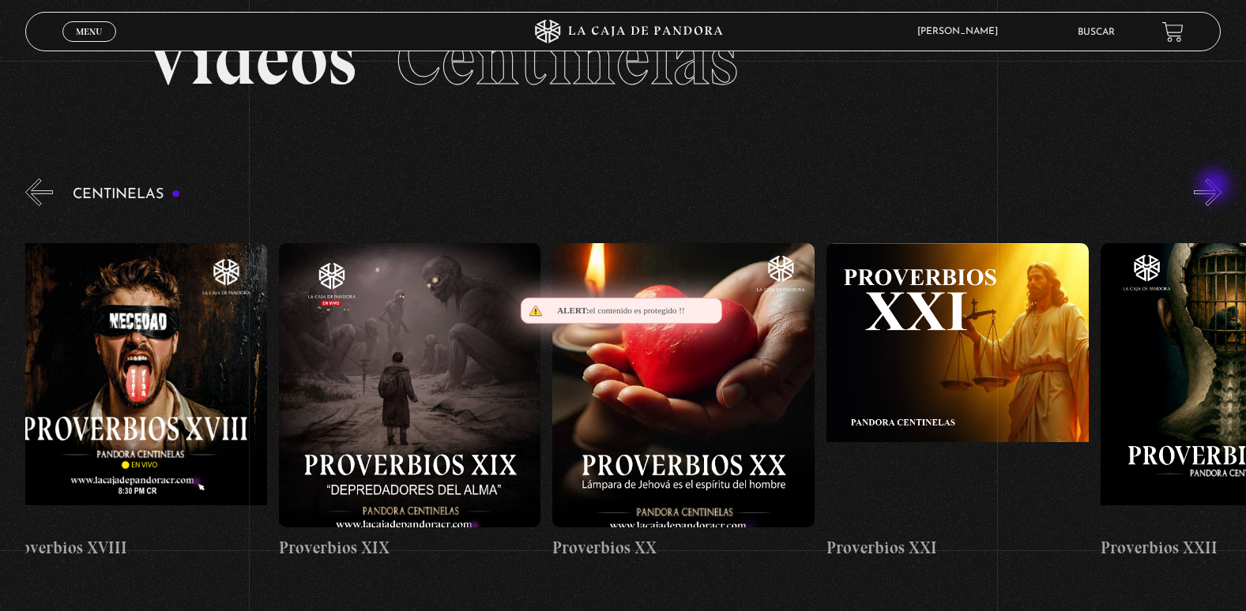
click at [1216, 187] on button "»" at bounding box center [1207, 193] width 28 height 28
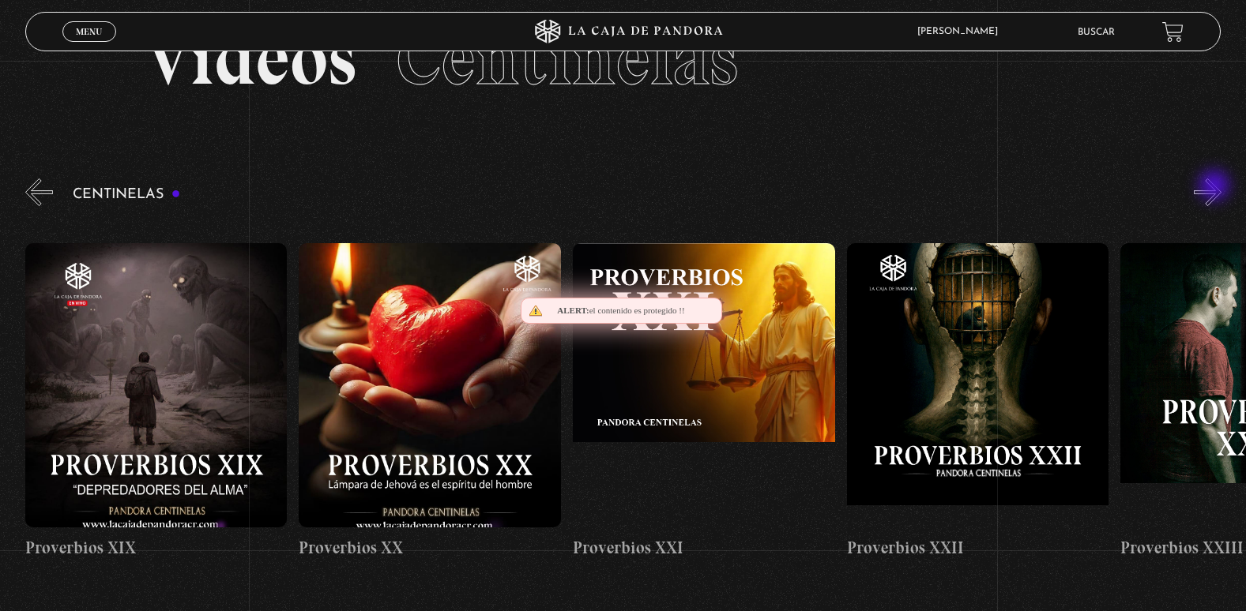
click at [1216, 187] on button "»" at bounding box center [1207, 193] width 28 height 28
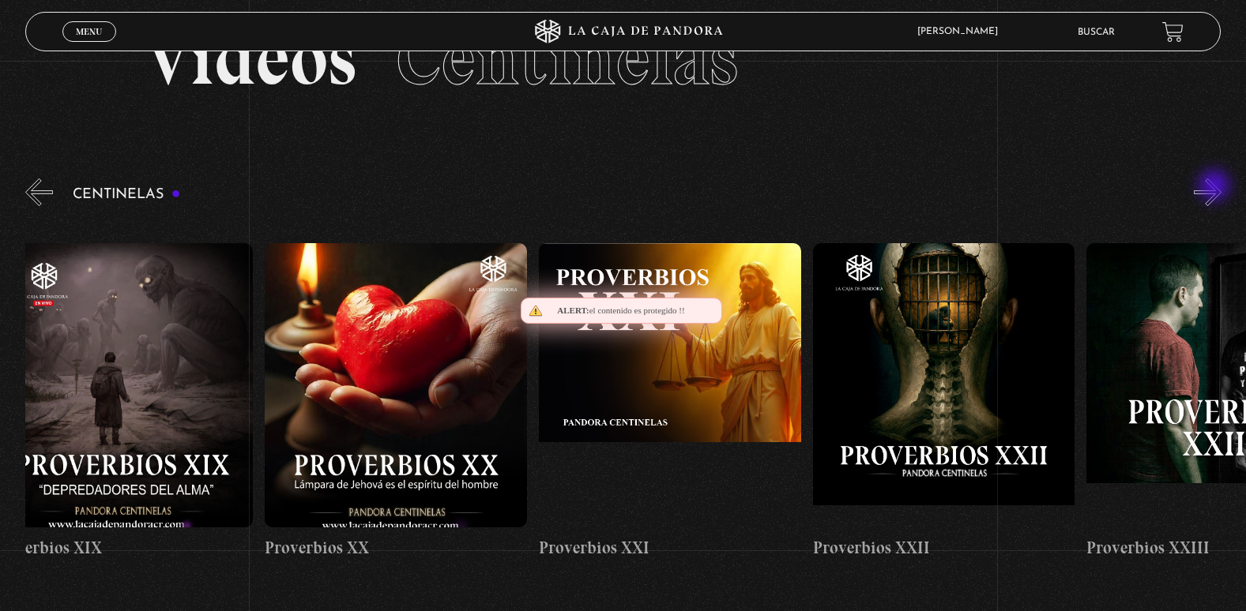
click at [1216, 187] on button "»" at bounding box center [1207, 193] width 28 height 28
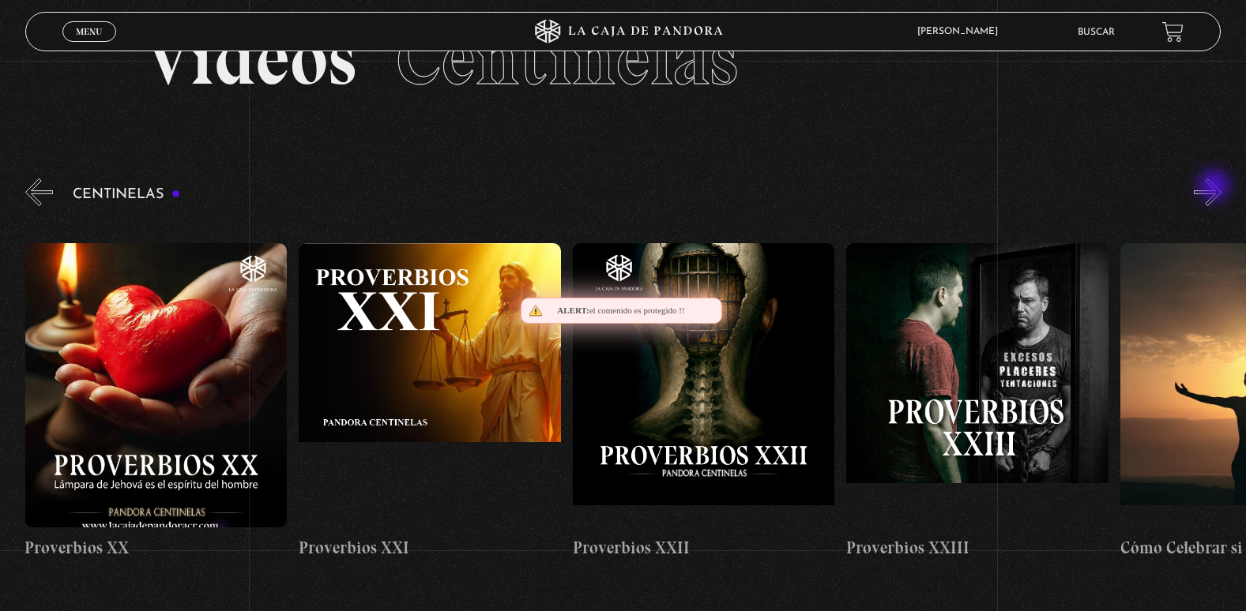
click at [1216, 187] on button "»" at bounding box center [1207, 193] width 28 height 28
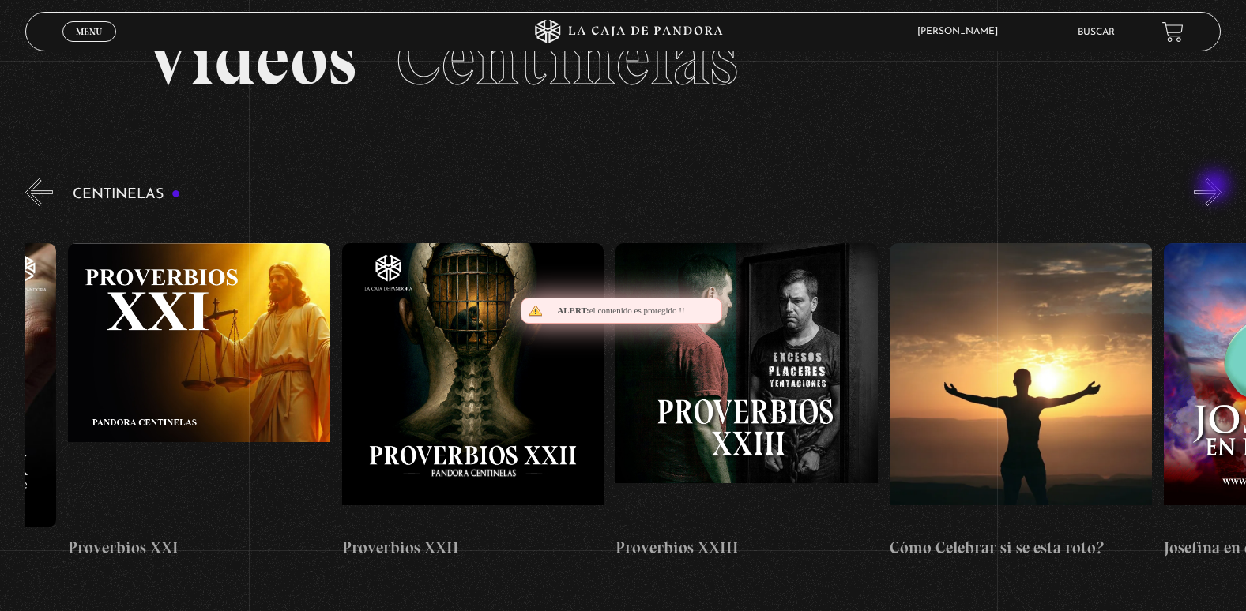
click at [1216, 187] on button "»" at bounding box center [1207, 193] width 28 height 28
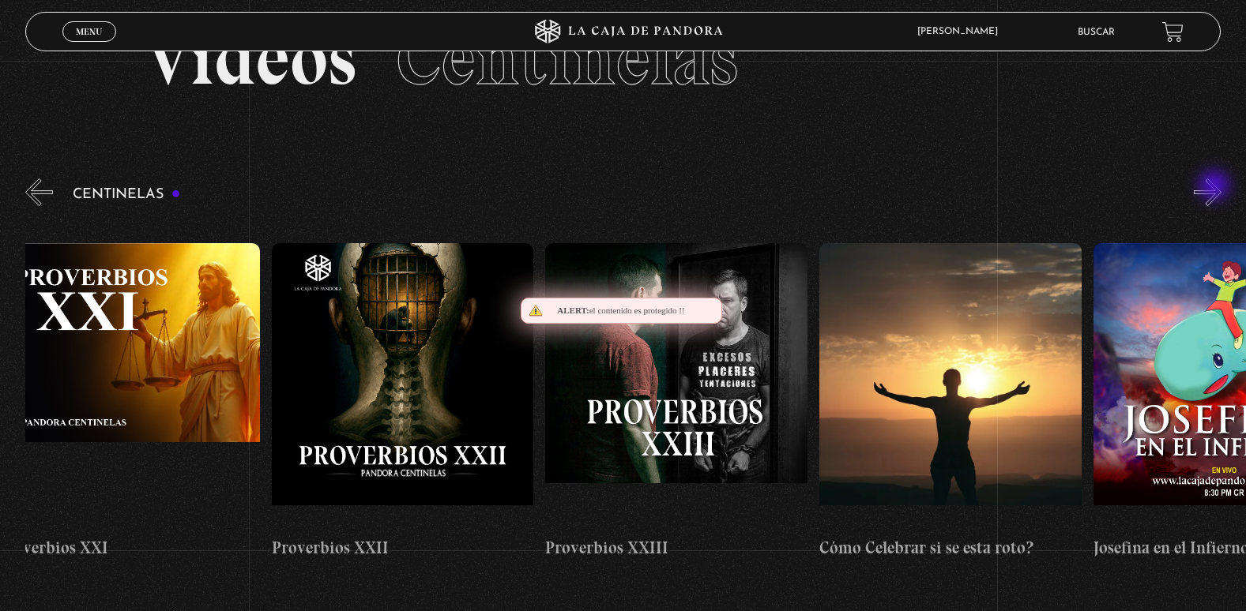
click at [1216, 187] on button "»" at bounding box center [1207, 193] width 28 height 28
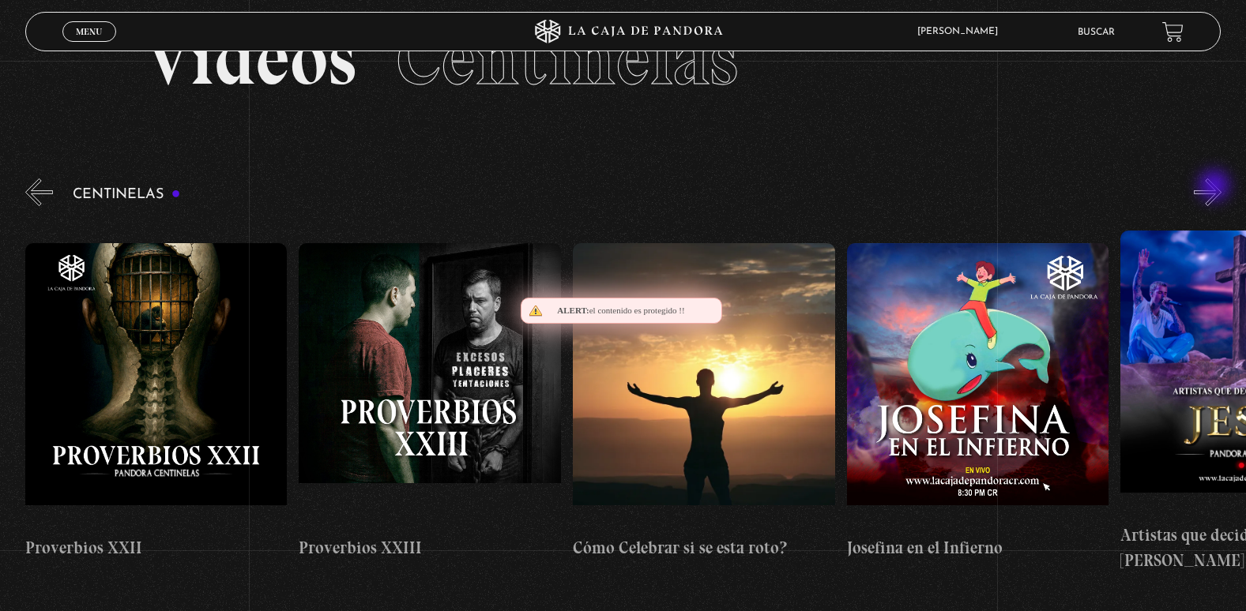
click at [1216, 187] on button "»" at bounding box center [1207, 193] width 28 height 28
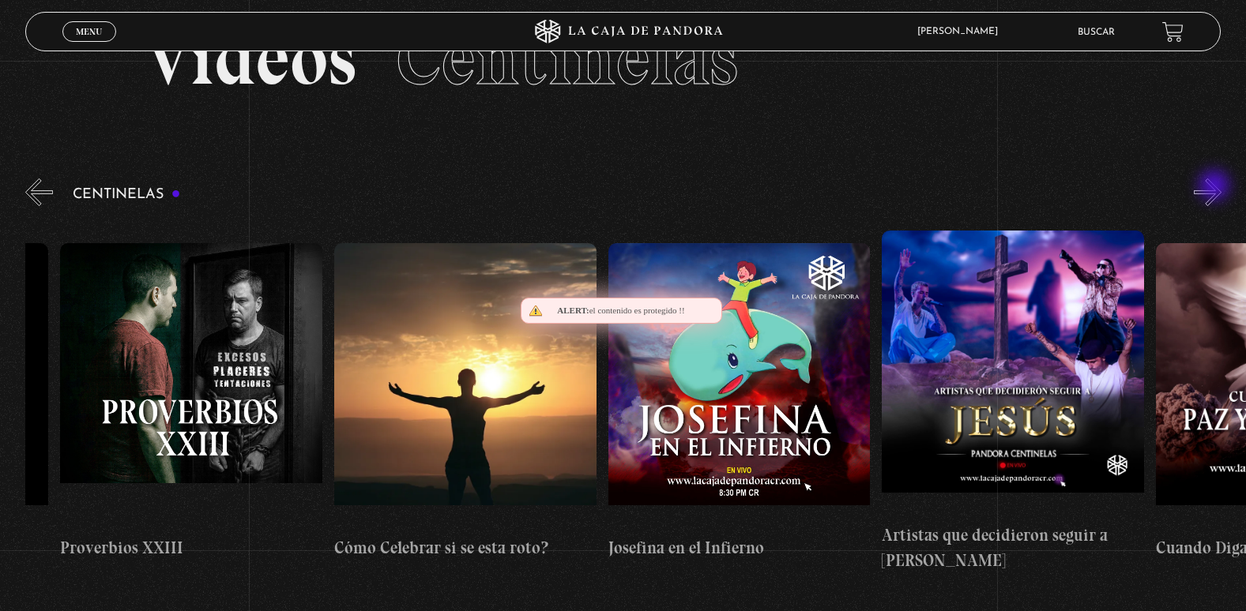
click at [1216, 187] on button "»" at bounding box center [1207, 193] width 28 height 28
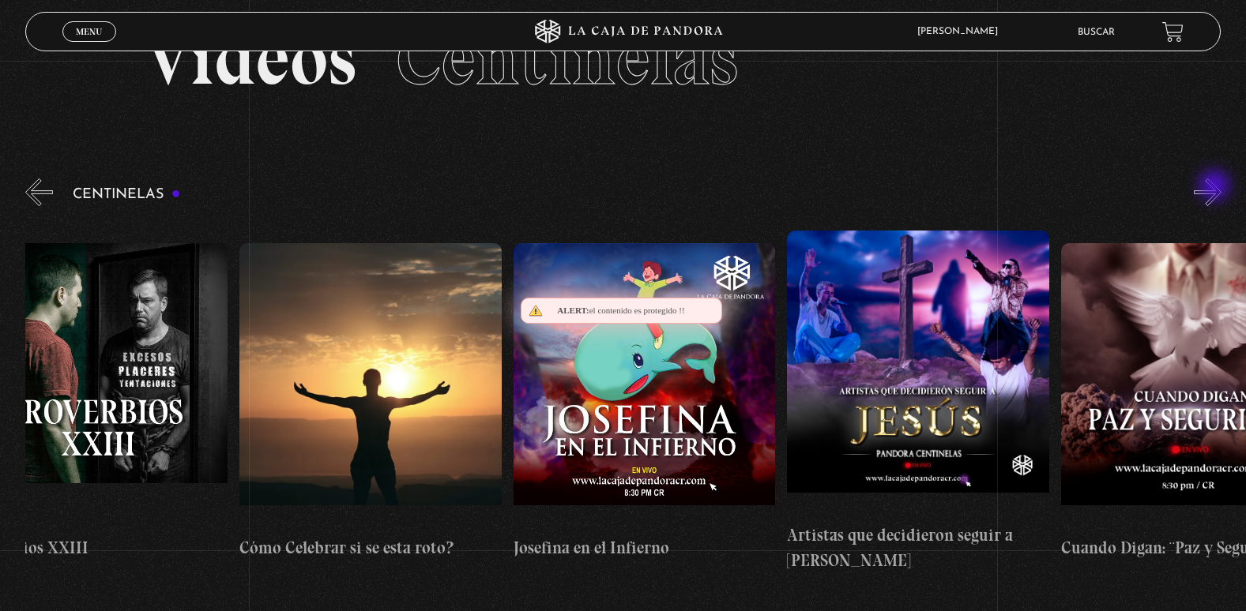
click at [1216, 187] on button "»" at bounding box center [1207, 193] width 28 height 28
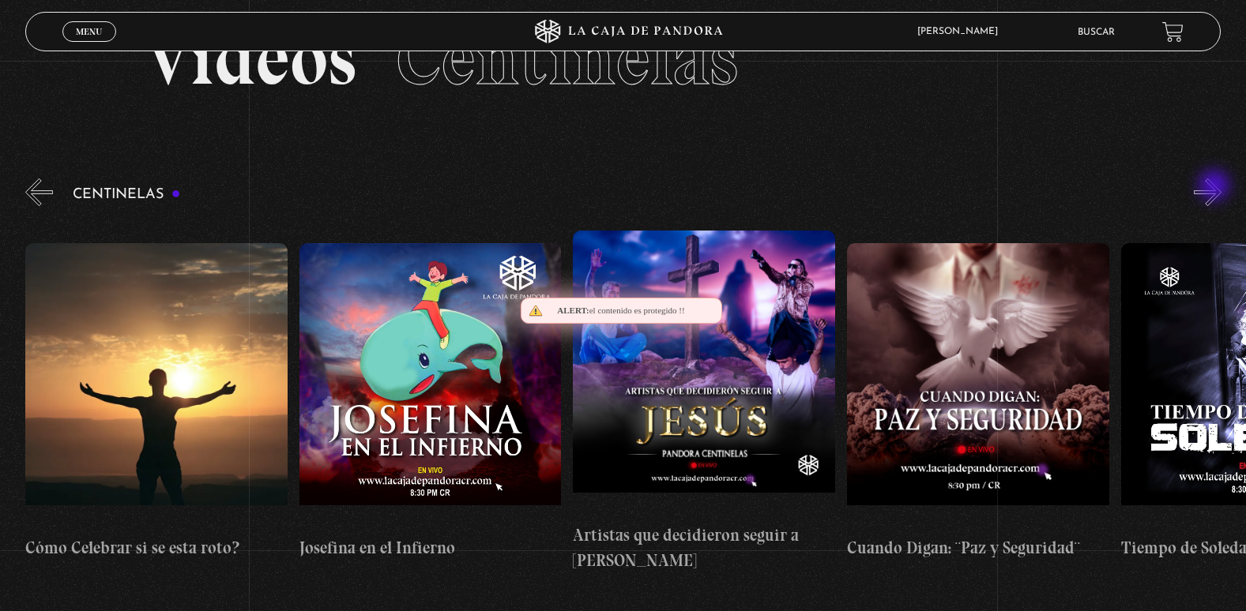
click at [1216, 187] on button "»" at bounding box center [1207, 193] width 28 height 28
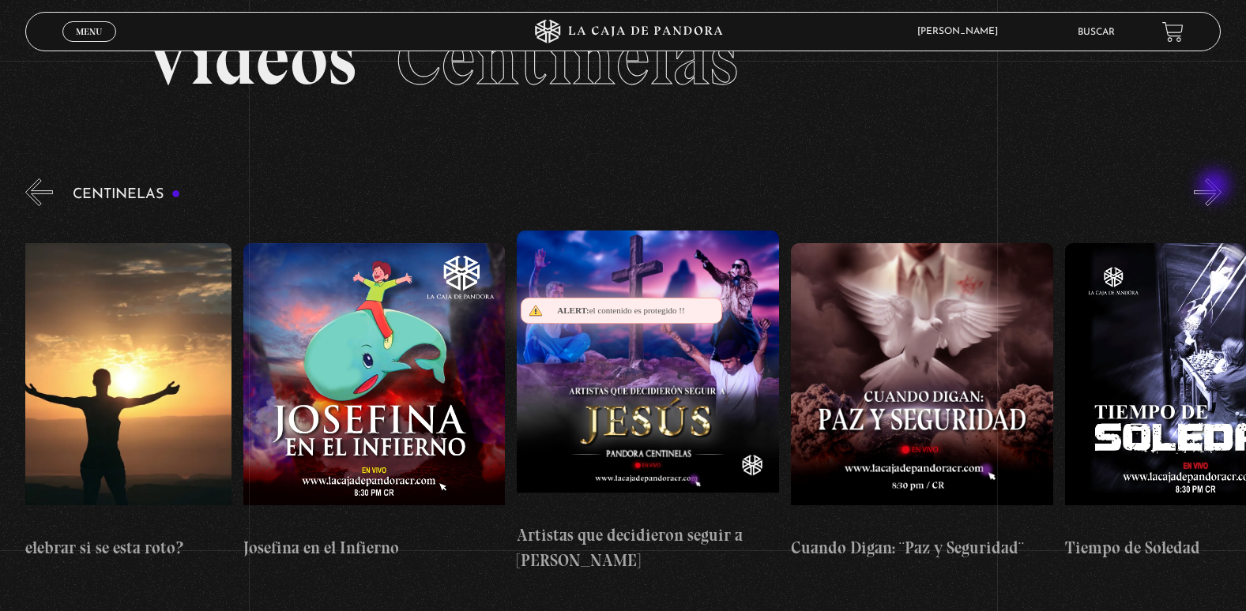
click at [1216, 187] on button "»" at bounding box center [1207, 193] width 28 height 28
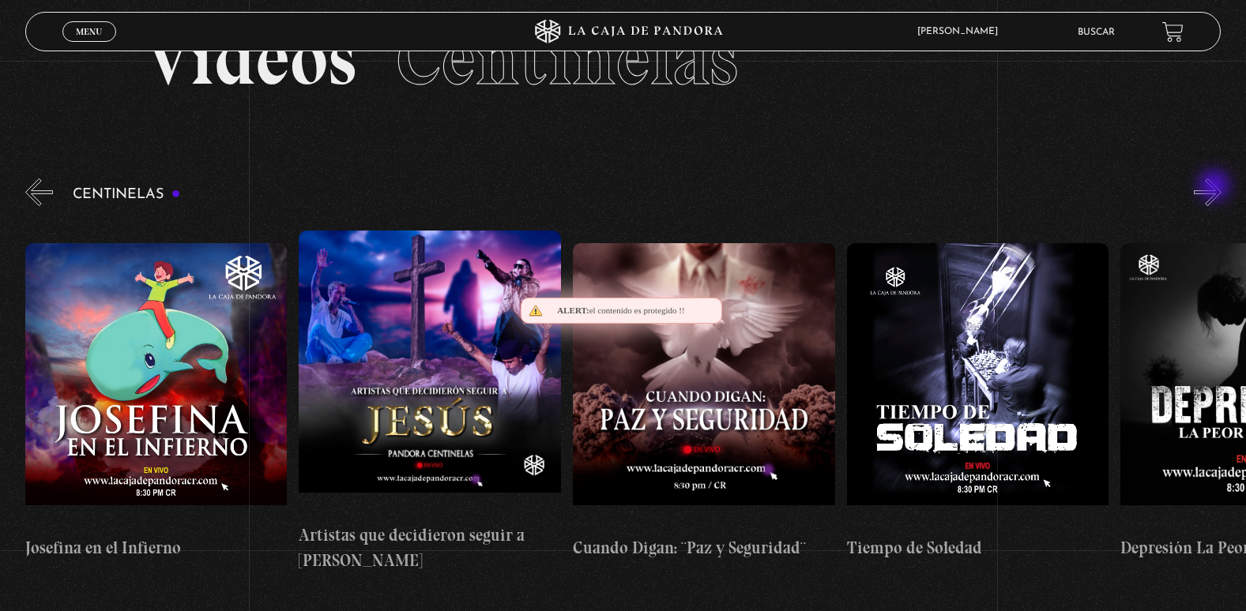
click at [1216, 187] on button "»" at bounding box center [1207, 193] width 28 height 28
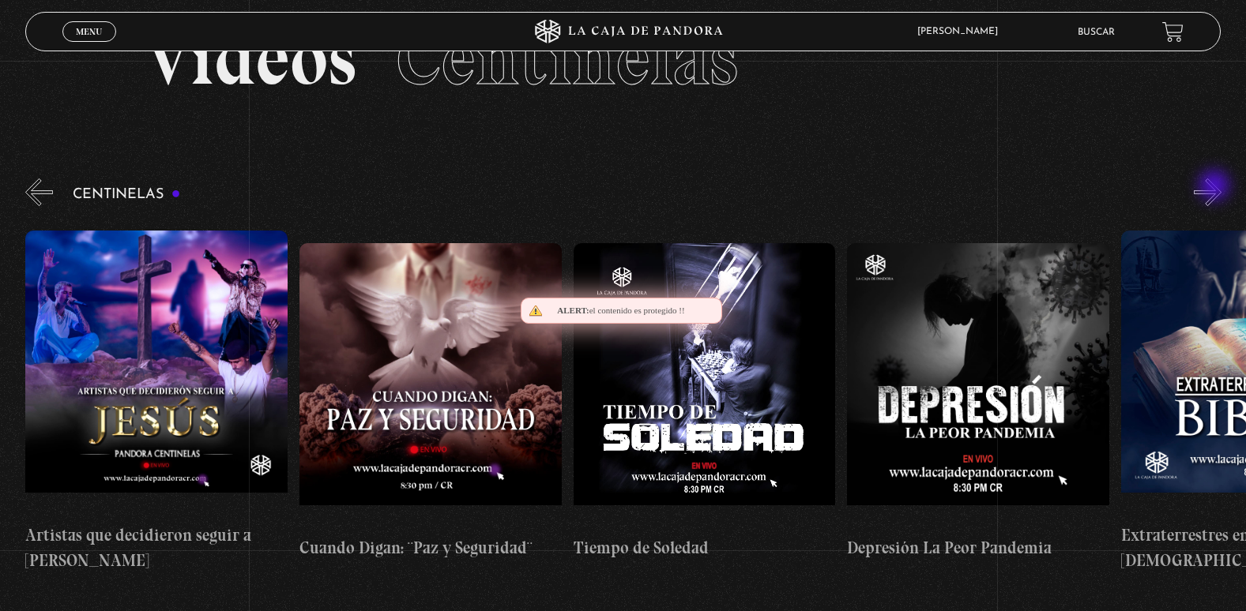
click at [1216, 187] on button "»" at bounding box center [1207, 193] width 28 height 28
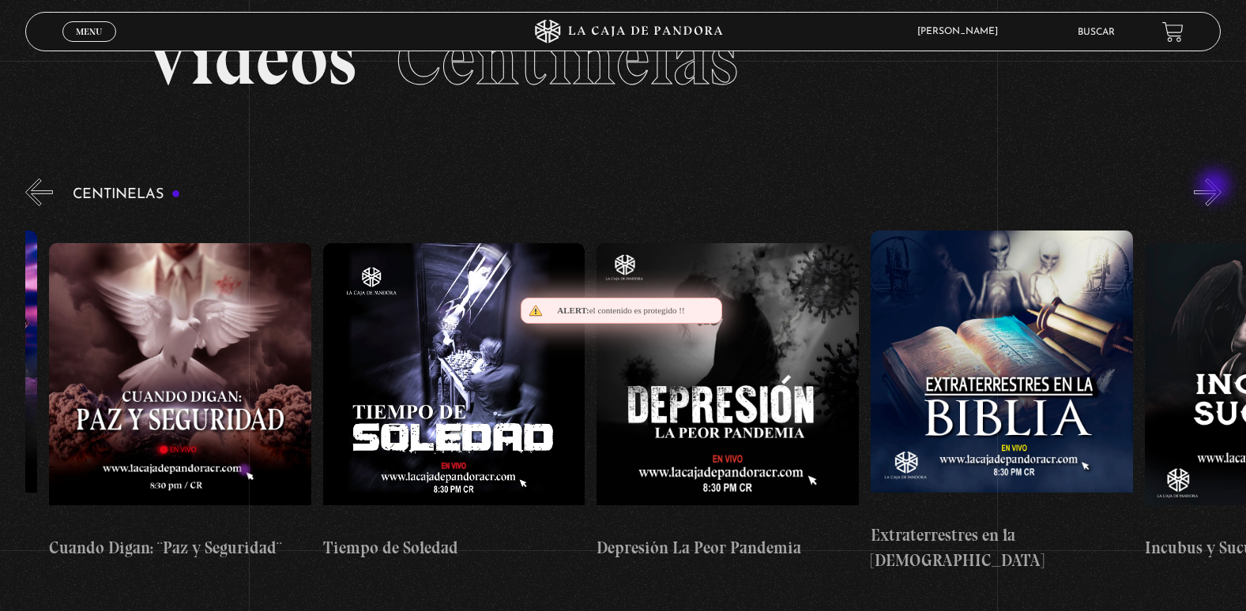
click at [1216, 187] on button "»" at bounding box center [1207, 193] width 28 height 28
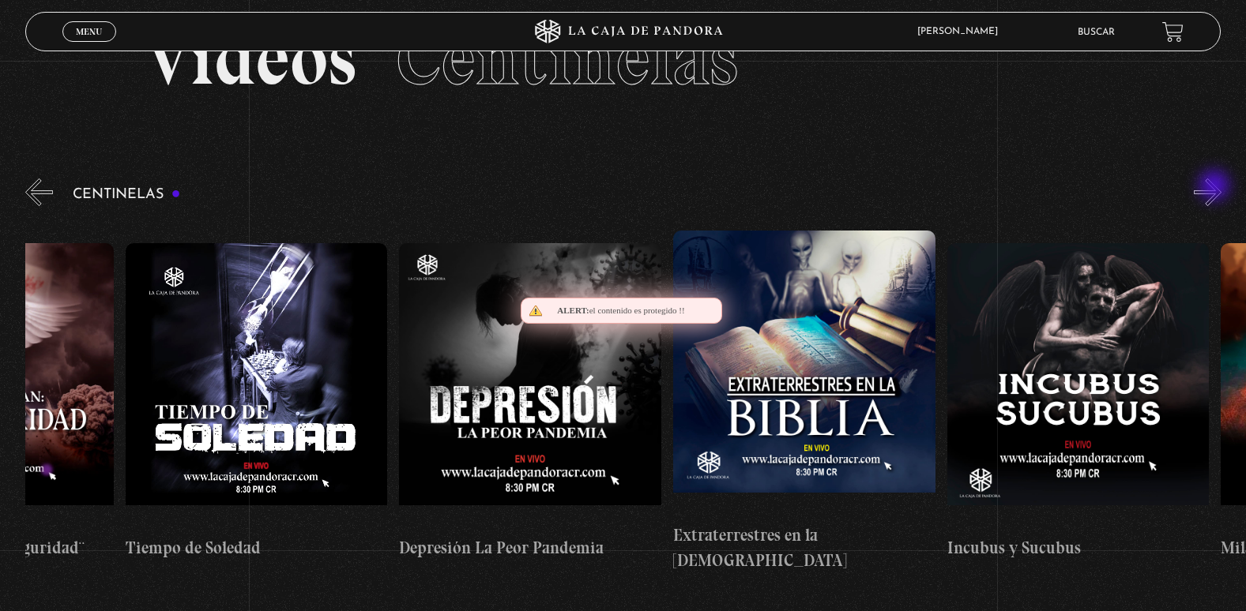
click at [1216, 187] on button "»" at bounding box center [1207, 193] width 28 height 28
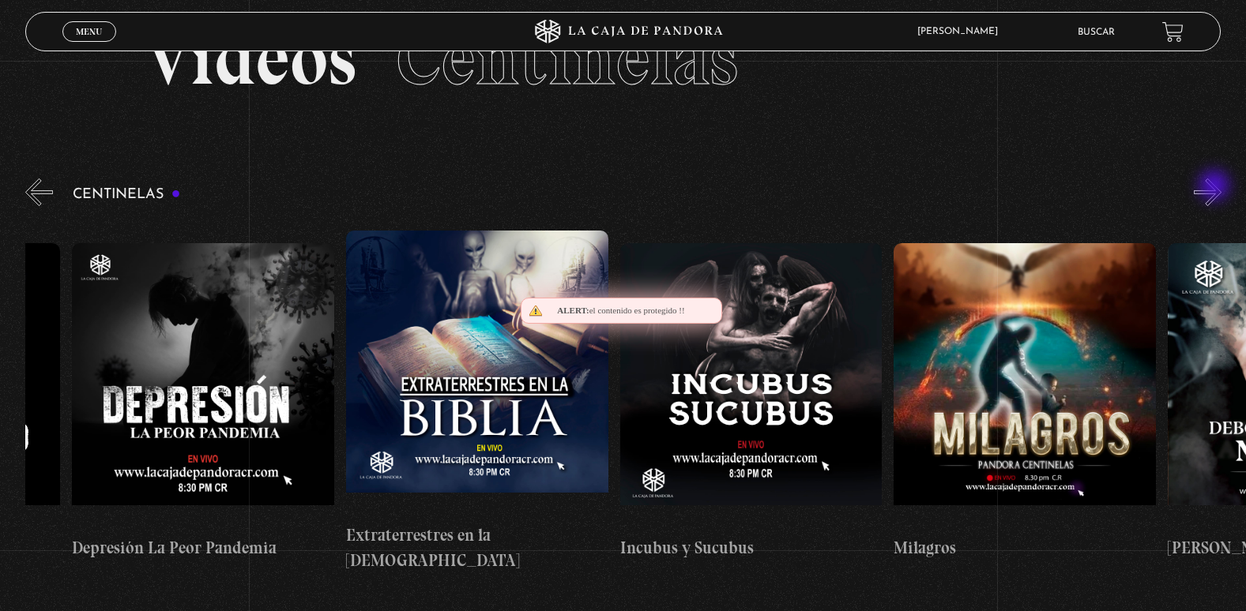
click at [1216, 187] on button "»" at bounding box center [1207, 193] width 28 height 28
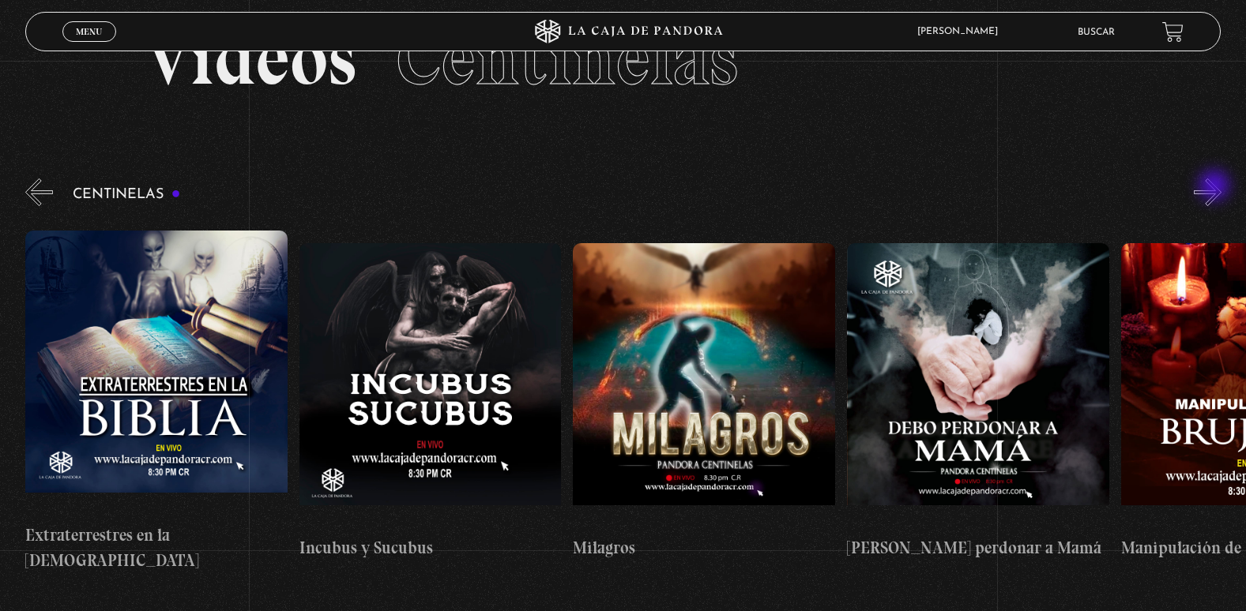
click at [1216, 187] on button "»" at bounding box center [1207, 193] width 28 height 28
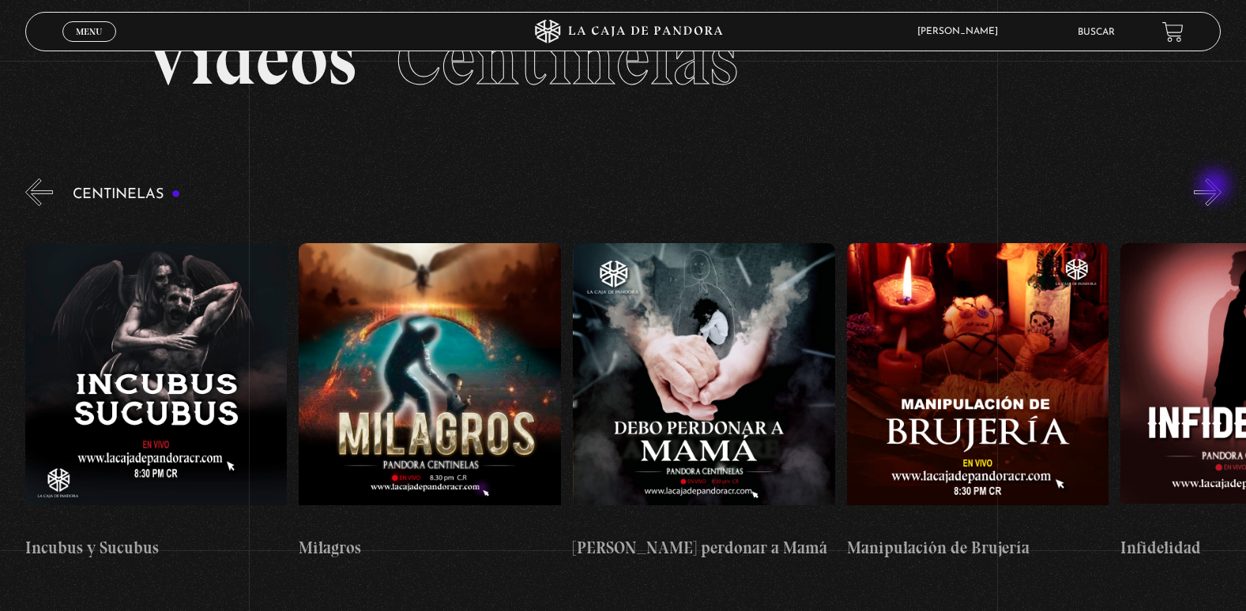
click at [1216, 187] on button "»" at bounding box center [1207, 193] width 28 height 28
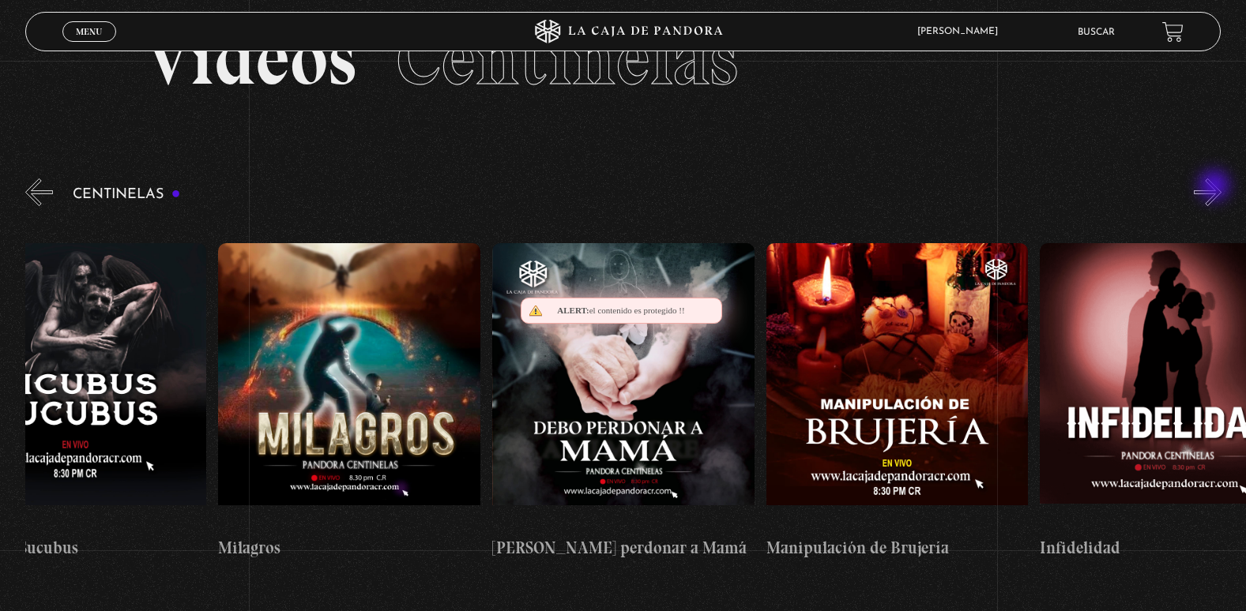
click at [1216, 187] on button "»" at bounding box center [1207, 193] width 28 height 28
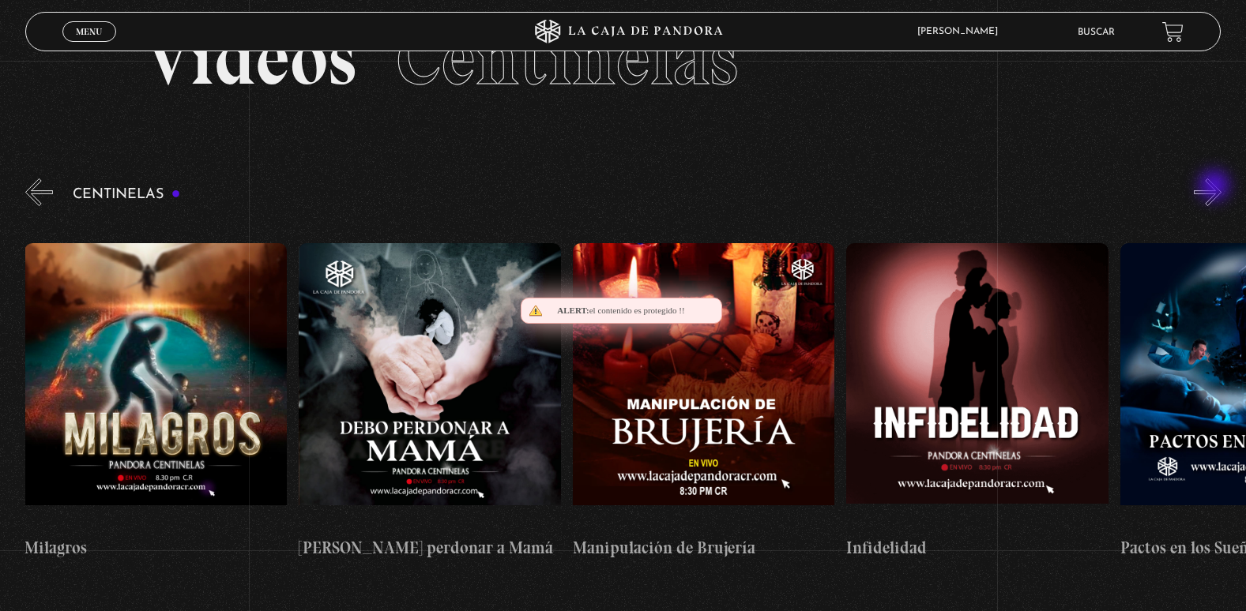
click at [1216, 187] on button "»" at bounding box center [1207, 193] width 28 height 28
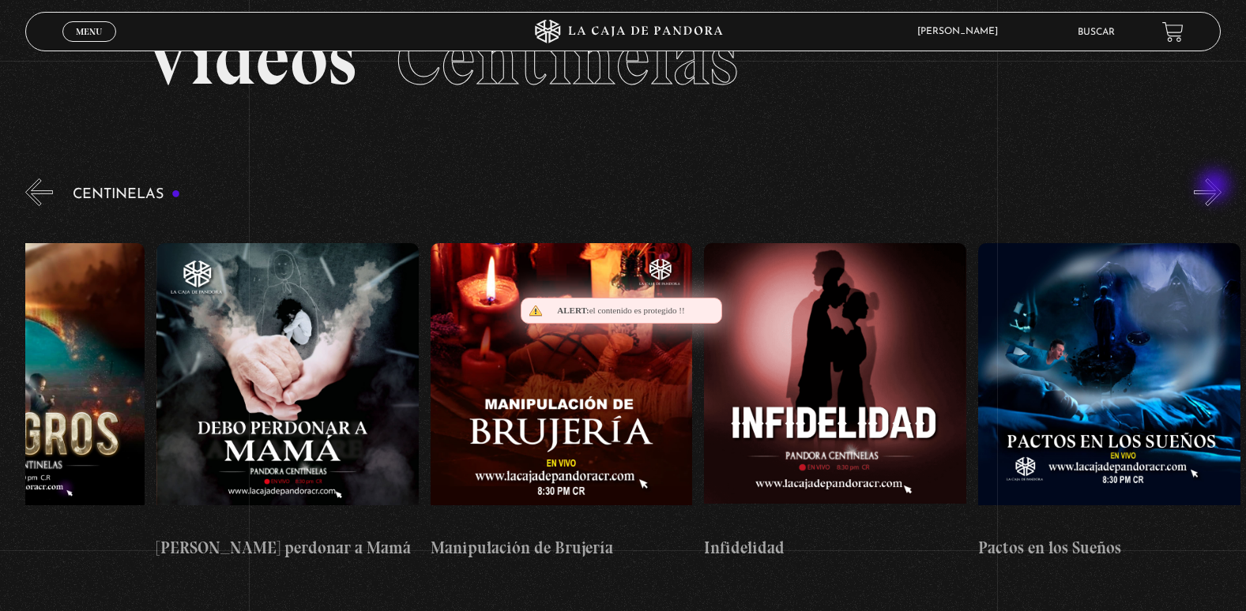
click at [1216, 187] on button "»" at bounding box center [1207, 193] width 28 height 28
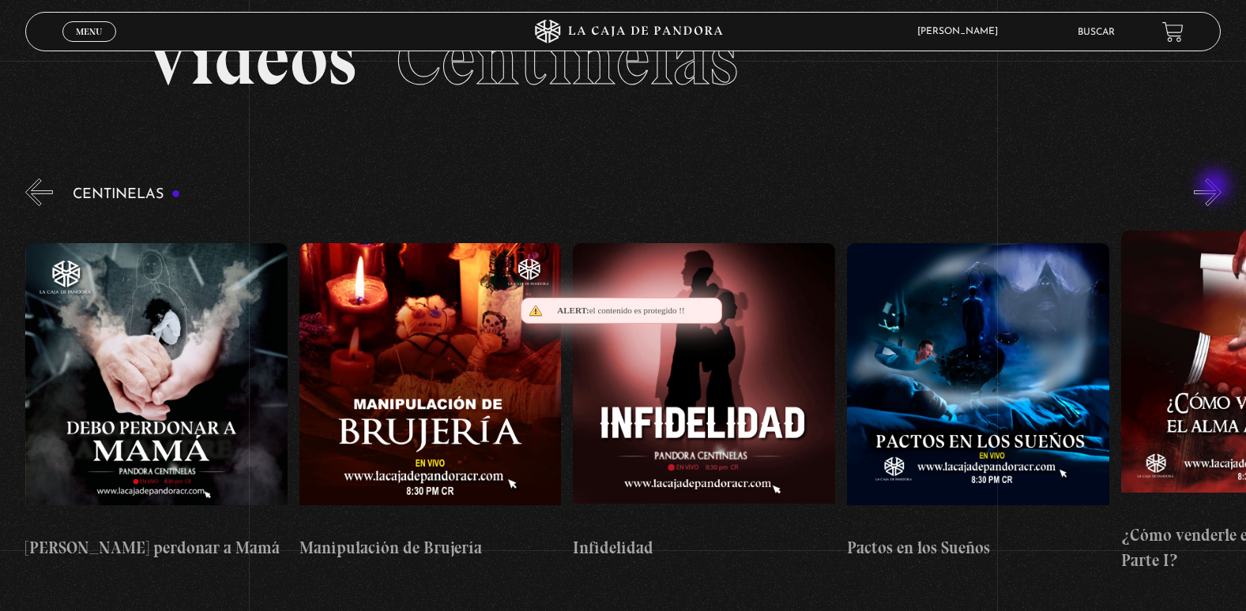
click at [1216, 187] on button "»" at bounding box center [1207, 193] width 28 height 28
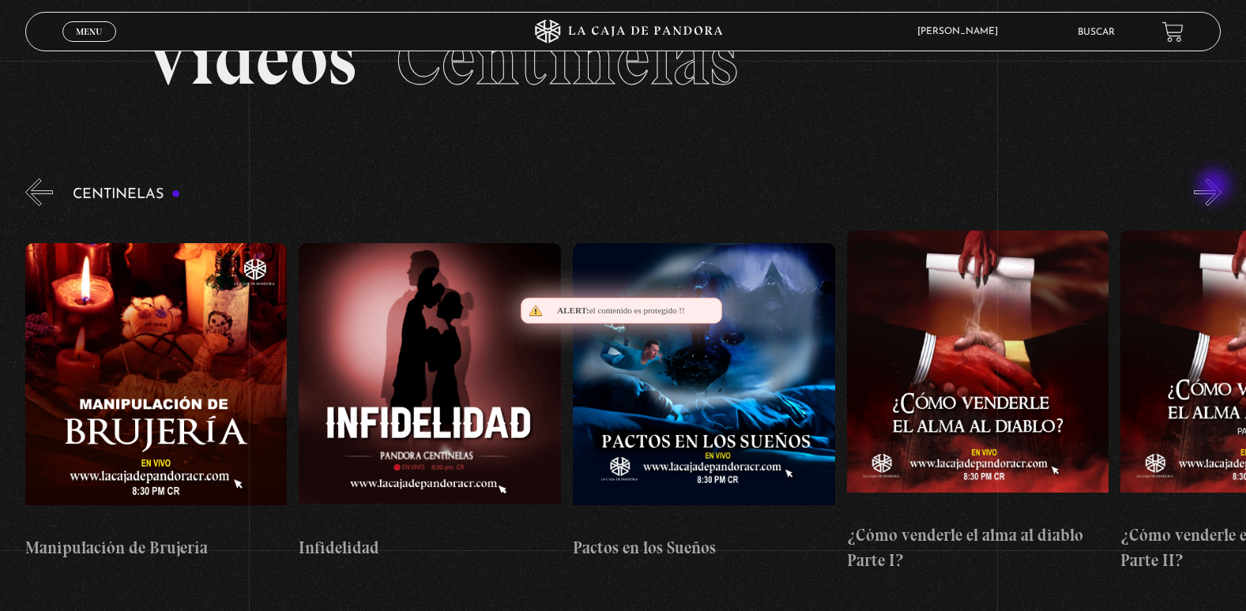
click at [1216, 187] on button "»" at bounding box center [1207, 193] width 28 height 28
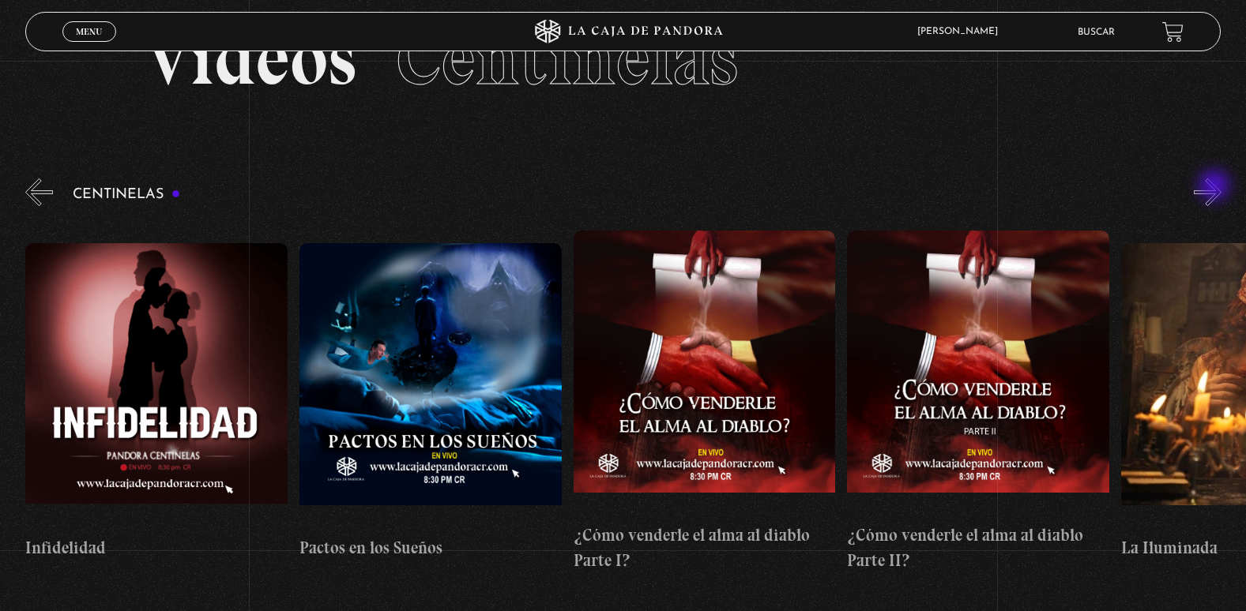
click at [1216, 187] on button "»" at bounding box center [1207, 193] width 28 height 28
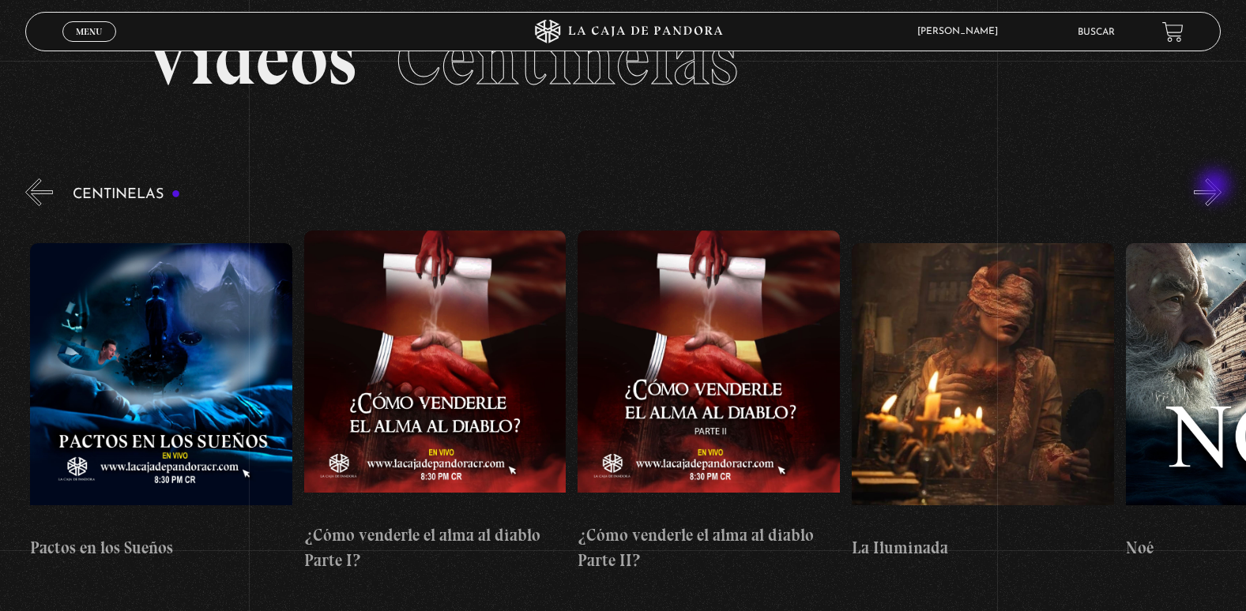
click at [1216, 187] on button "»" at bounding box center [1207, 193] width 28 height 28
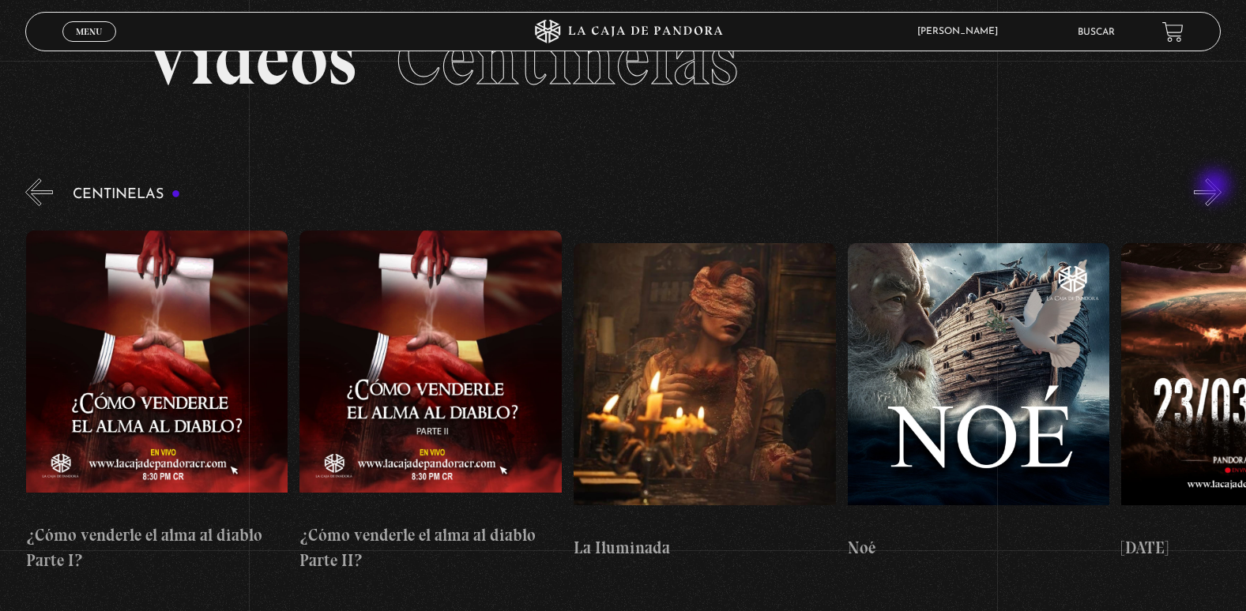
click at [1216, 187] on button "»" at bounding box center [1207, 193] width 28 height 28
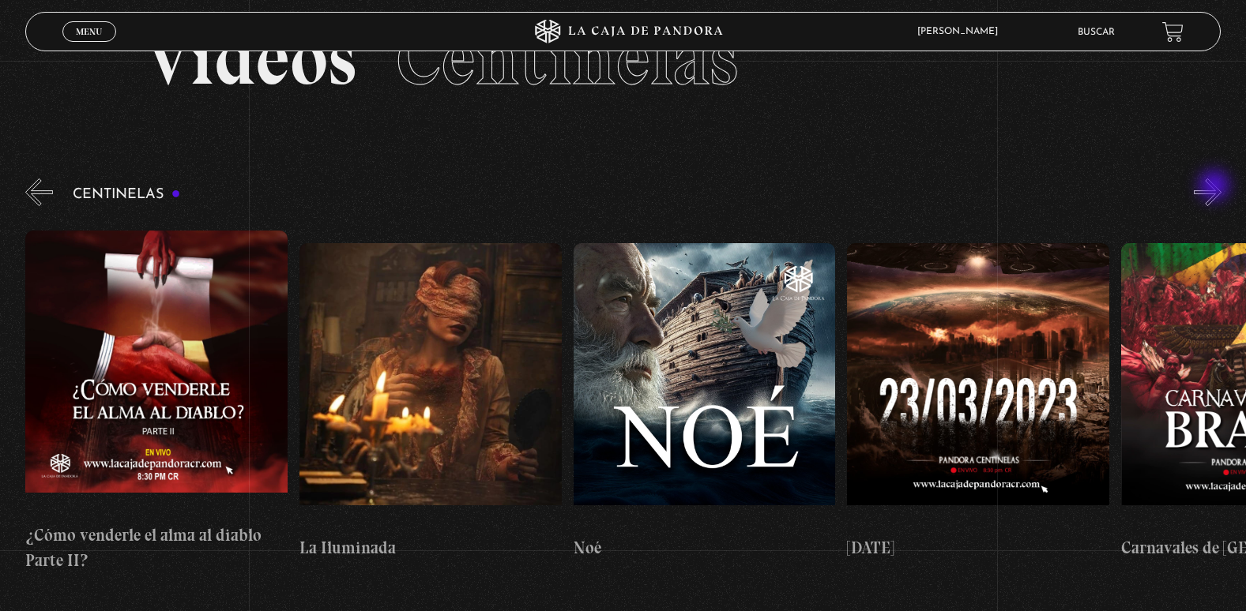
click at [1216, 187] on button "»" at bounding box center [1207, 193] width 28 height 28
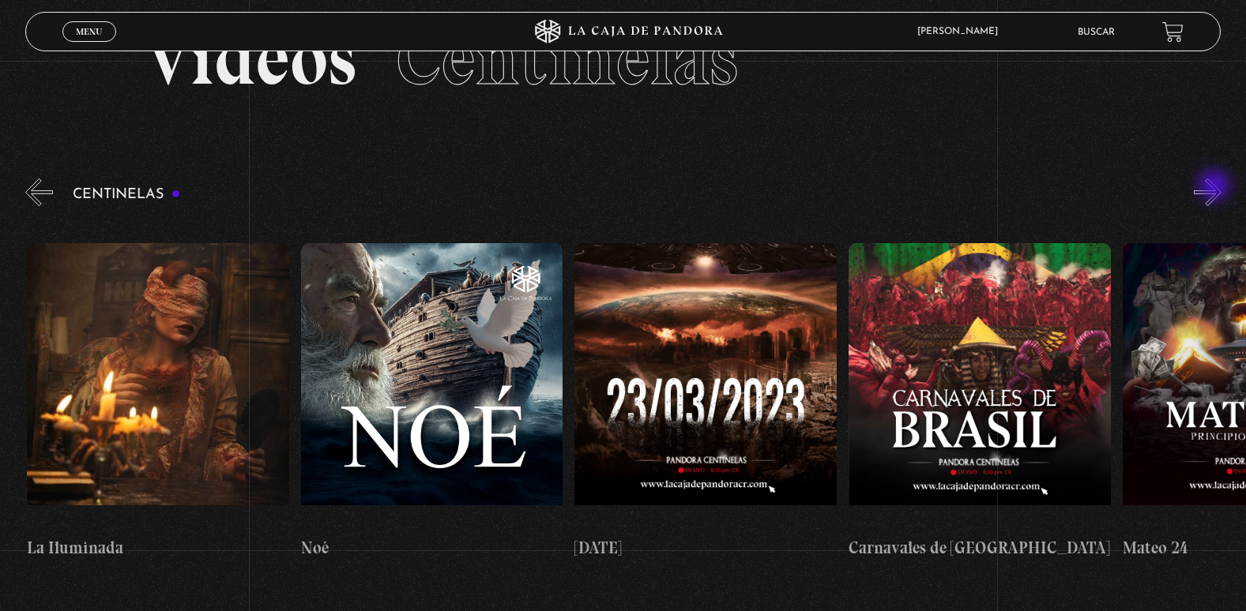
click at [1216, 187] on button "»" at bounding box center [1207, 193] width 28 height 28
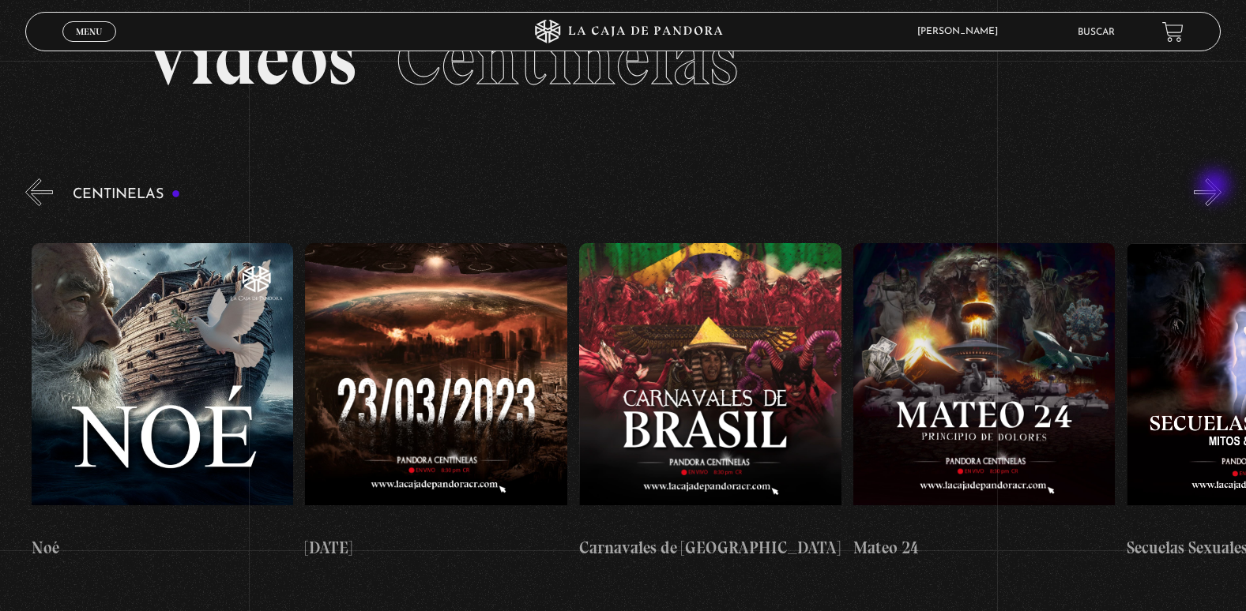
click at [1216, 187] on button "»" at bounding box center [1207, 193] width 28 height 28
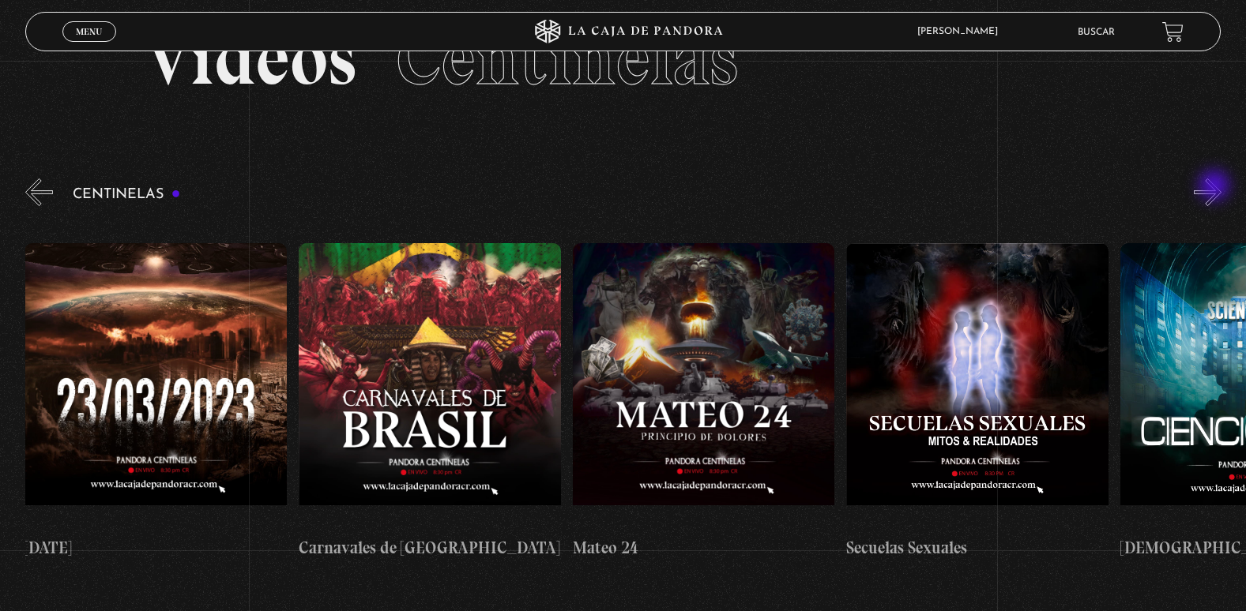
click at [1216, 187] on button "»" at bounding box center [1207, 193] width 28 height 28
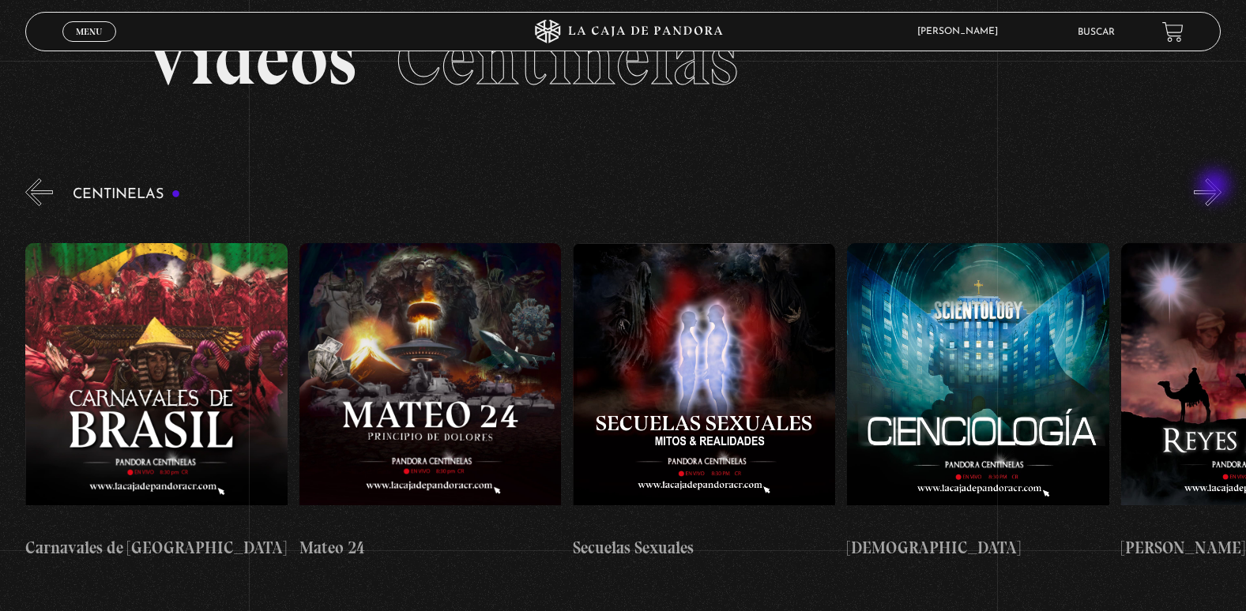
click at [1216, 187] on button "»" at bounding box center [1207, 193] width 28 height 28
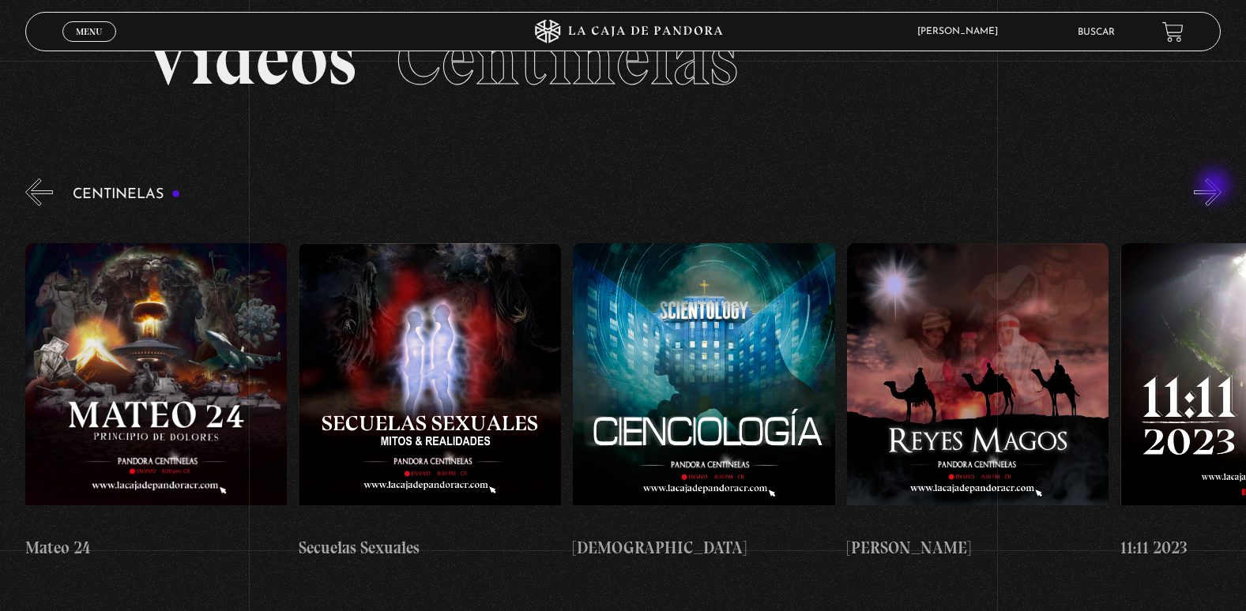
click at [1216, 187] on button "»" at bounding box center [1207, 193] width 28 height 28
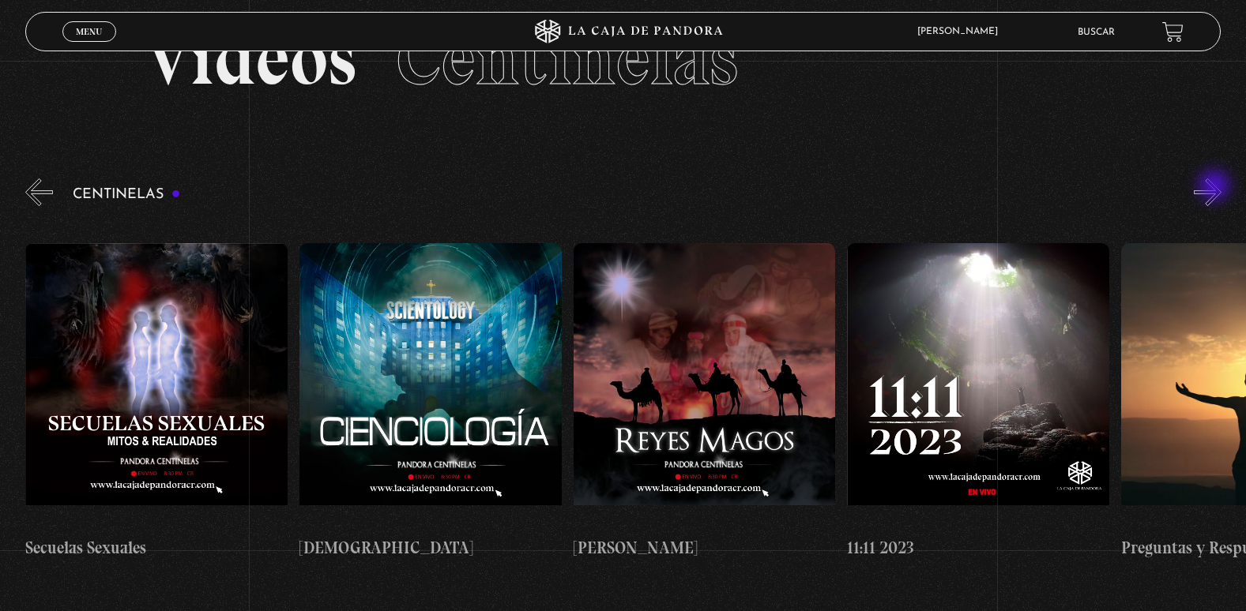
click at [1216, 187] on button "»" at bounding box center [1207, 193] width 28 height 28
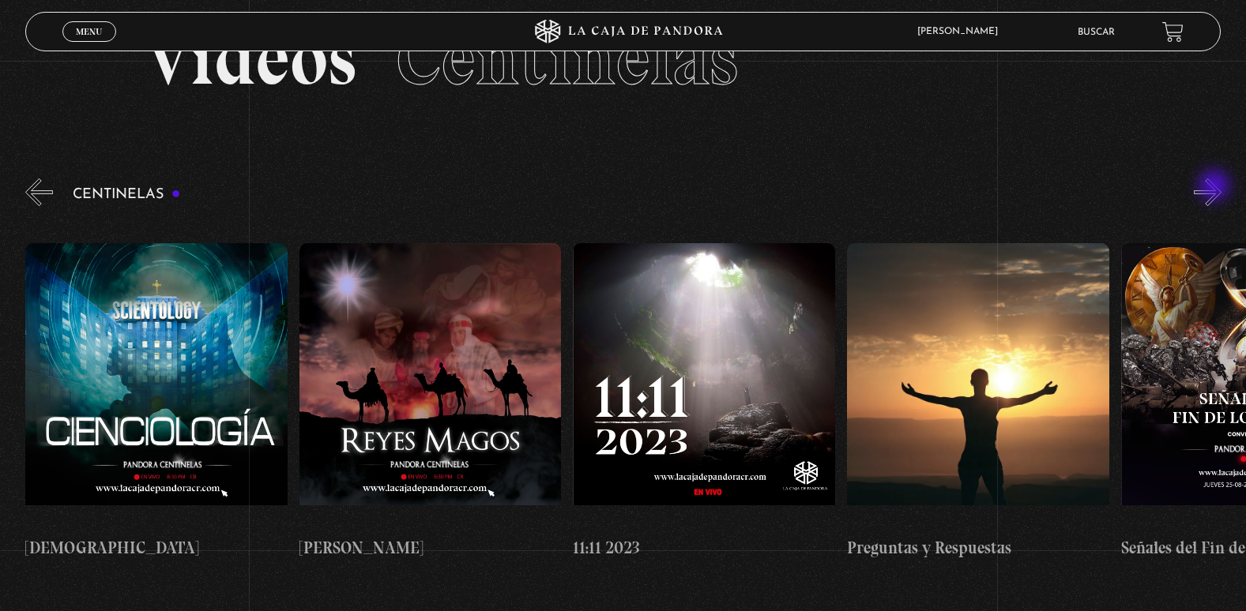
click at [1216, 187] on button "»" at bounding box center [1207, 193] width 28 height 28
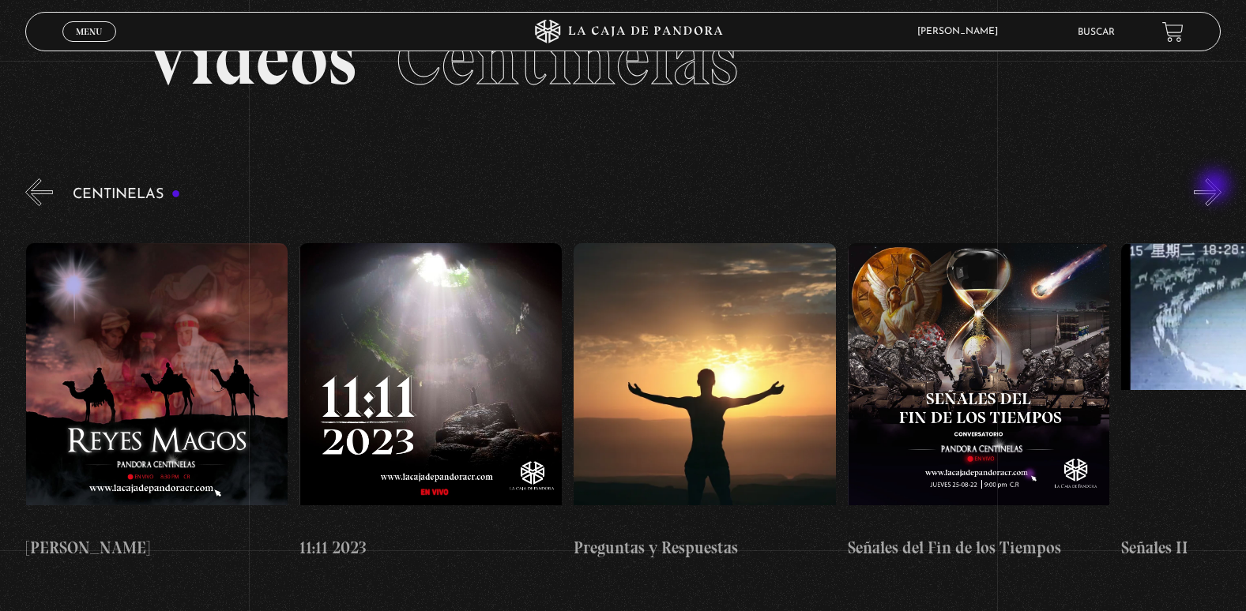
scroll to position [0, 13143]
click at [1216, 187] on button "»" at bounding box center [1207, 193] width 28 height 28
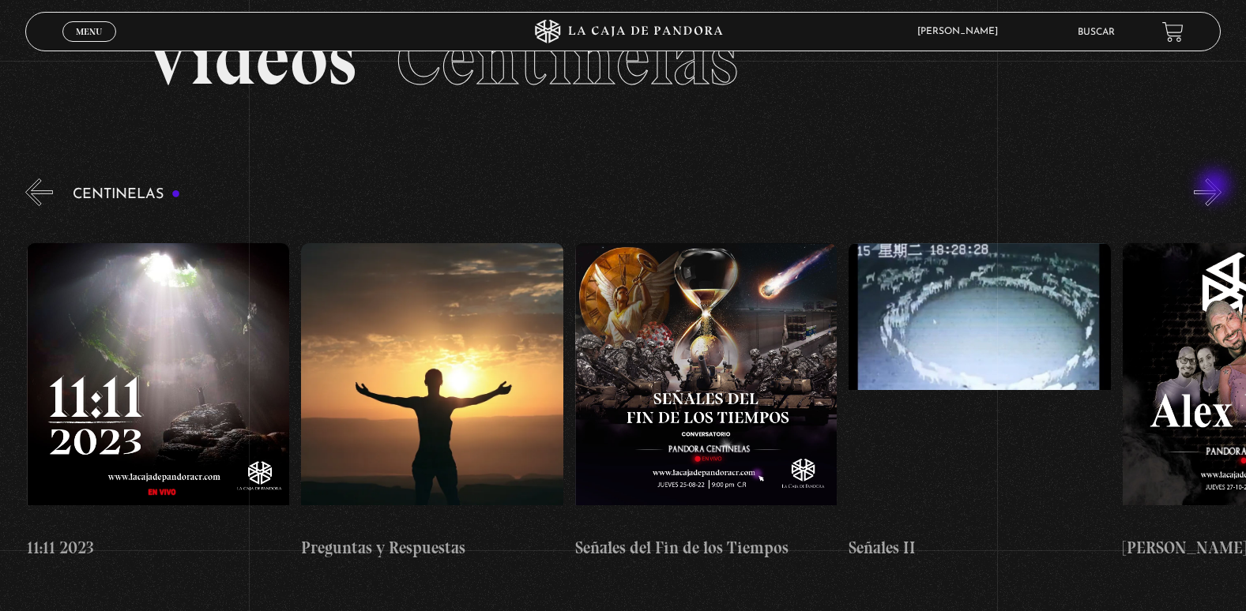
click at [1216, 187] on button "»" at bounding box center [1207, 193] width 28 height 28
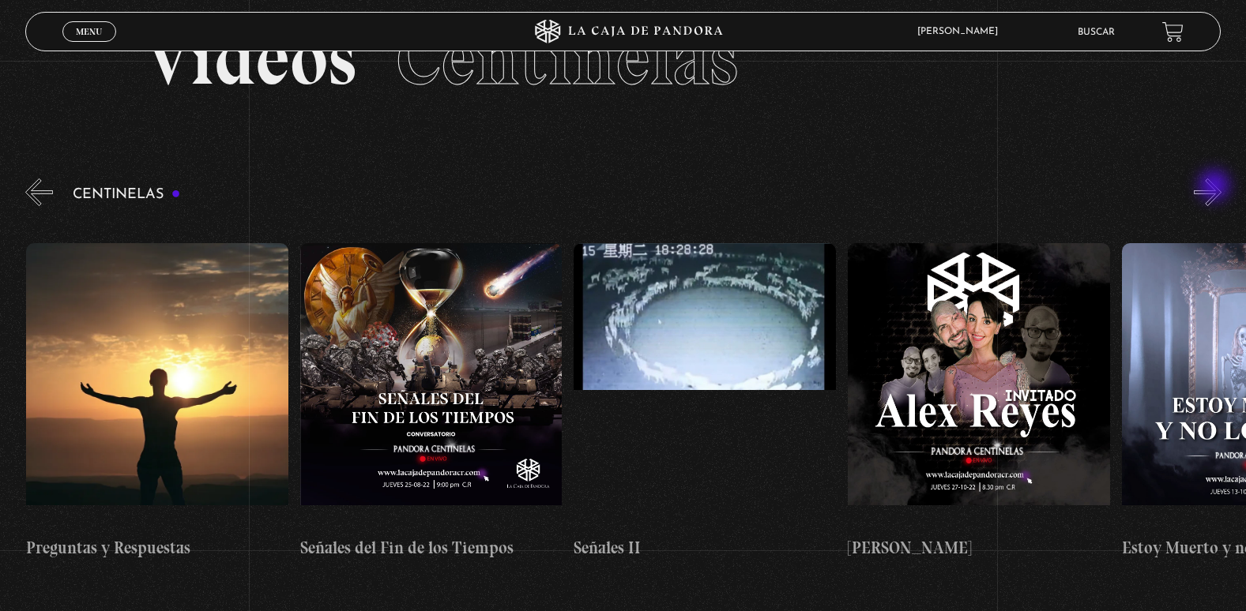
click at [1216, 187] on button "»" at bounding box center [1207, 193] width 28 height 28
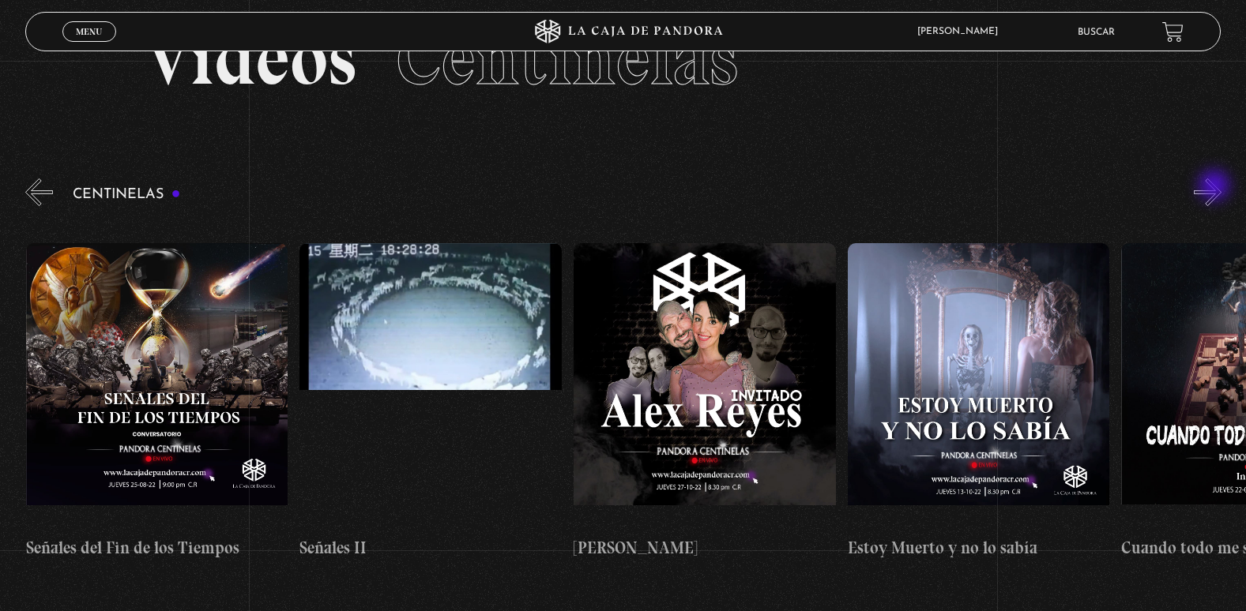
click at [1216, 187] on button "»" at bounding box center [1207, 193] width 28 height 28
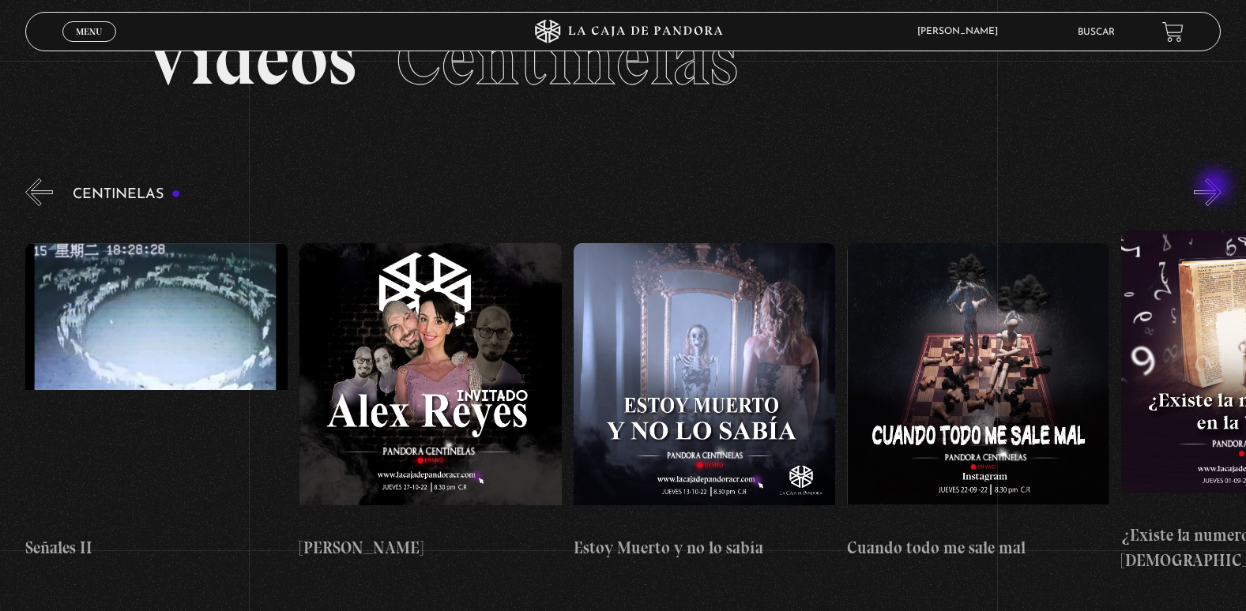
click at [1216, 187] on button "»" at bounding box center [1207, 193] width 28 height 28
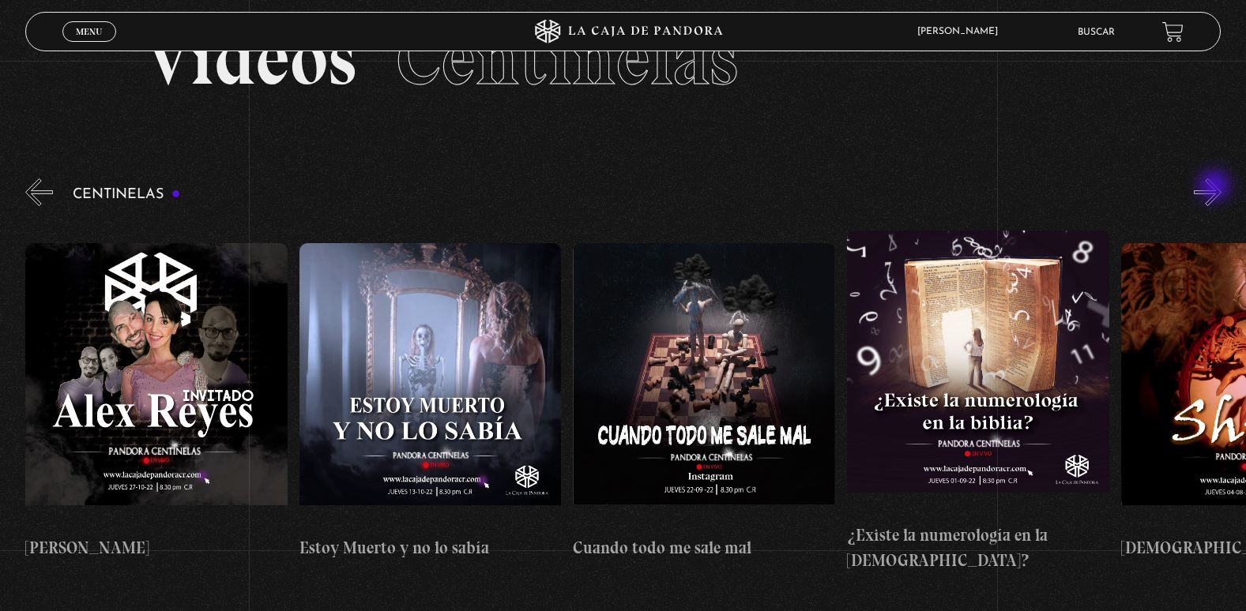
click at [1216, 187] on button "»" at bounding box center [1207, 193] width 28 height 28
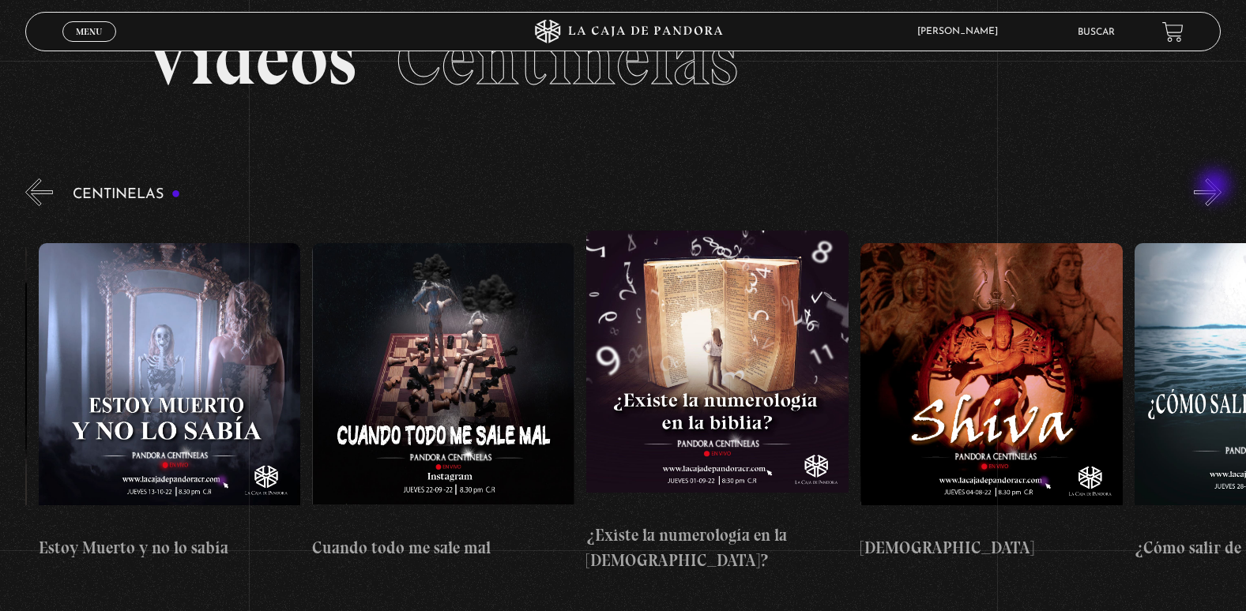
click at [1216, 187] on button "»" at bounding box center [1207, 193] width 28 height 28
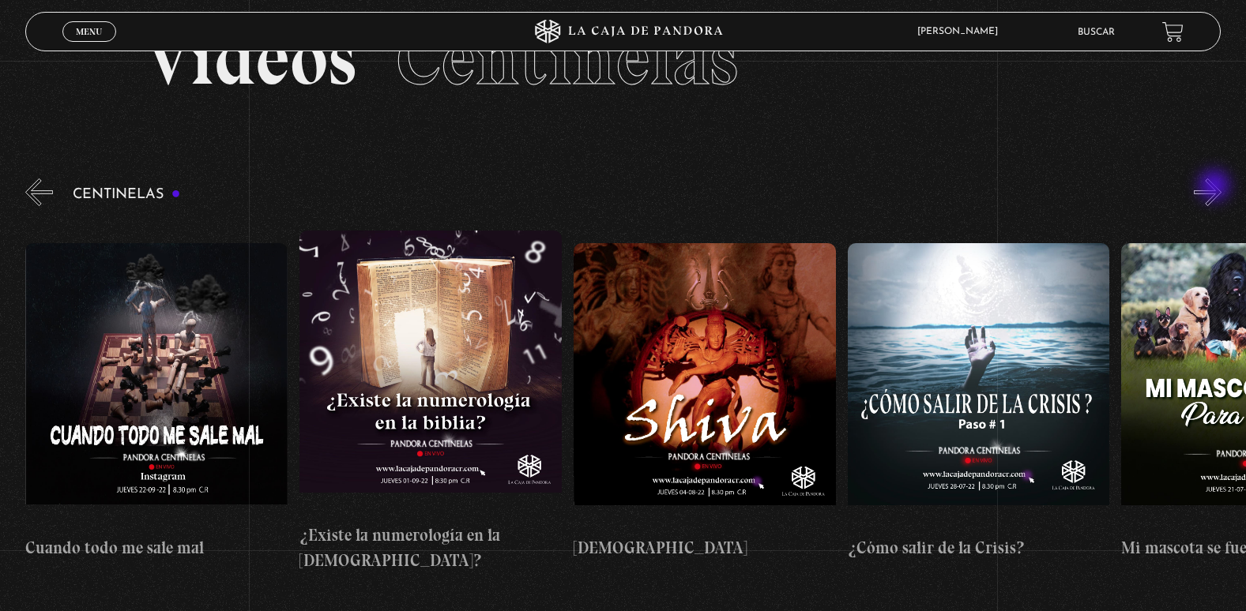
click at [1216, 187] on button "»" at bounding box center [1207, 193] width 28 height 28
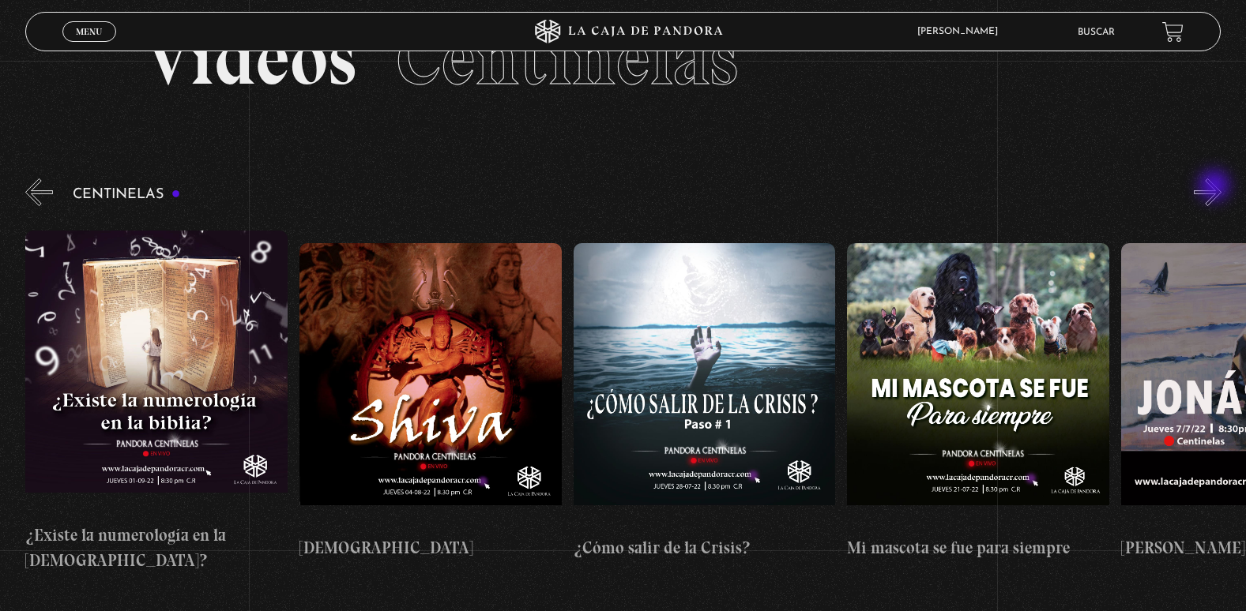
click at [1216, 187] on button "»" at bounding box center [1207, 193] width 28 height 28
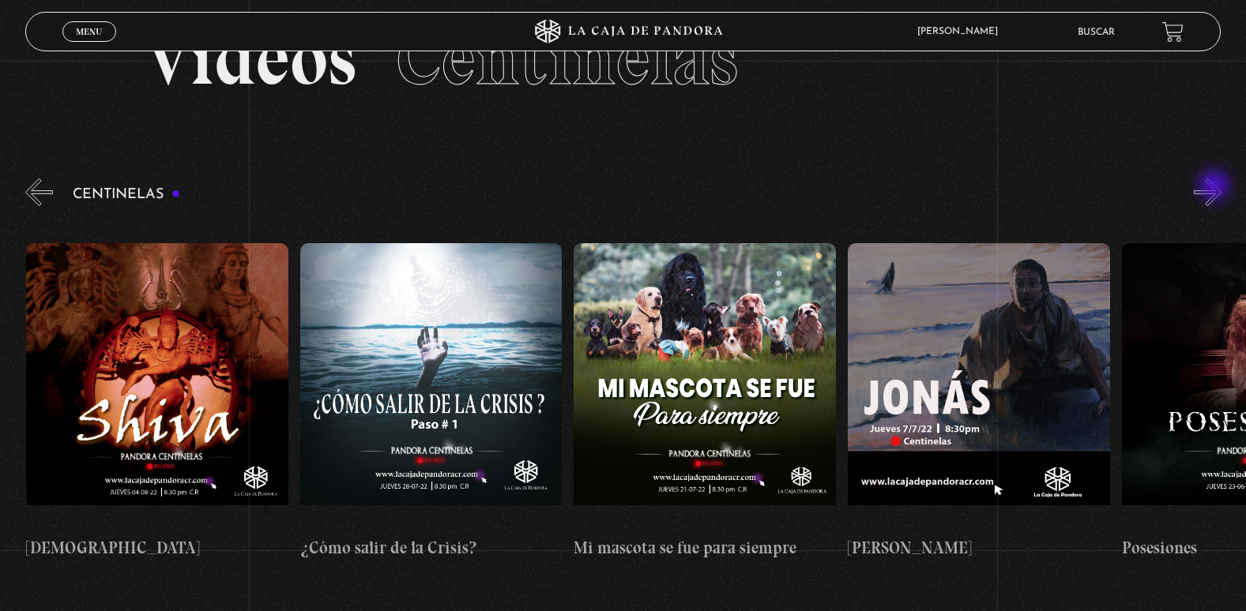
scroll to position [0, 15608]
click at [1216, 187] on button "»" at bounding box center [1207, 193] width 28 height 28
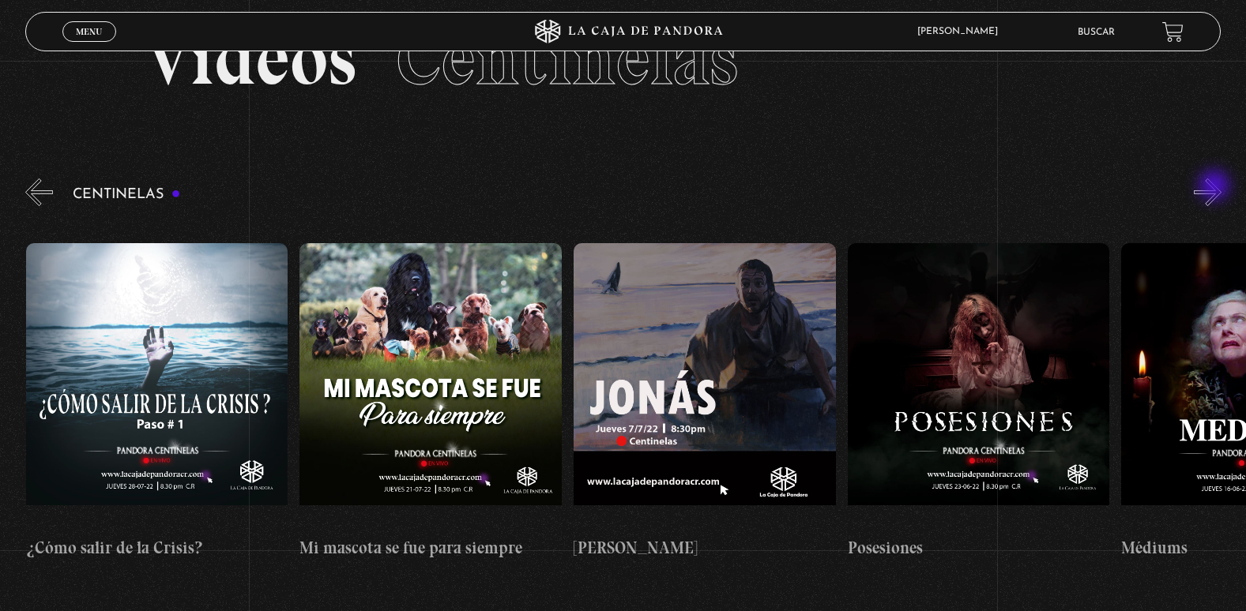
click at [1216, 187] on button "»" at bounding box center [1207, 193] width 28 height 28
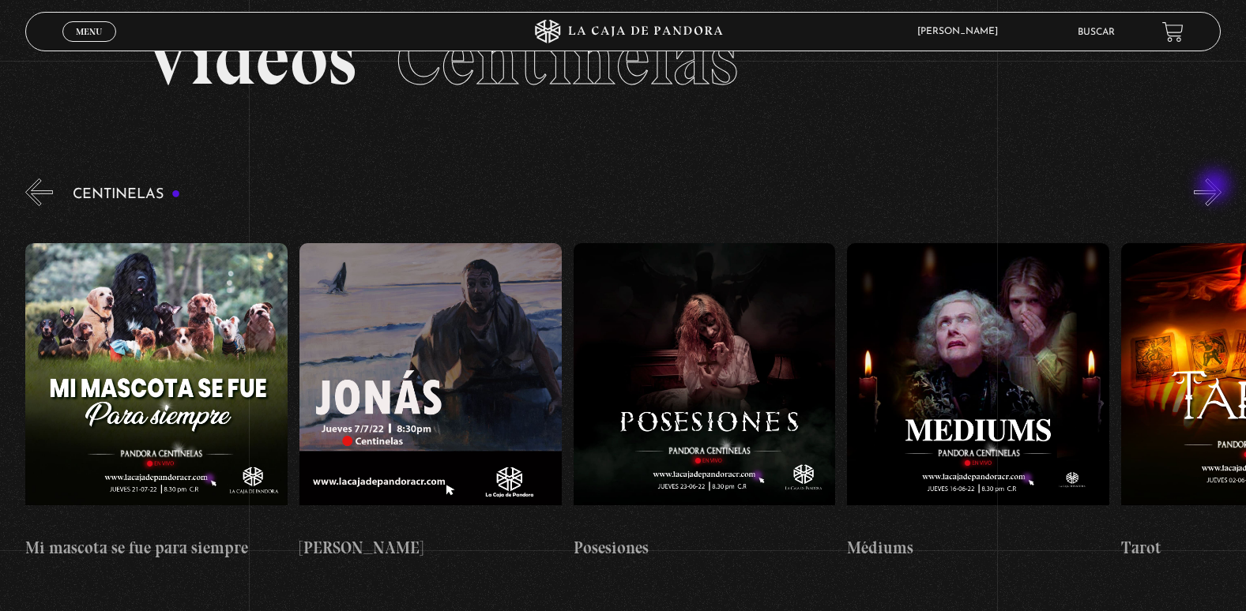
click at [1216, 187] on button "»" at bounding box center [1207, 193] width 28 height 28
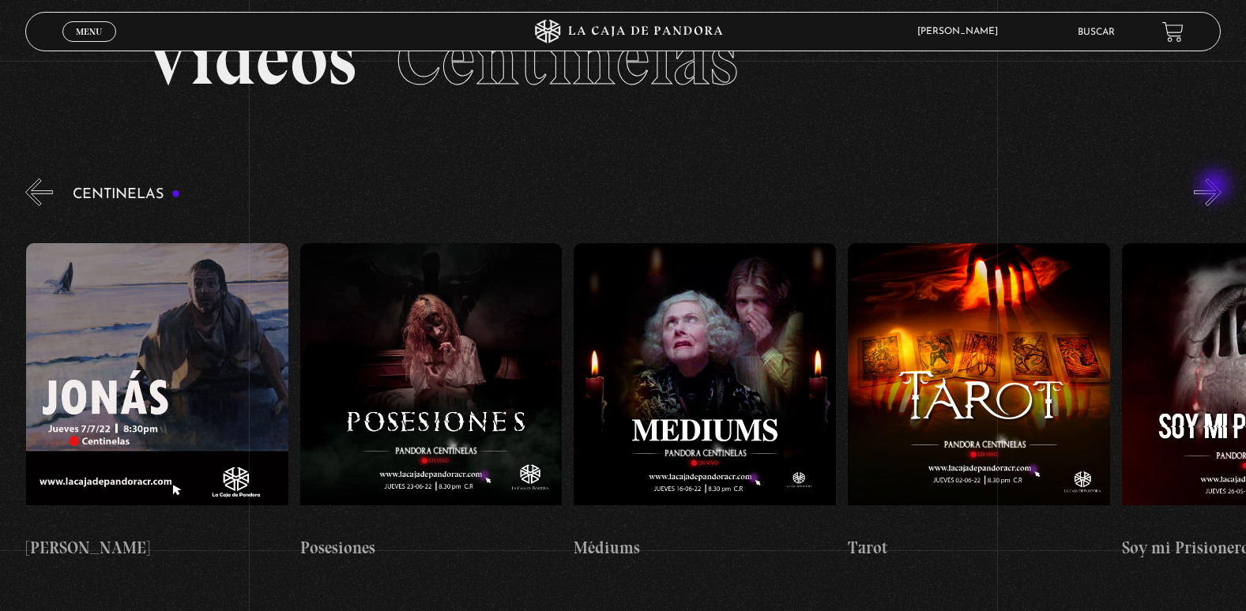
click at [1216, 187] on button "»" at bounding box center [1207, 193] width 28 height 28
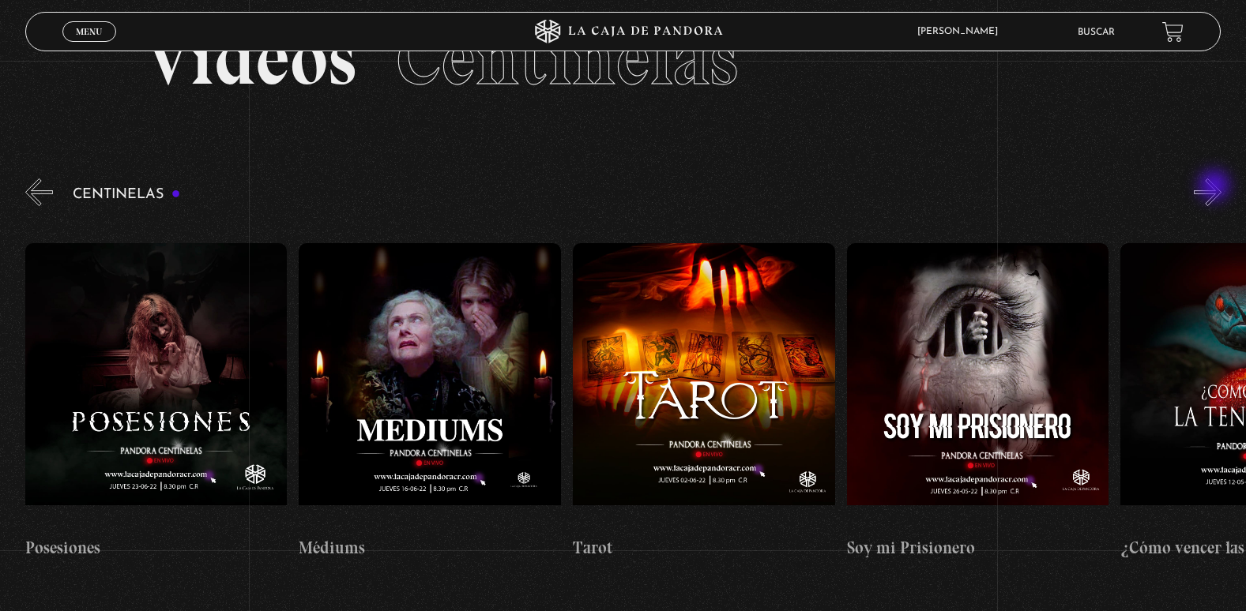
click at [1216, 187] on button "»" at bounding box center [1207, 193] width 28 height 28
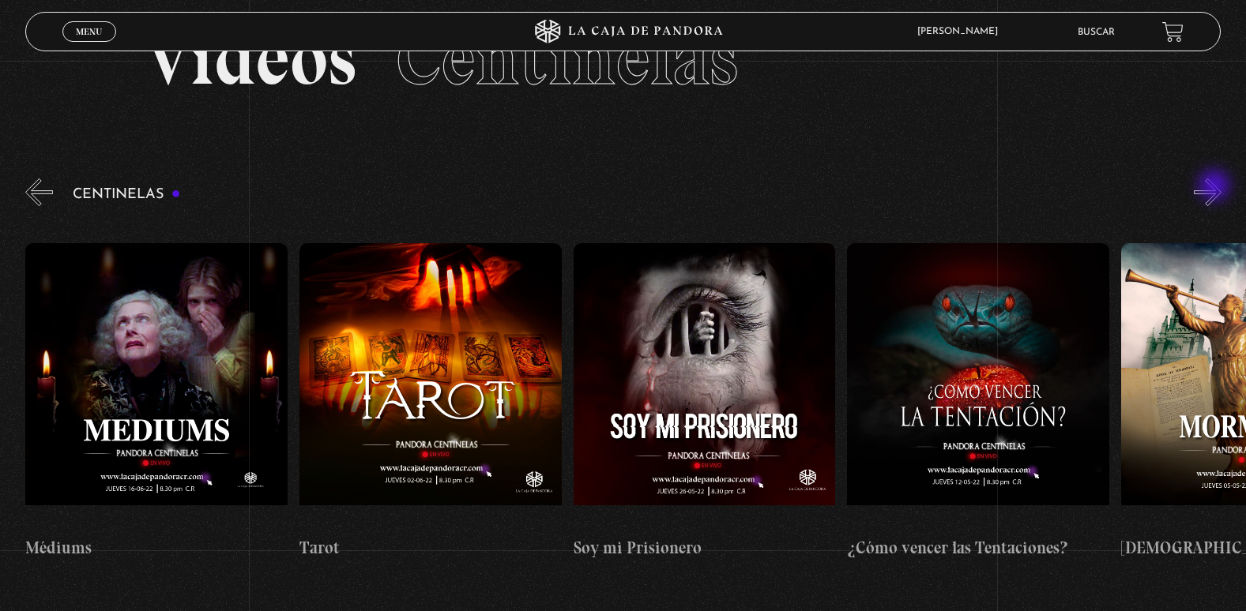
click at [1216, 187] on button "»" at bounding box center [1207, 193] width 28 height 28
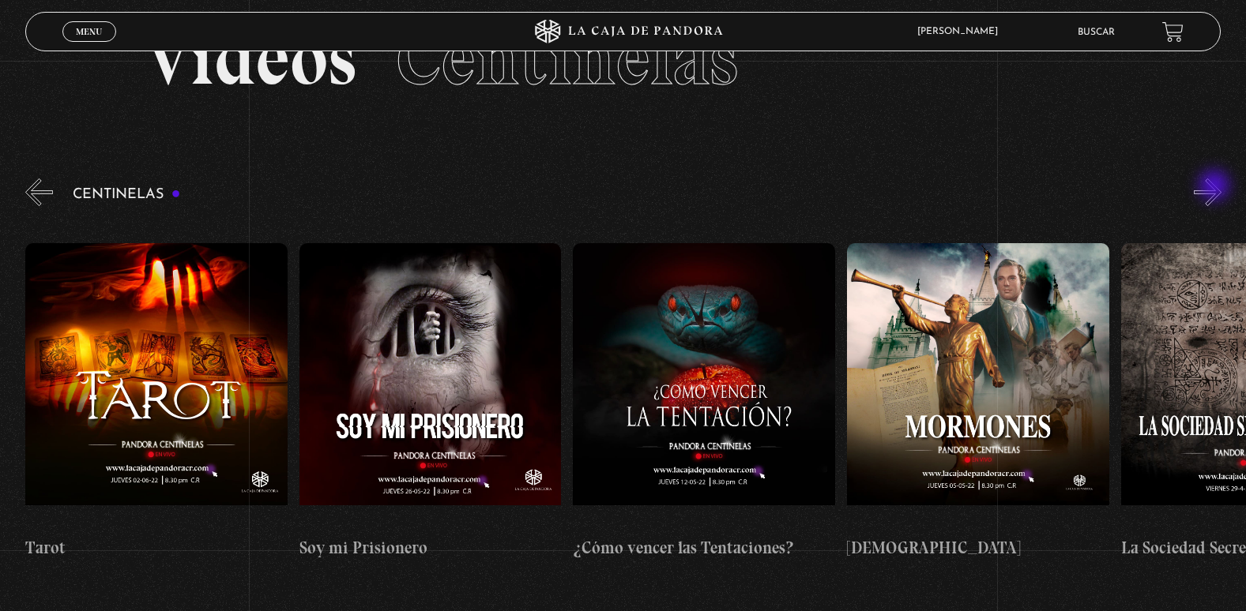
click at [1216, 187] on button "»" at bounding box center [1207, 193] width 28 height 28
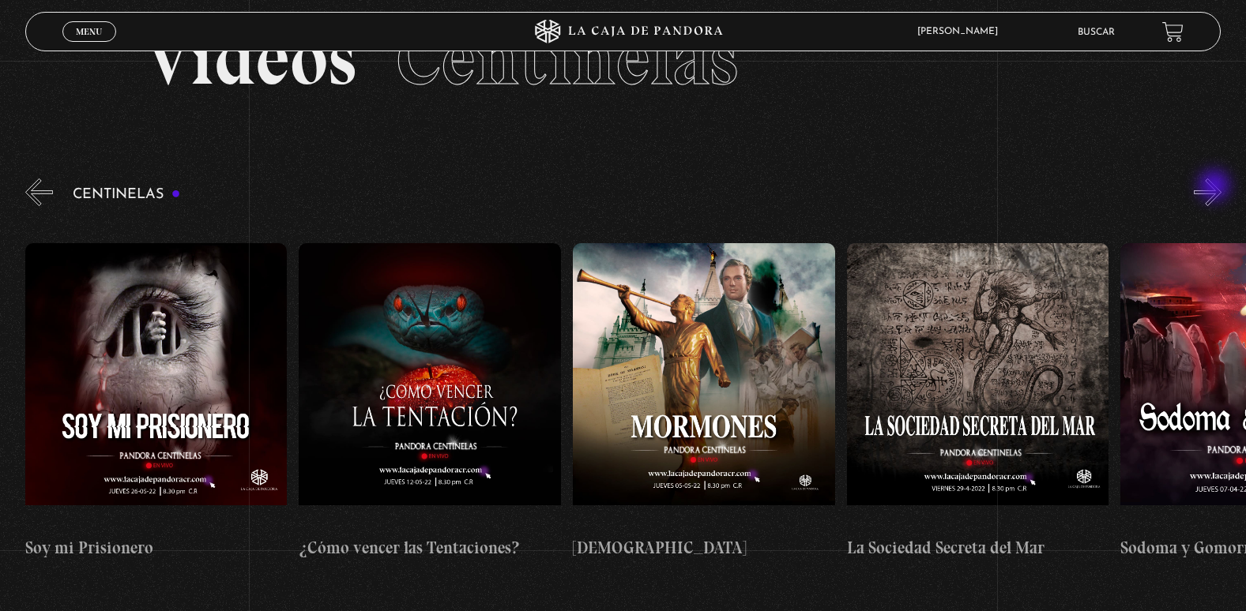
click at [1216, 187] on button "»" at bounding box center [1207, 193] width 28 height 28
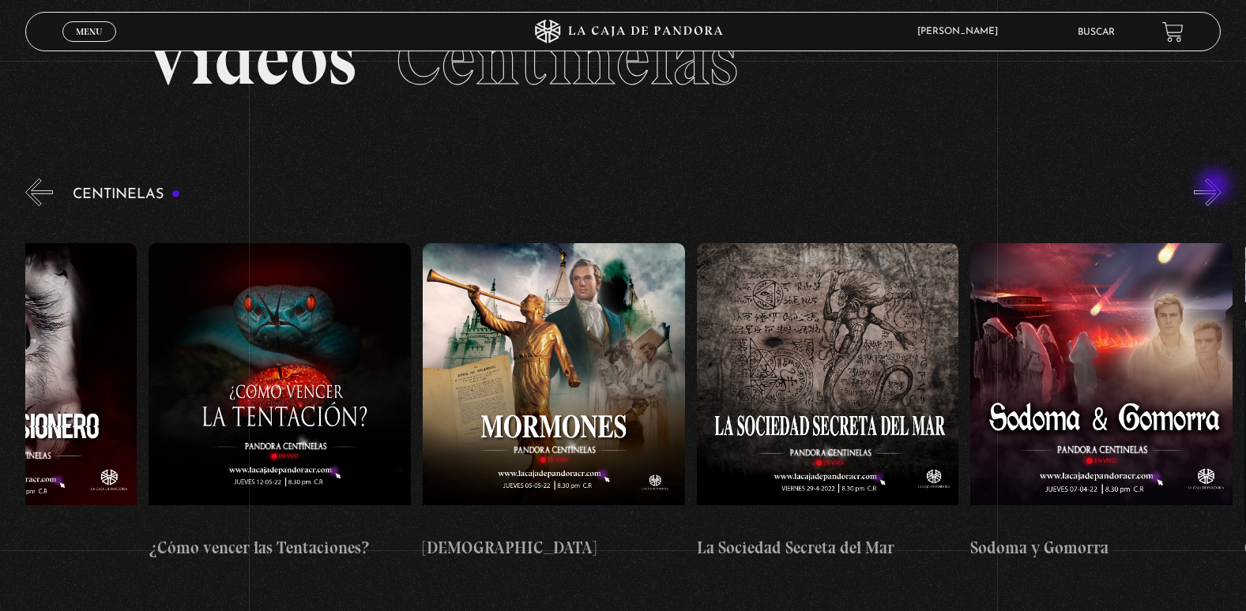
click at [1216, 187] on button "»" at bounding box center [1207, 193] width 28 height 28
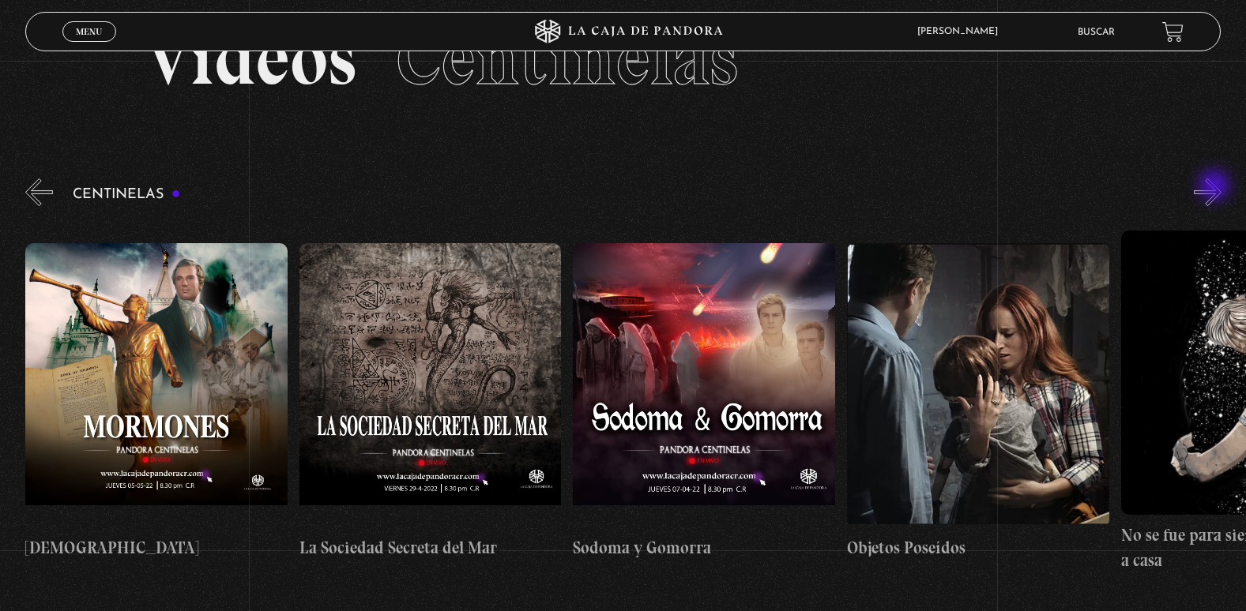
click at [1216, 187] on button "»" at bounding box center [1207, 193] width 28 height 28
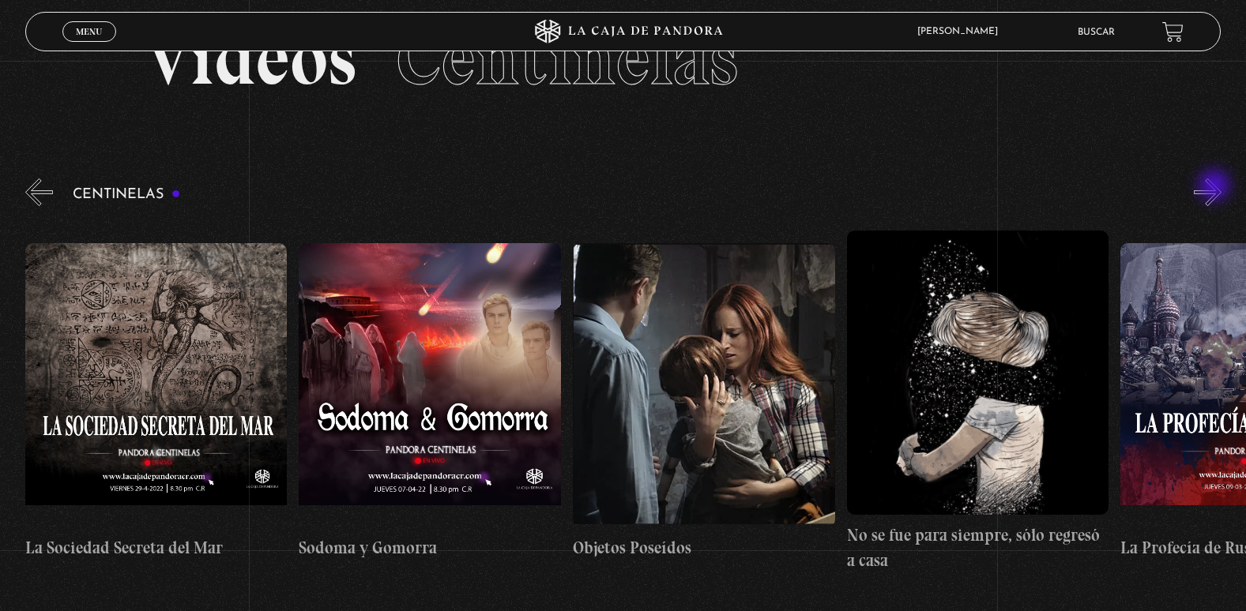
click at [1216, 187] on button "»" at bounding box center [1207, 193] width 28 height 28
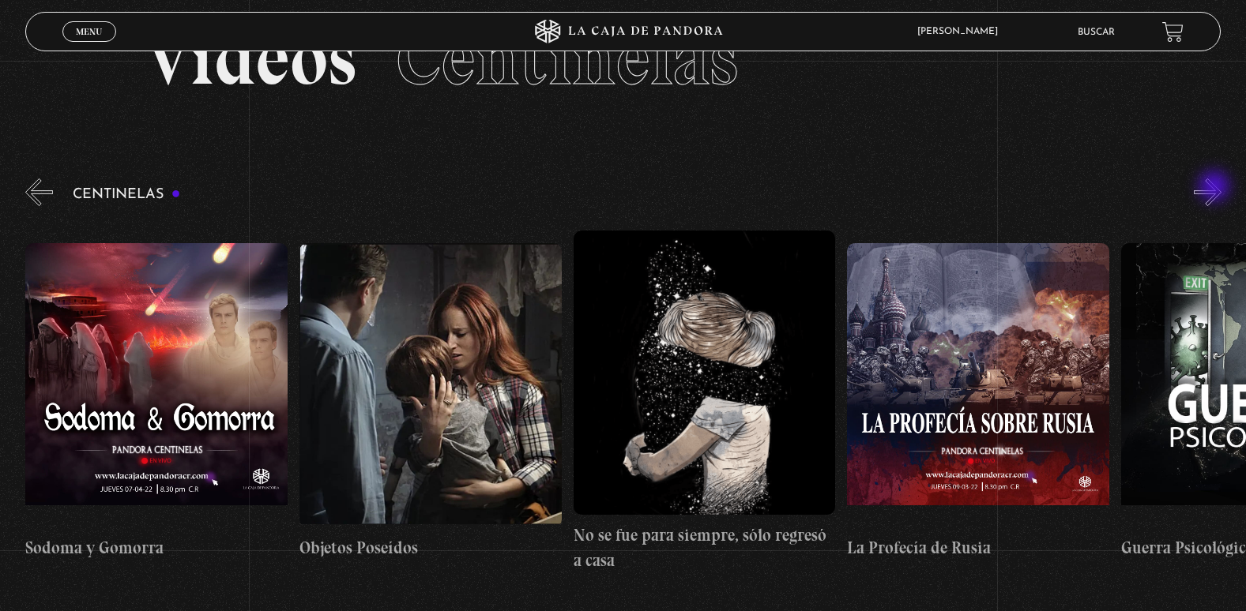
click at [1216, 188] on button "»" at bounding box center [1207, 193] width 28 height 28
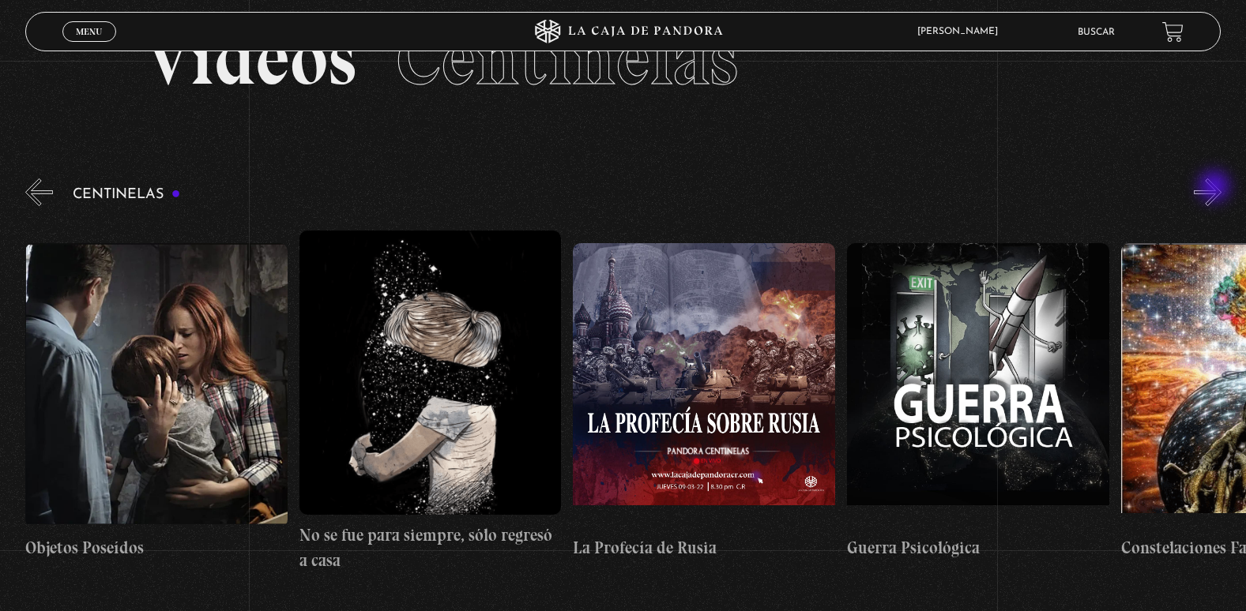
click at [1216, 188] on button "»" at bounding box center [1207, 193] width 28 height 28
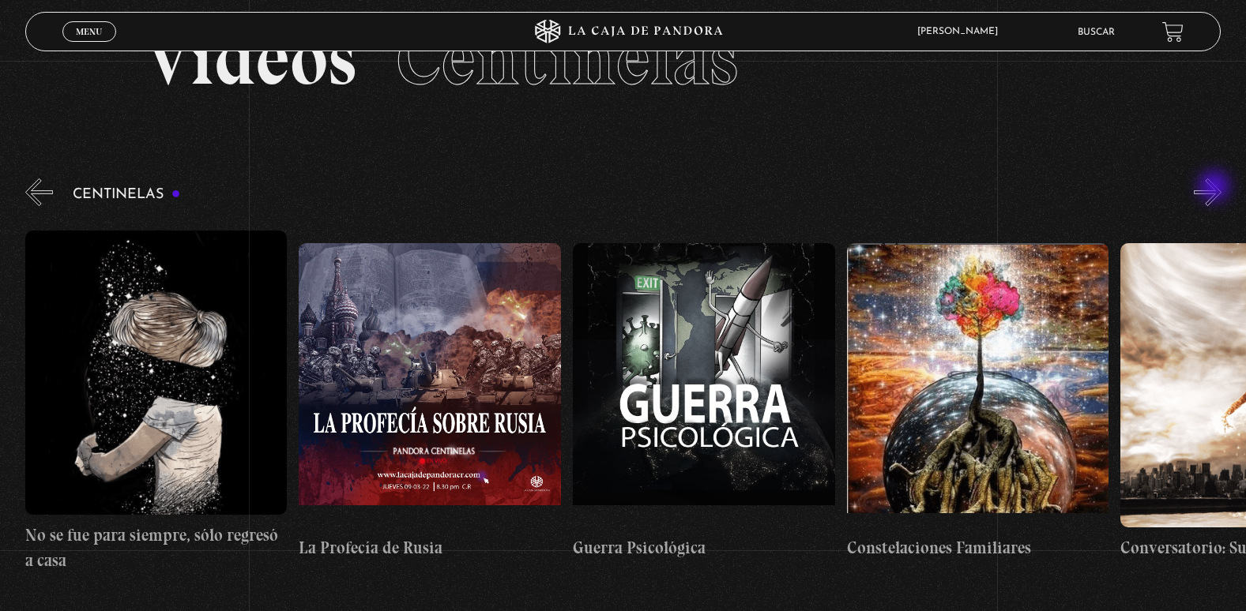
click at [1216, 188] on button "»" at bounding box center [1207, 193] width 28 height 28
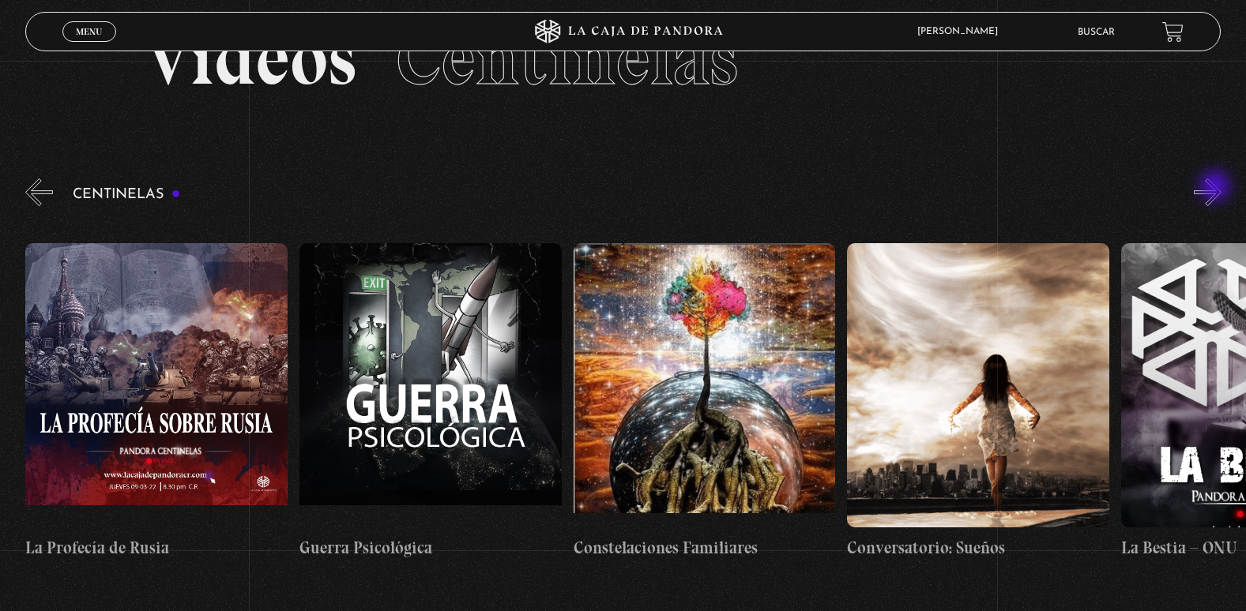
click at [1216, 188] on button "»" at bounding box center [1207, 193] width 28 height 28
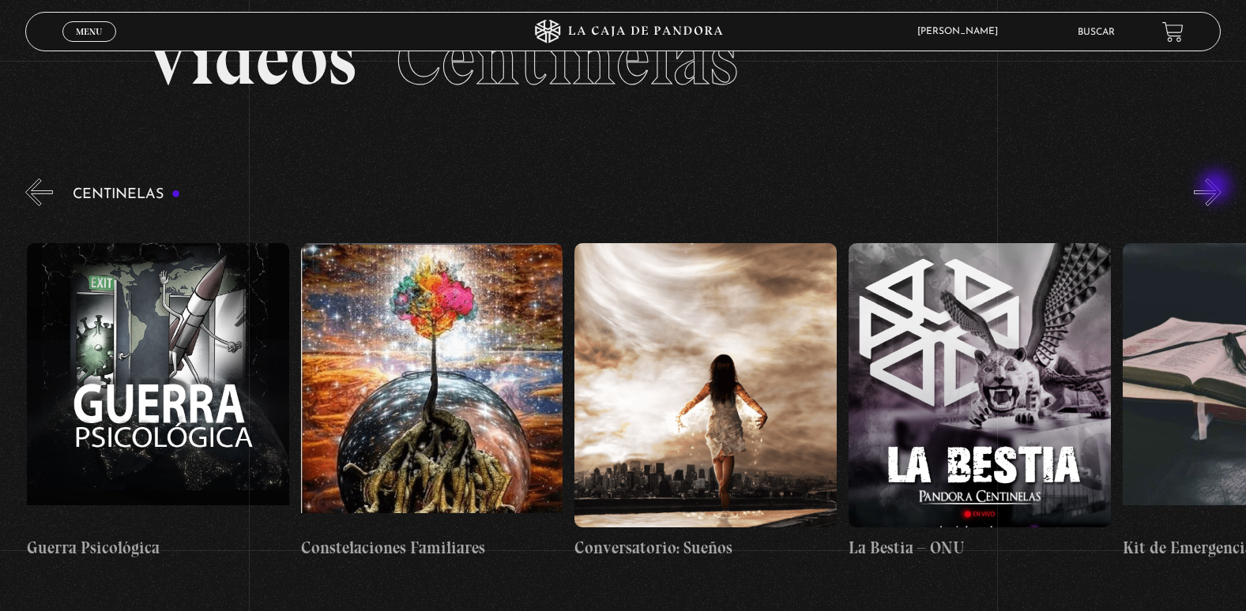
click at [1216, 188] on button "»" at bounding box center [1207, 193] width 28 height 28
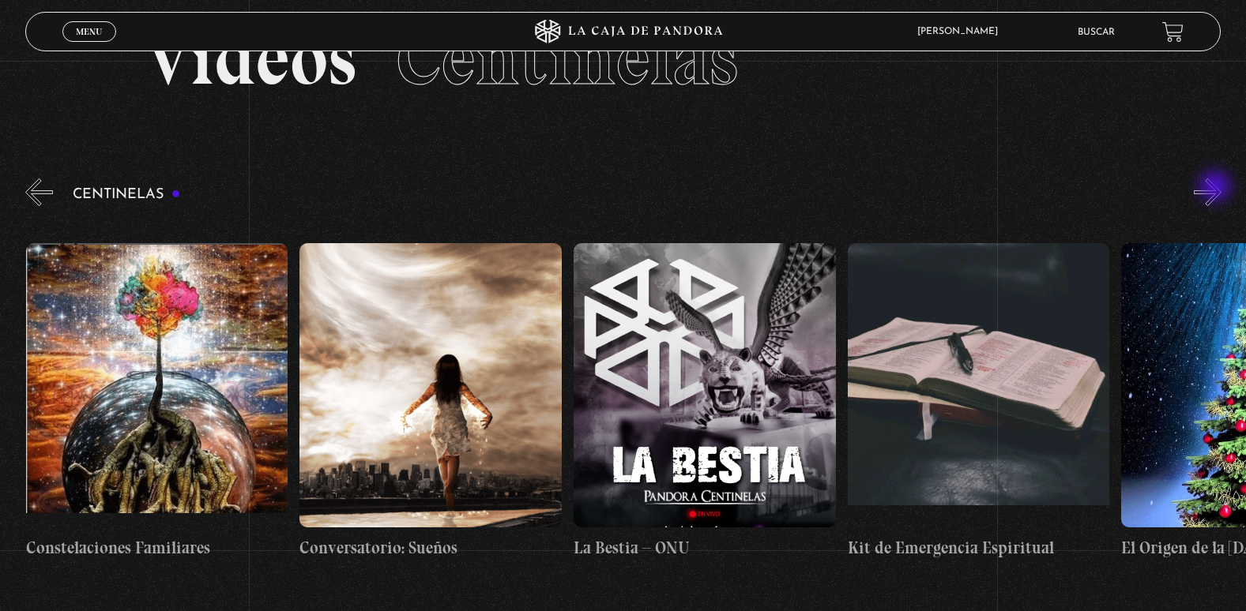
click at [1216, 188] on button "»" at bounding box center [1207, 193] width 28 height 28
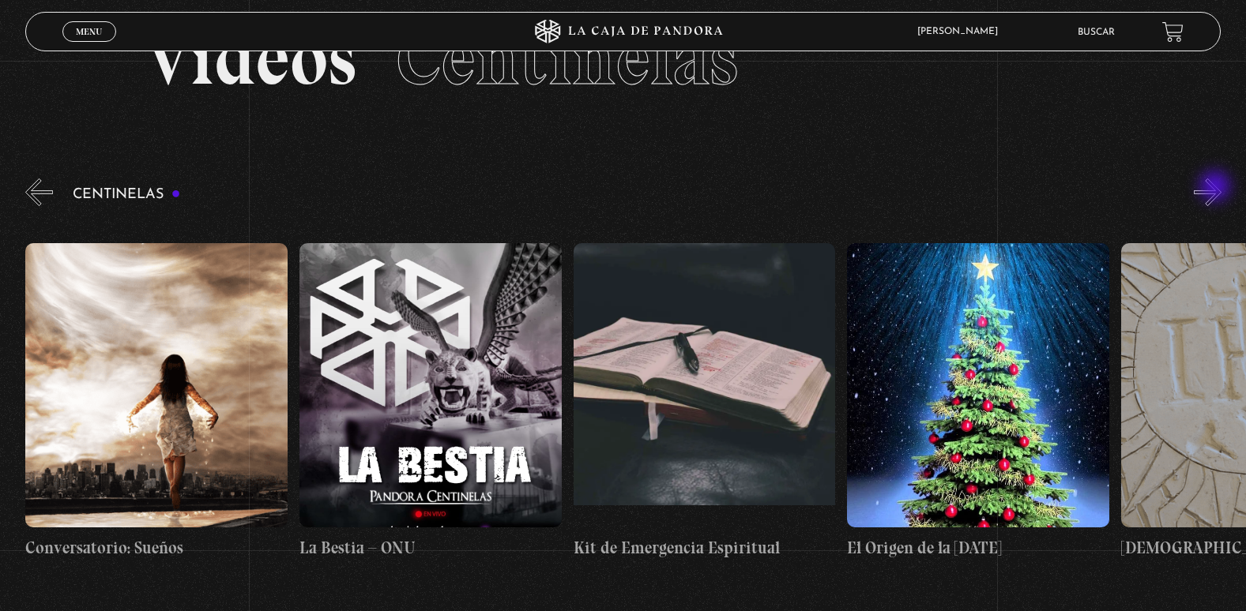
click at [1216, 188] on button "»" at bounding box center [1207, 193] width 28 height 28
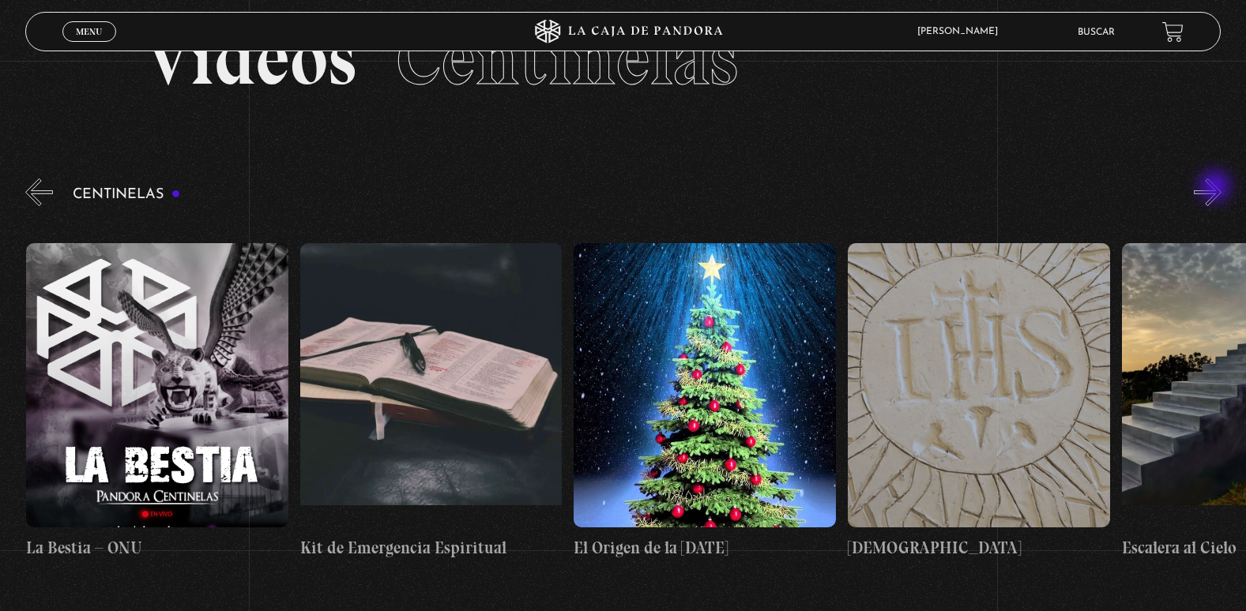
click at [1216, 188] on button "»" at bounding box center [1207, 193] width 28 height 28
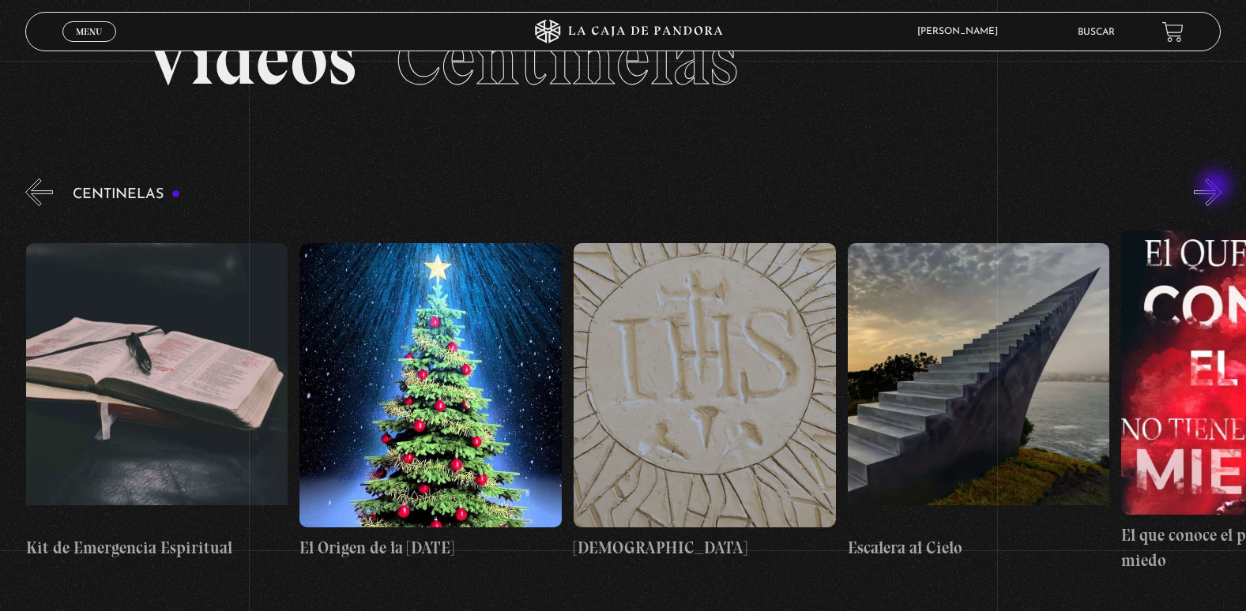
scroll to position [0, 20811]
click at [1216, 188] on button "»" at bounding box center [1207, 193] width 28 height 28
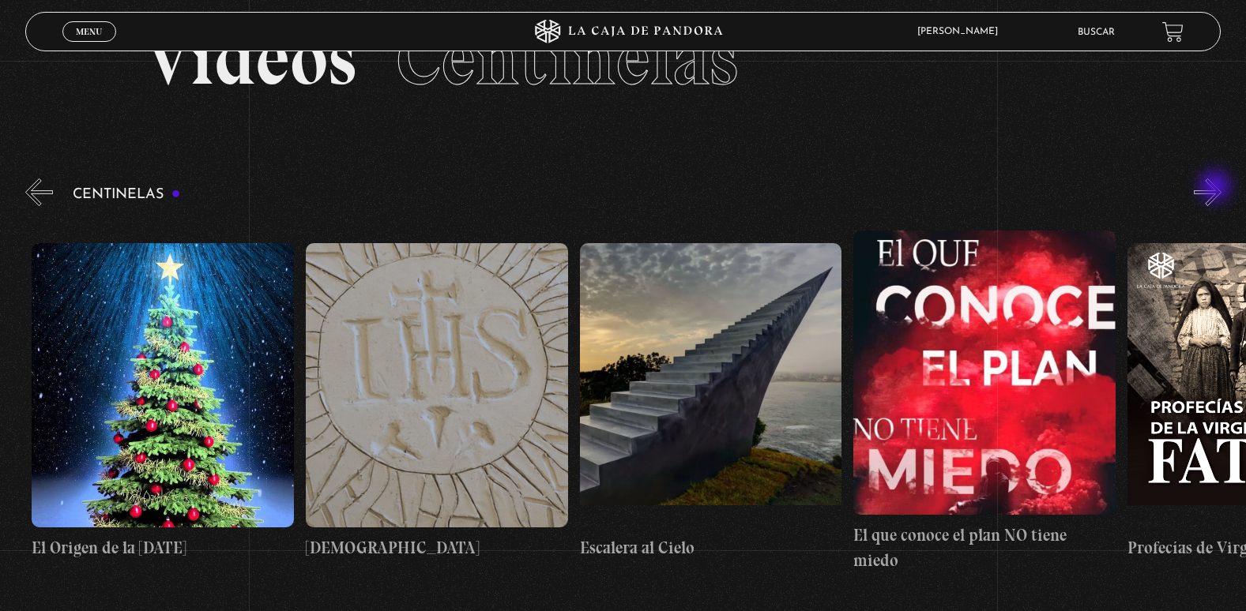
click at [1216, 188] on button "»" at bounding box center [1207, 193] width 28 height 28
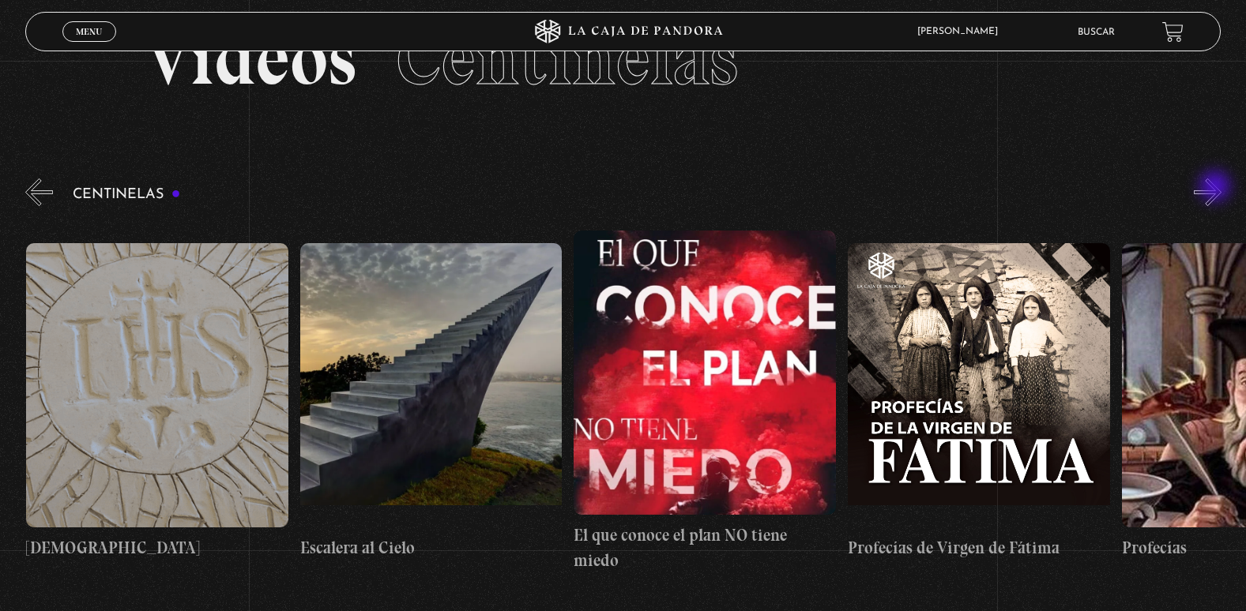
scroll to position [0, 21358]
click at [1216, 188] on button "»" at bounding box center [1207, 193] width 28 height 28
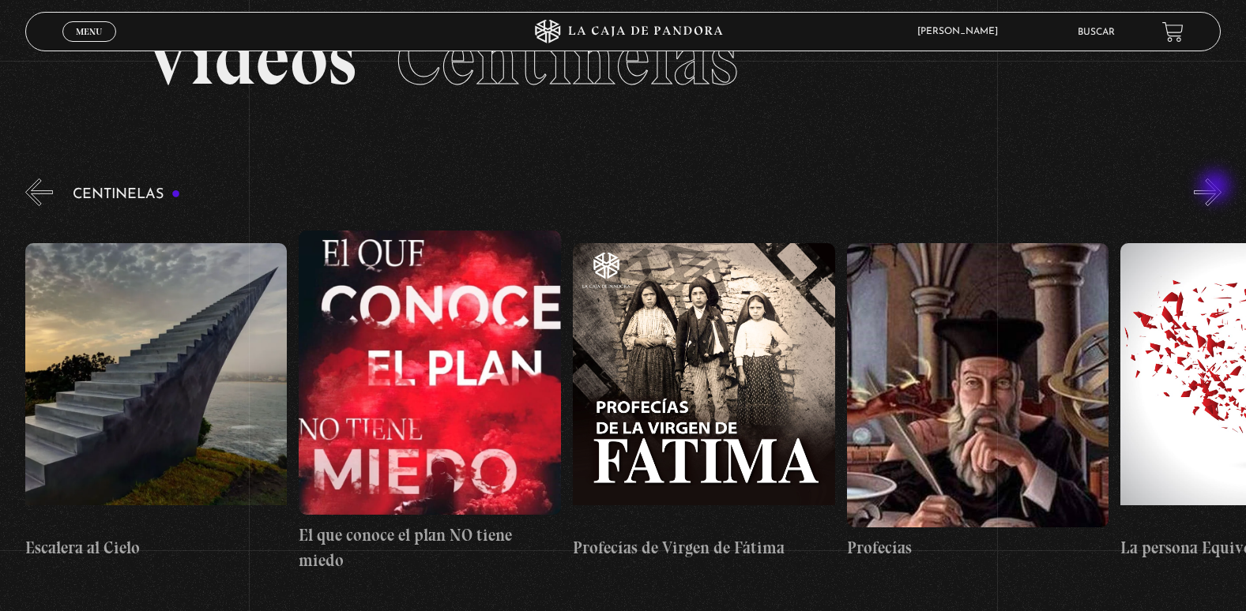
click at [1216, 188] on button "»" at bounding box center [1207, 193] width 28 height 28
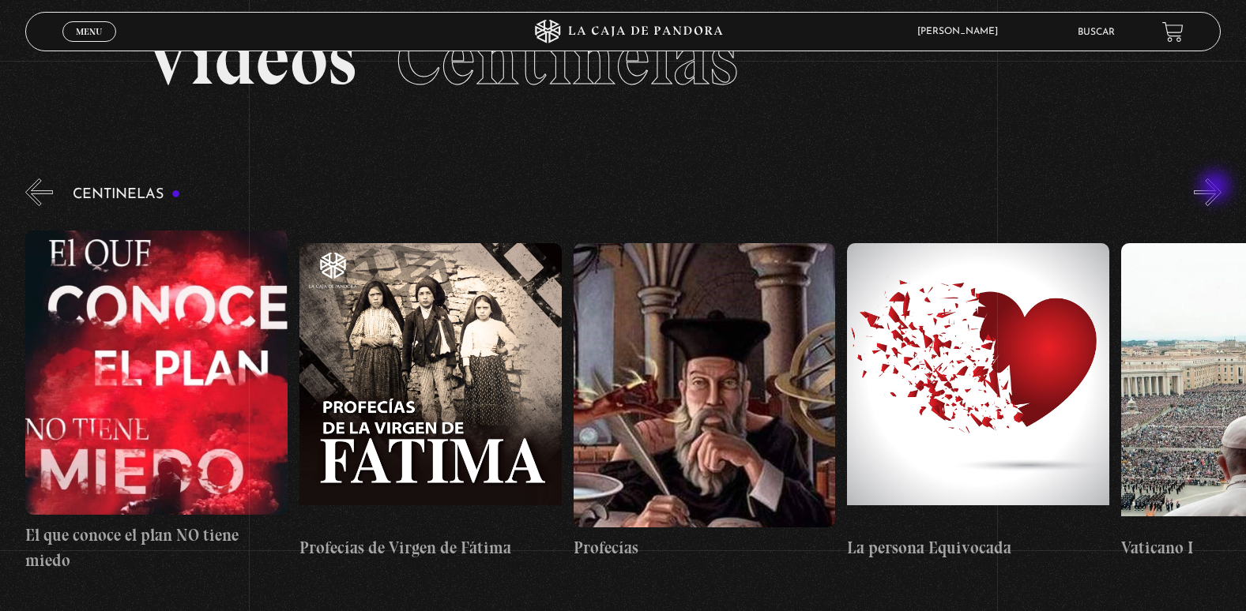
click at [1216, 188] on button "»" at bounding box center [1207, 193] width 28 height 28
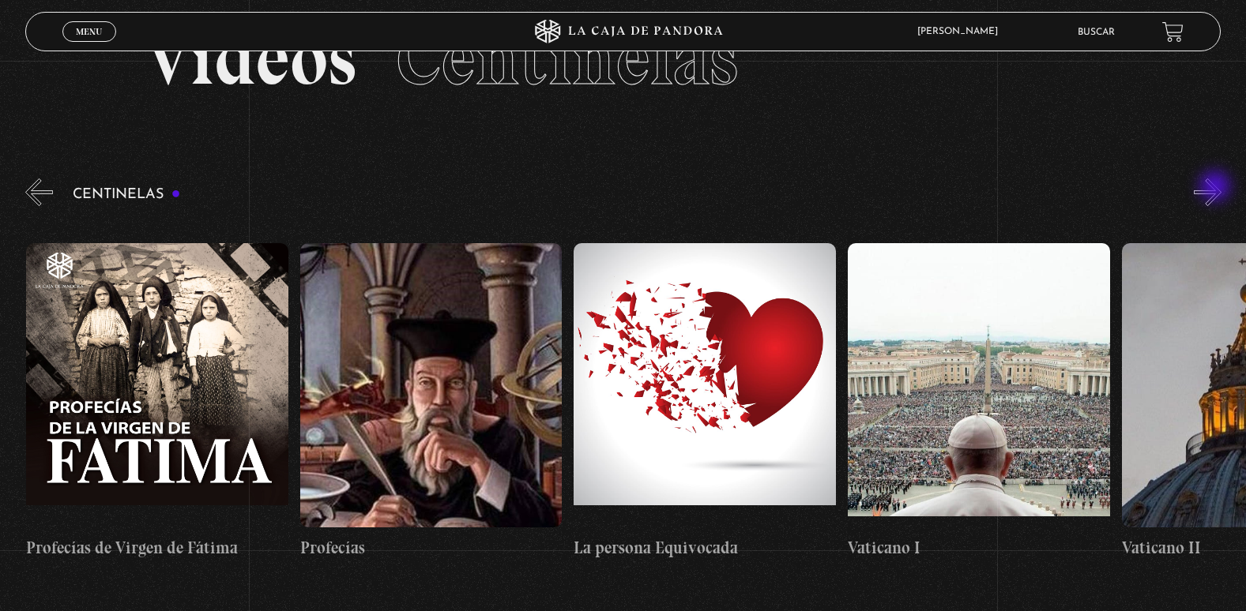
click at [1216, 188] on button "»" at bounding box center [1207, 193] width 28 height 28
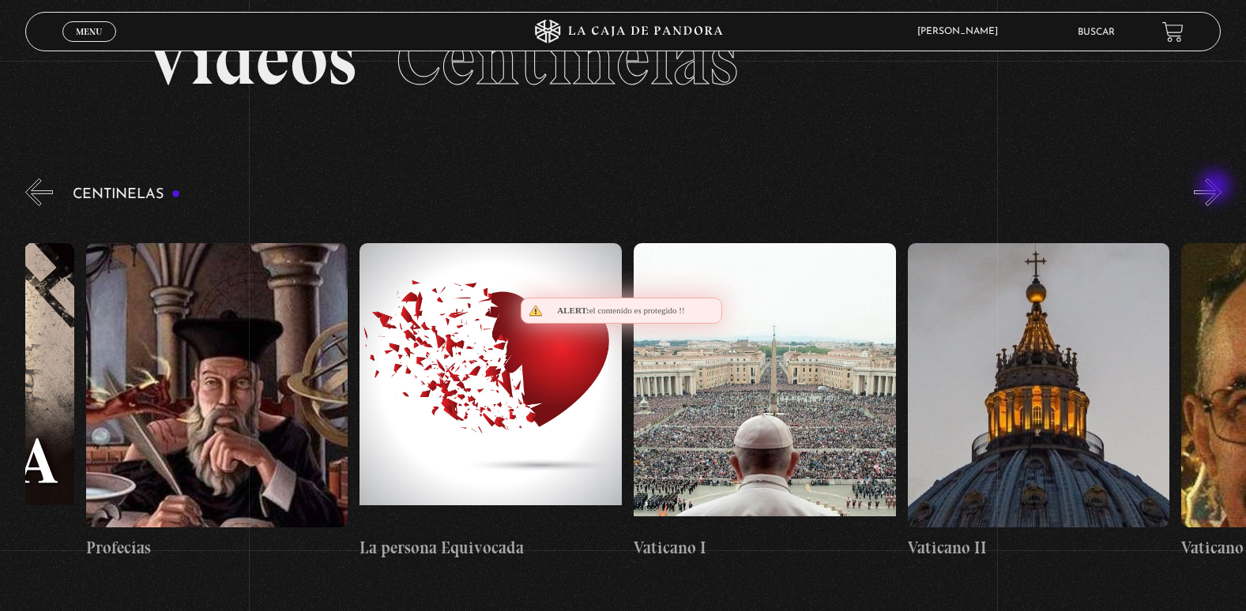
click at [1216, 188] on button "»" at bounding box center [1207, 193] width 28 height 28
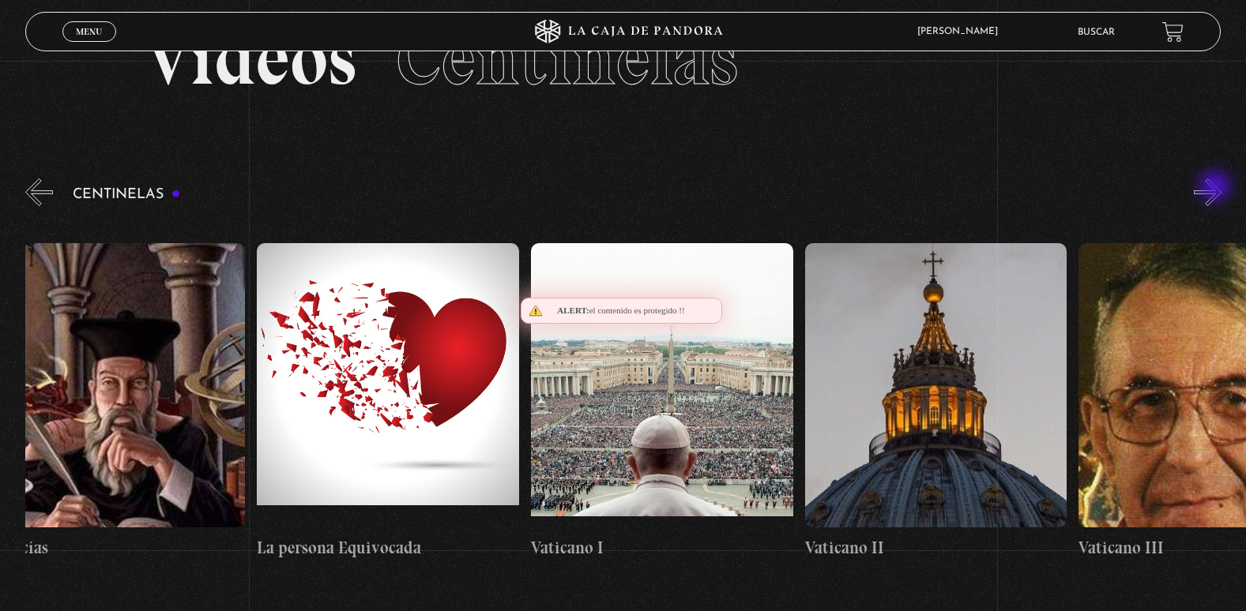
click at [1216, 188] on button "»" at bounding box center [1207, 193] width 28 height 28
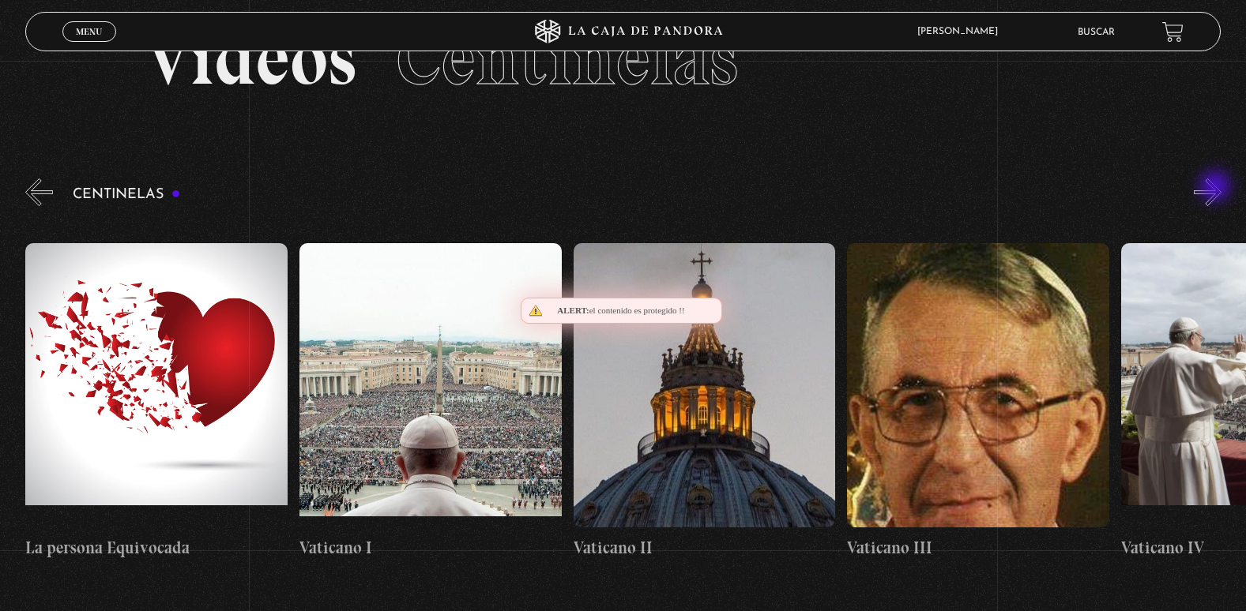
click at [1216, 188] on button "»" at bounding box center [1207, 193] width 28 height 28
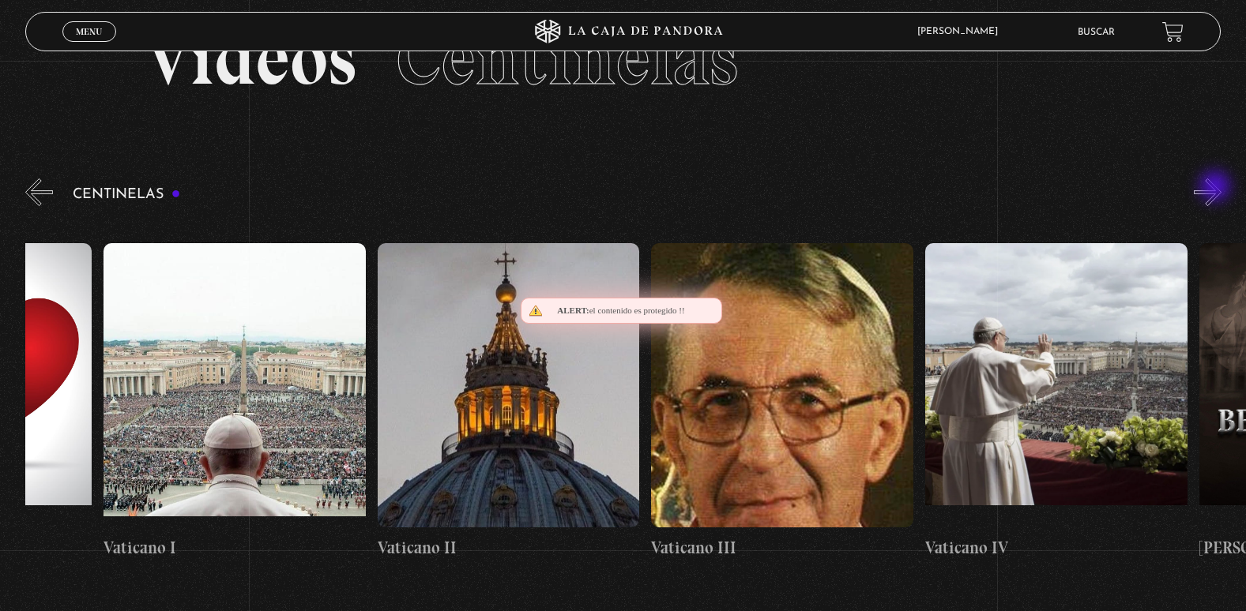
click at [1216, 188] on button "»" at bounding box center [1207, 193] width 28 height 28
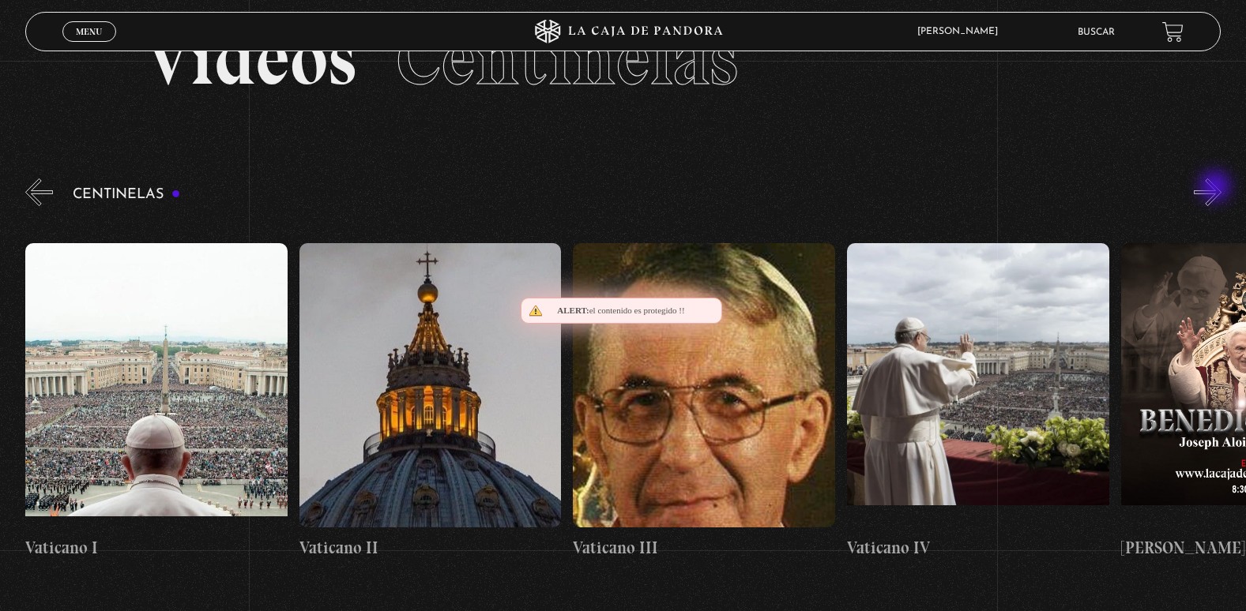
click at [1216, 188] on button "»" at bounding box center [1207, 193] width 28 height 28
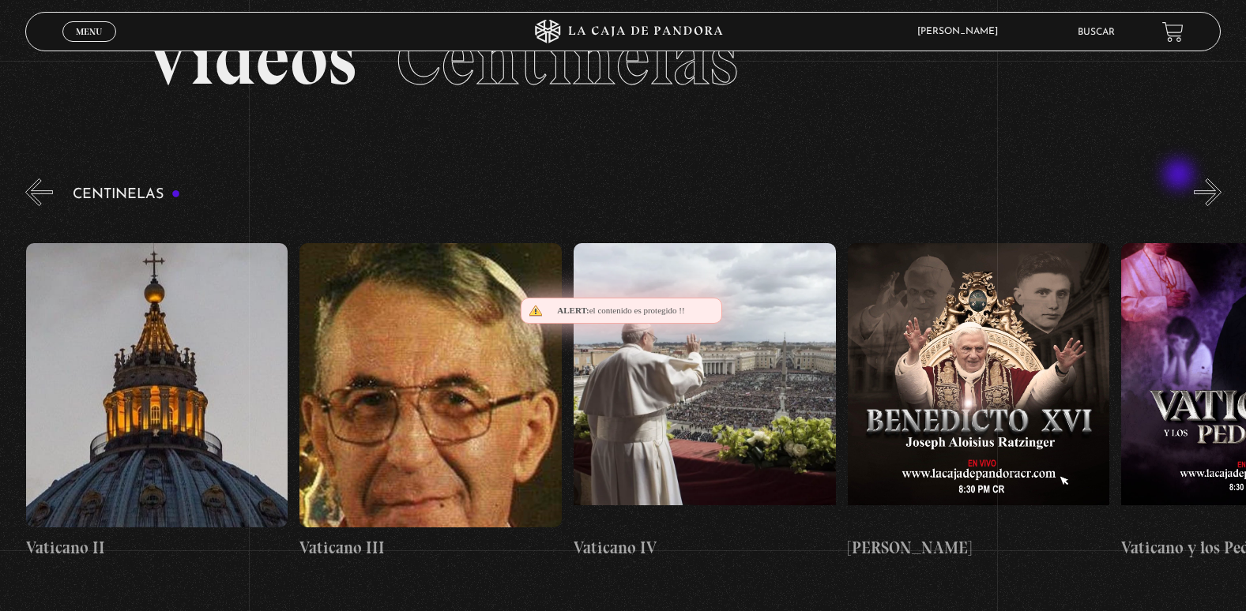
scroll to position [0, 23275]
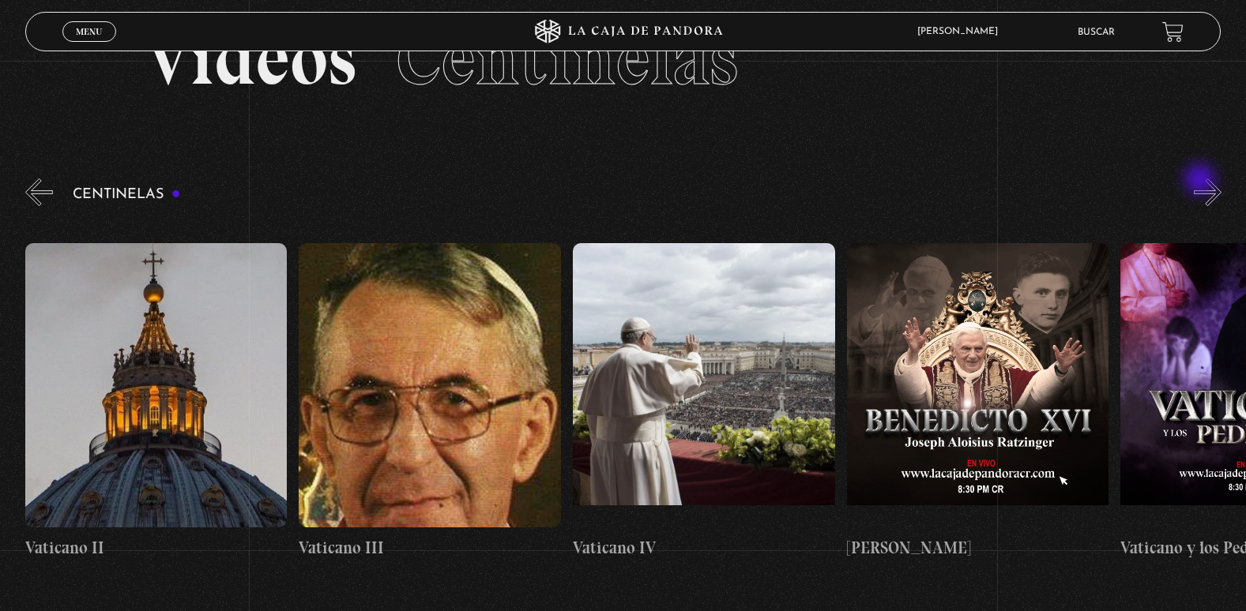
click at [1201, 181] on div "Centinelas" at bounding box center [635, 380] width 1220 height 410
click at [1205, 187] on div "Centinelas" at bounding box center [635, 380] width 1220 height 410
click at [1214, 192] on button "»" at bounding box center [1207, 193] width 28 height 28
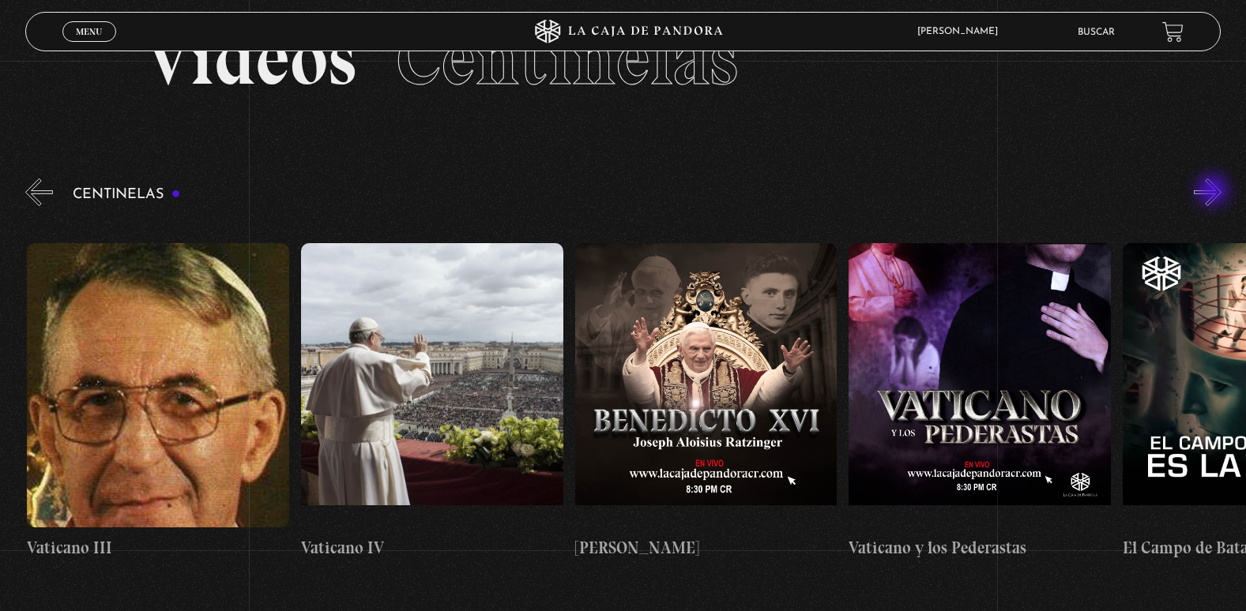
click at [1214, 192] on button "»" at bounding box center [1207, 193] width 28 height 28
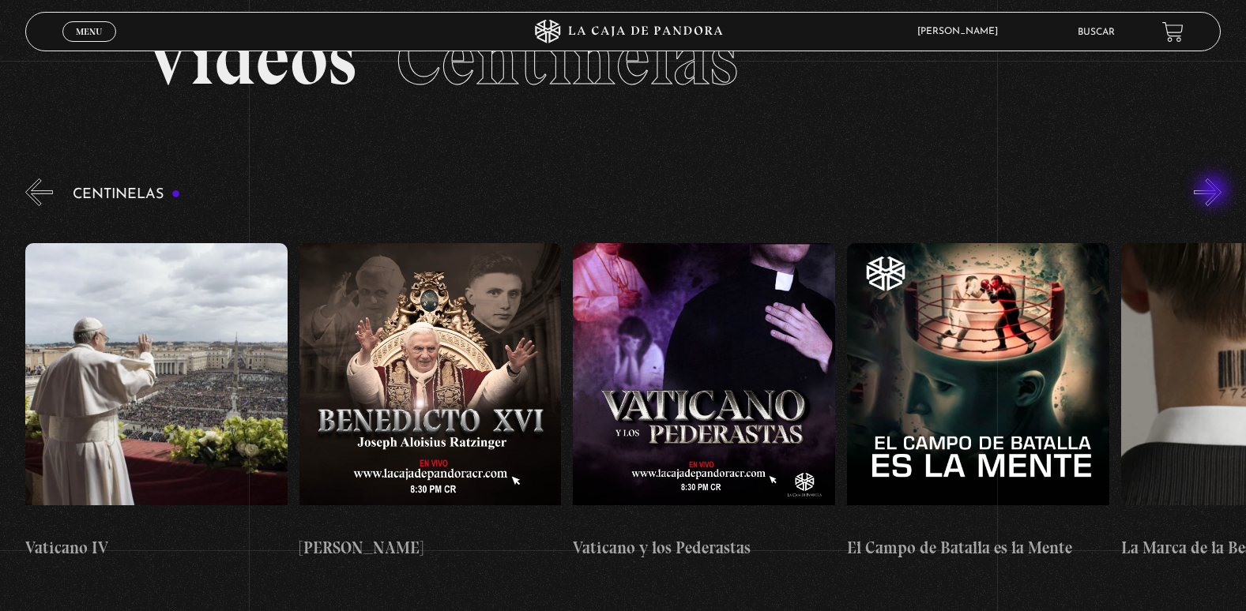
click at [1214, 192] on button "»" at bounding box center [1207, 193] width 28 height 28
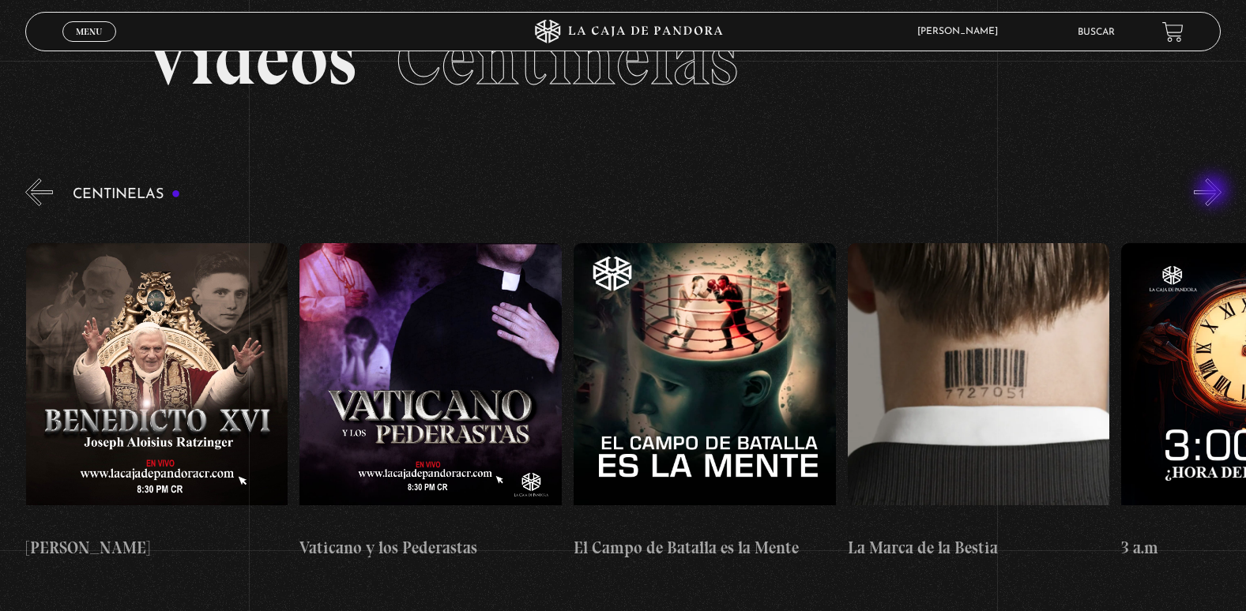
click at [1214, 192] on button "»" at bounding box center [1207, 193] width 28 height 28
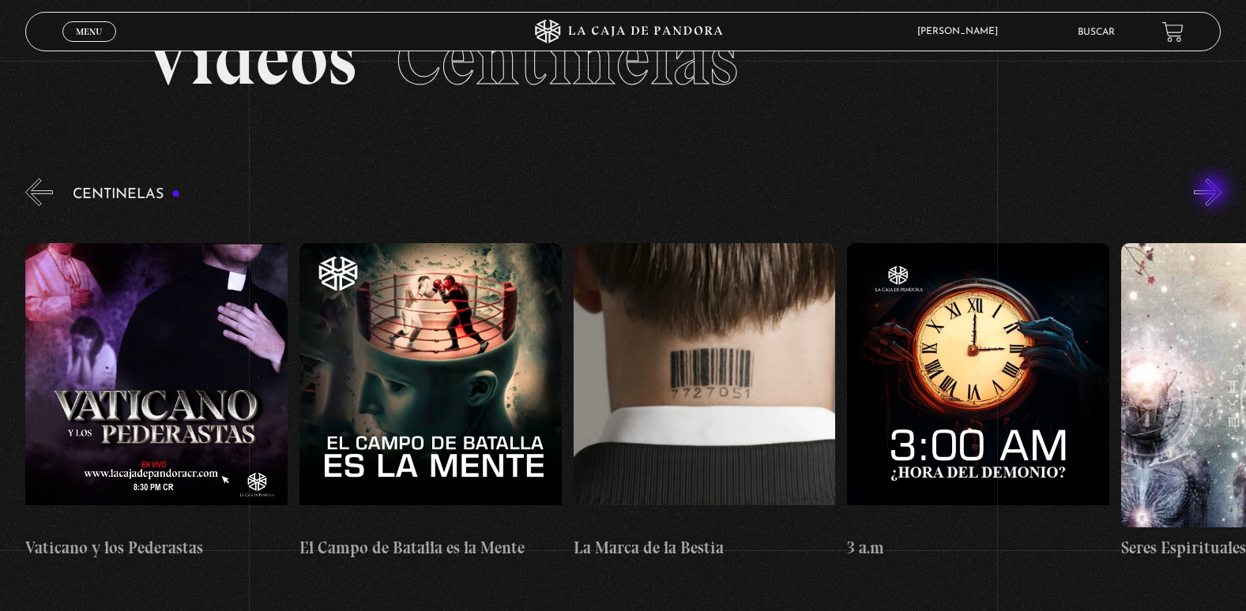
click at [1214, 192] on button "»" at bounding box center [1207, 193] width 28 height 28
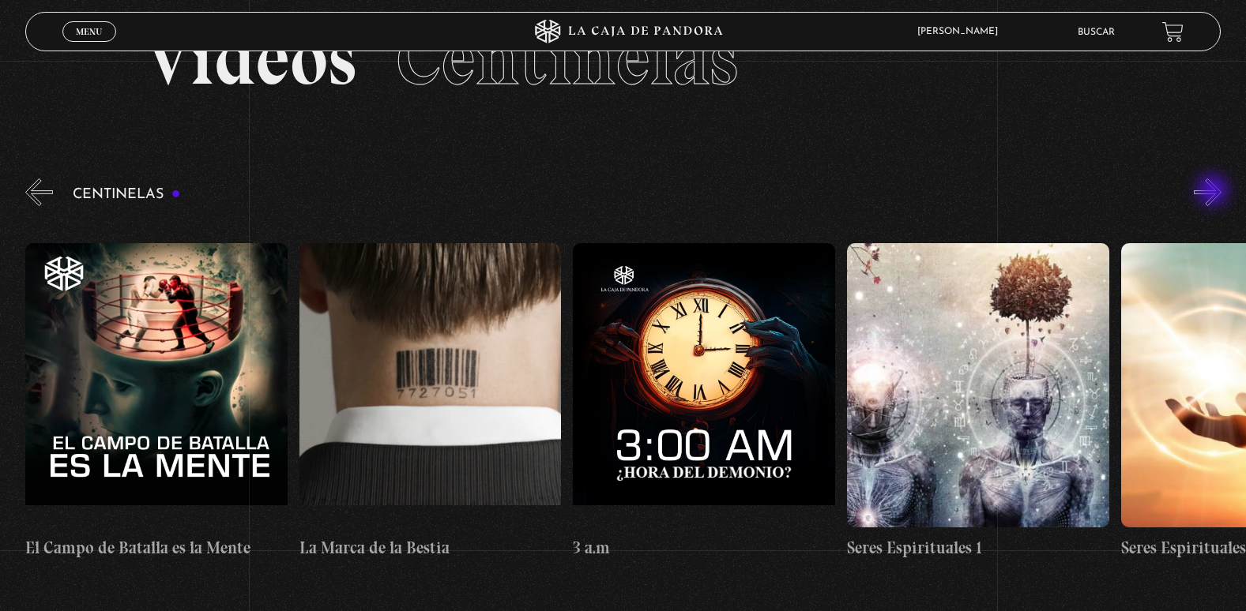
click at [1214, 192] on button "»" at bounding box center [1207, 193] width 28 height 28
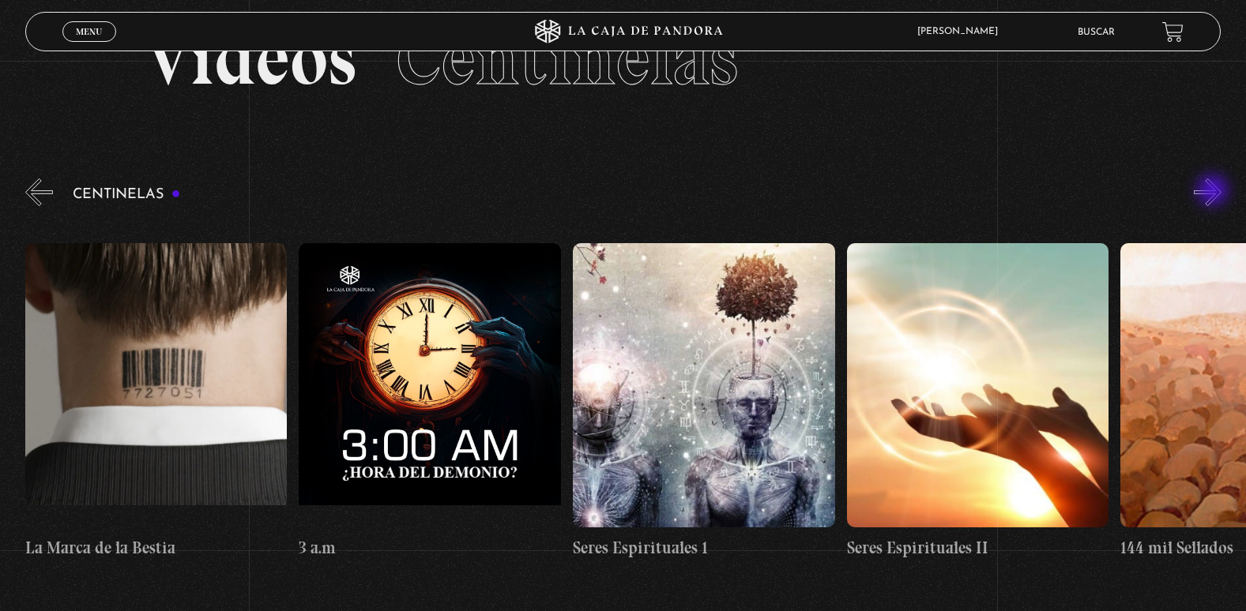
click at [1214, 192] on button "»" at bounding box center [1207, 193] width 28 height 28
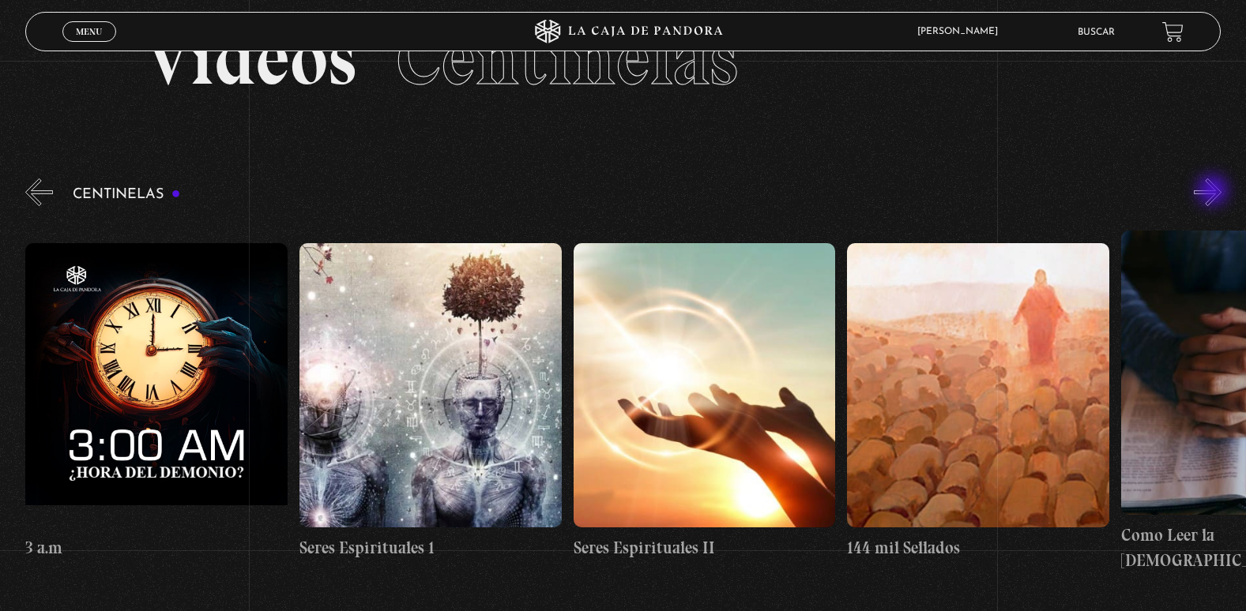
click at [1214, 192] on button "»" at bounding box center [1207, 193] width 28 height 28
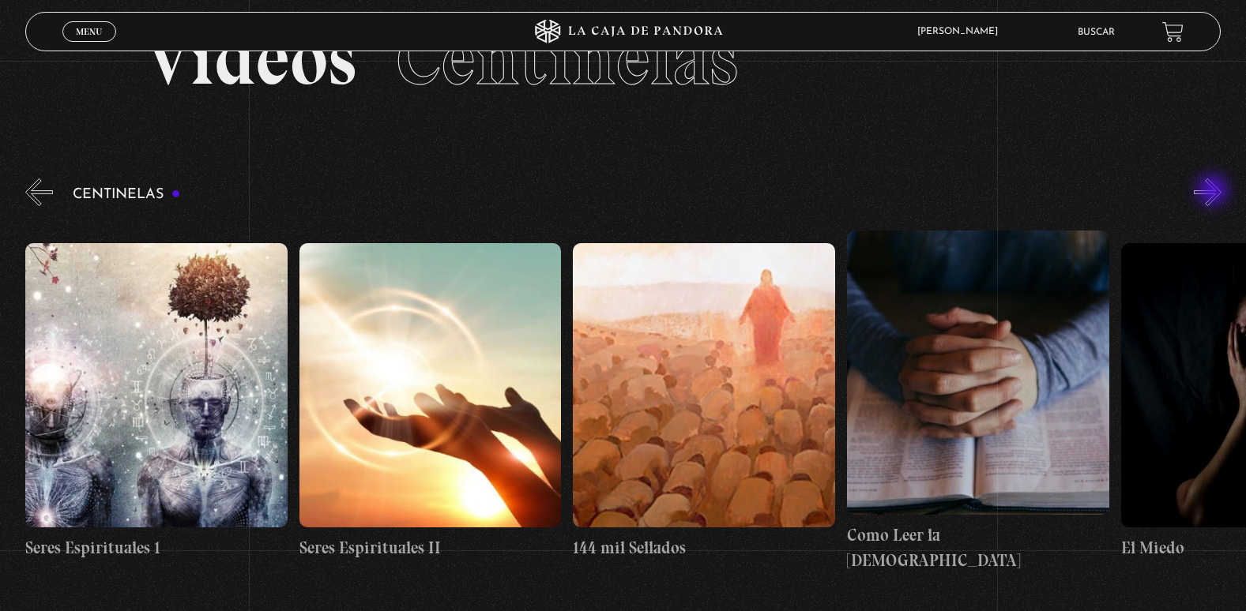
click at [1214, 192] on button "»" at bounding box center [1207, 193] width 28 height 28
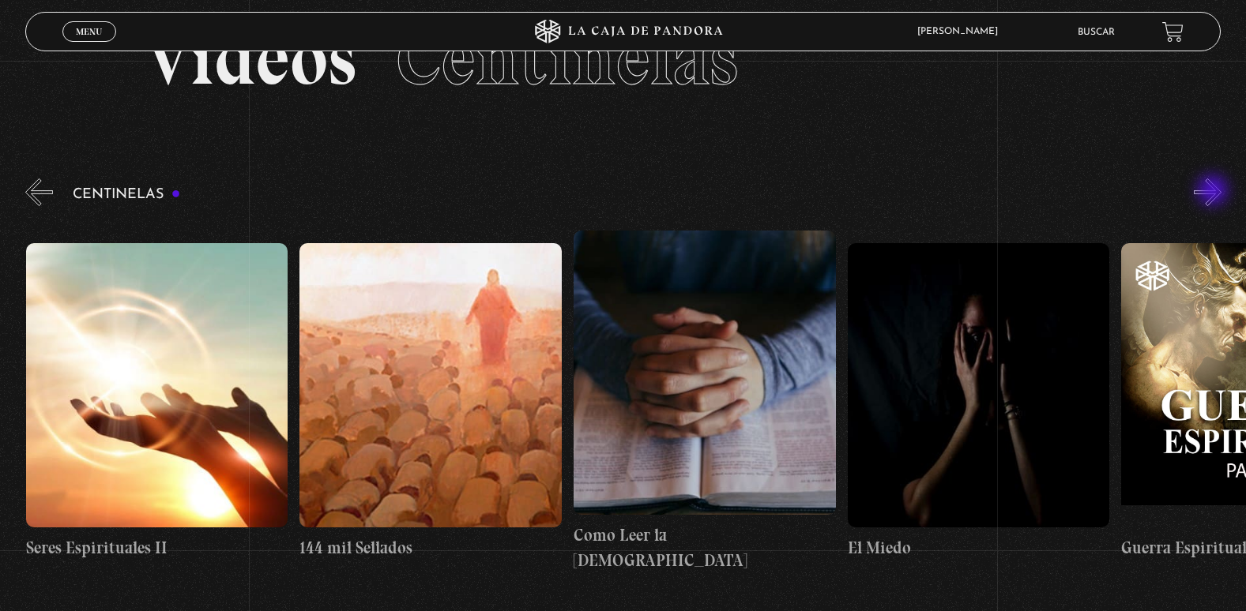
click at [1214, 192] on button "»" at bounding box center [1207, 193] width 28 height 28
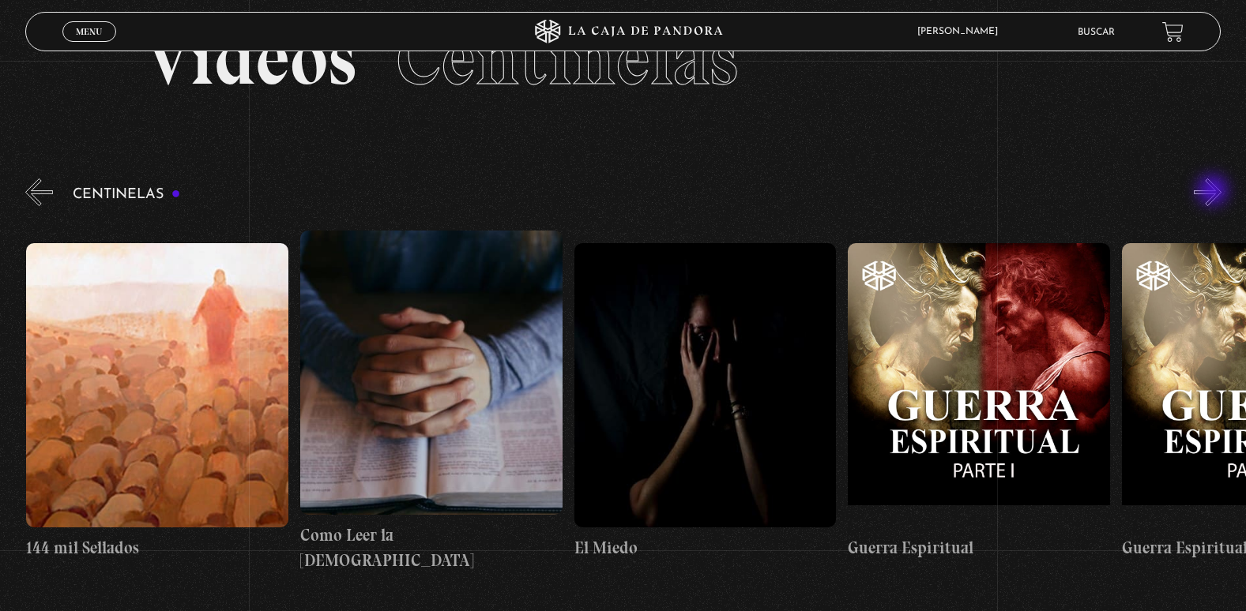
click at [1214, 192] on button "»" at bounding box center [1207, 193] width 28 height 28
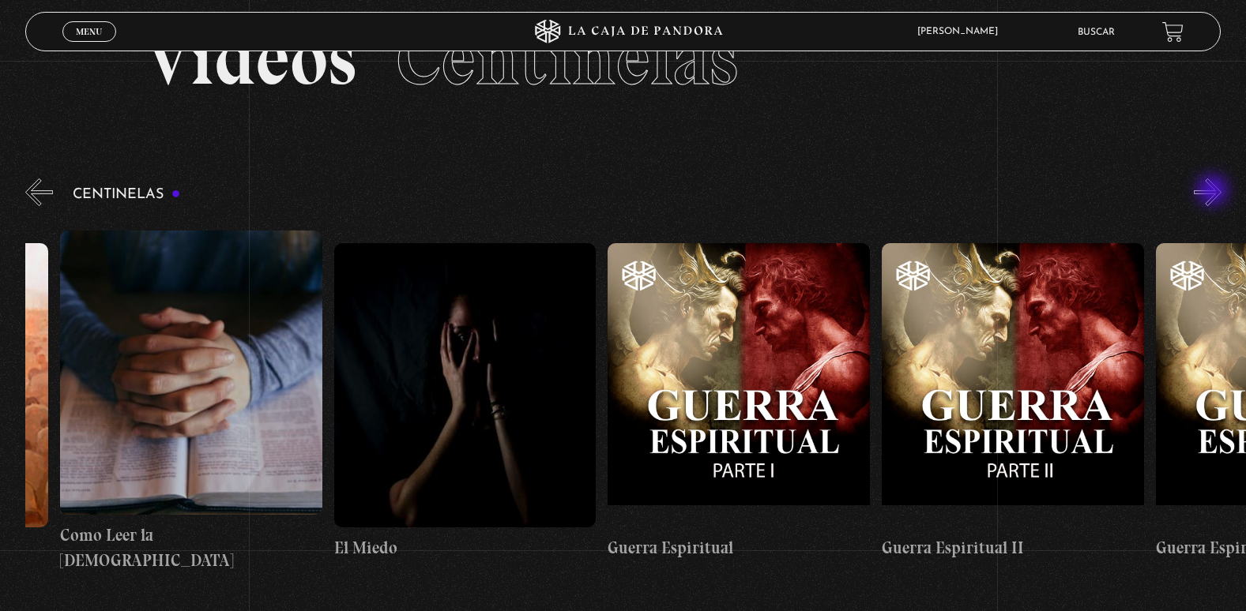
click at [1214, 192] on button "»" at bounding box center [1207, 193] width 28 height 28
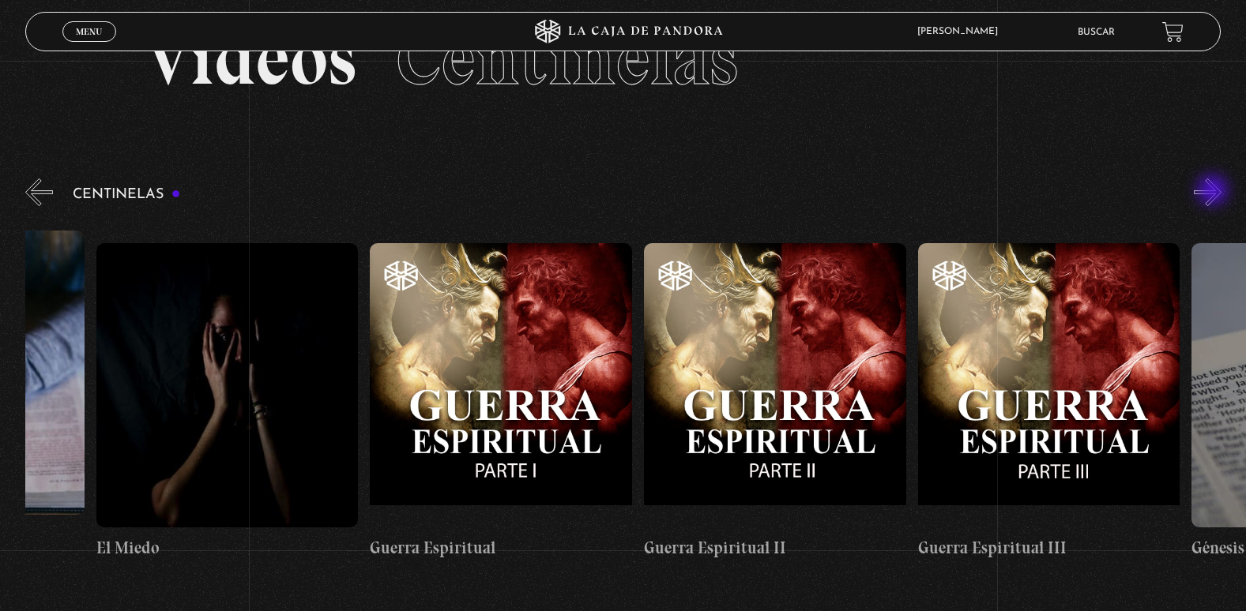
click at [1214, 192] on button "»" at bounding box center [1207, 193] width 28 height 28
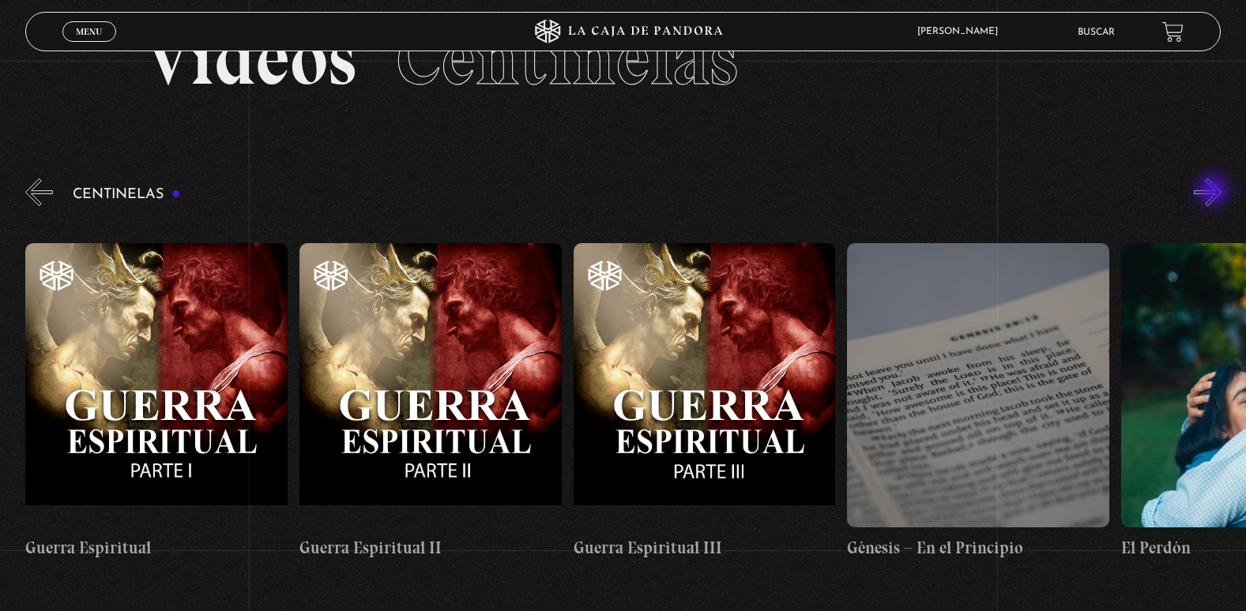
click at [1214, 192] on button "»" at bounding box center [1207, 193] width 28 height 28
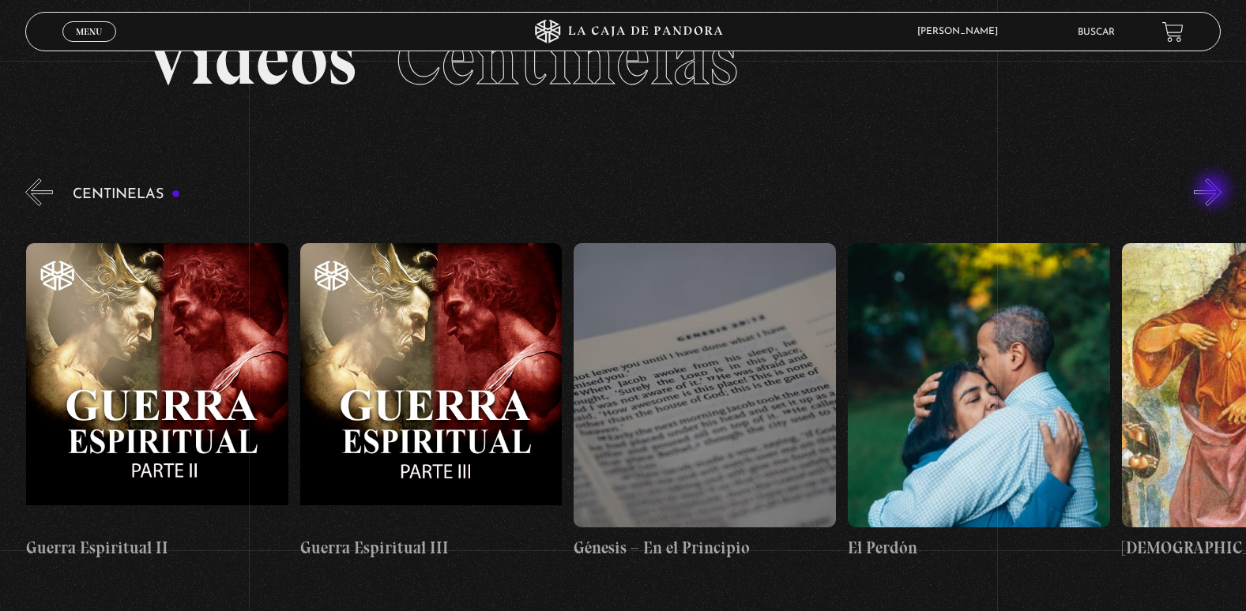
click at [1214, 192] on button "»" at bounding box center [1207, 193] width 28 height 28
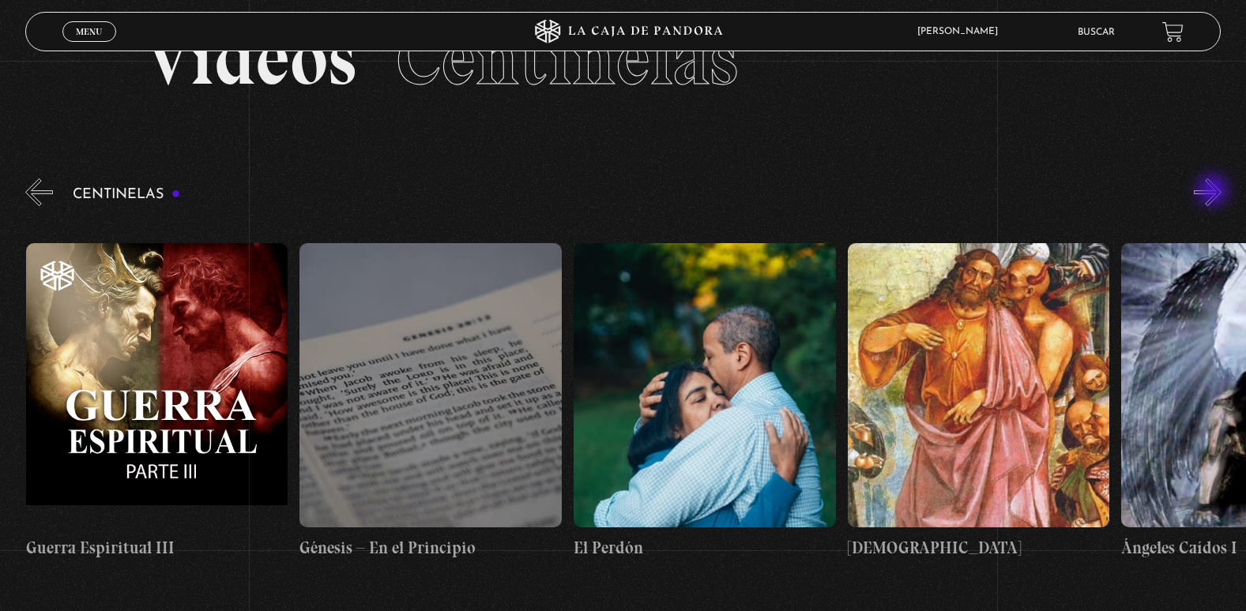
click at [1214, 192] on button "»" at bounding box center [1207, 193] width 28 height 28
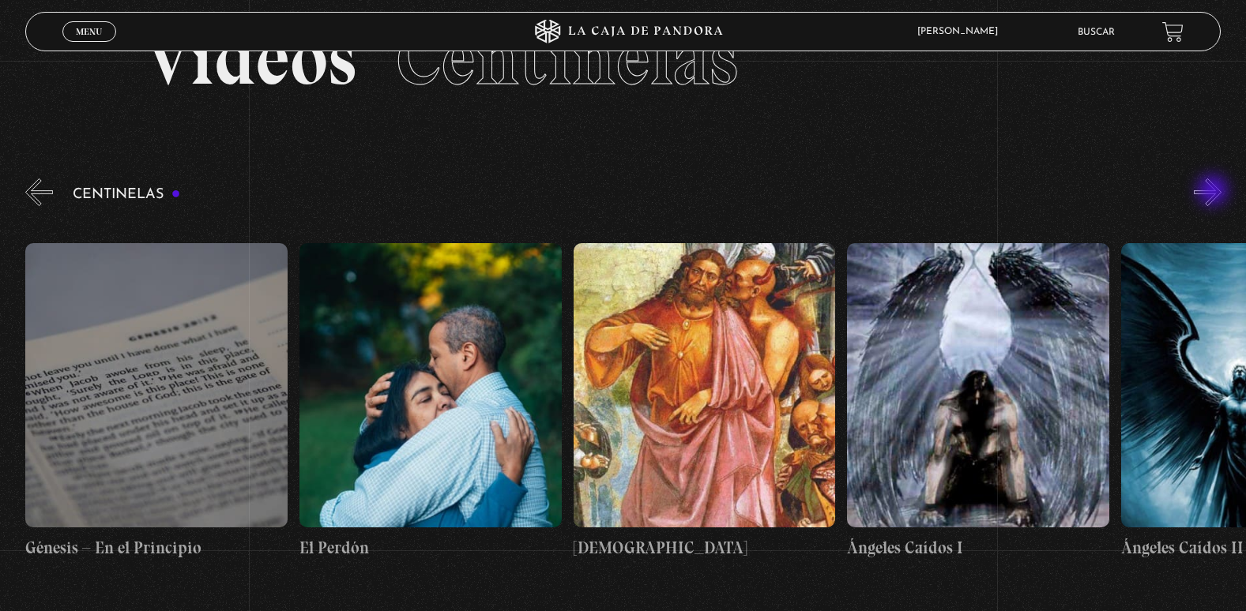
click at [1214, 192] on button "»" at bounding box center [1207, 193] width 28 height 28
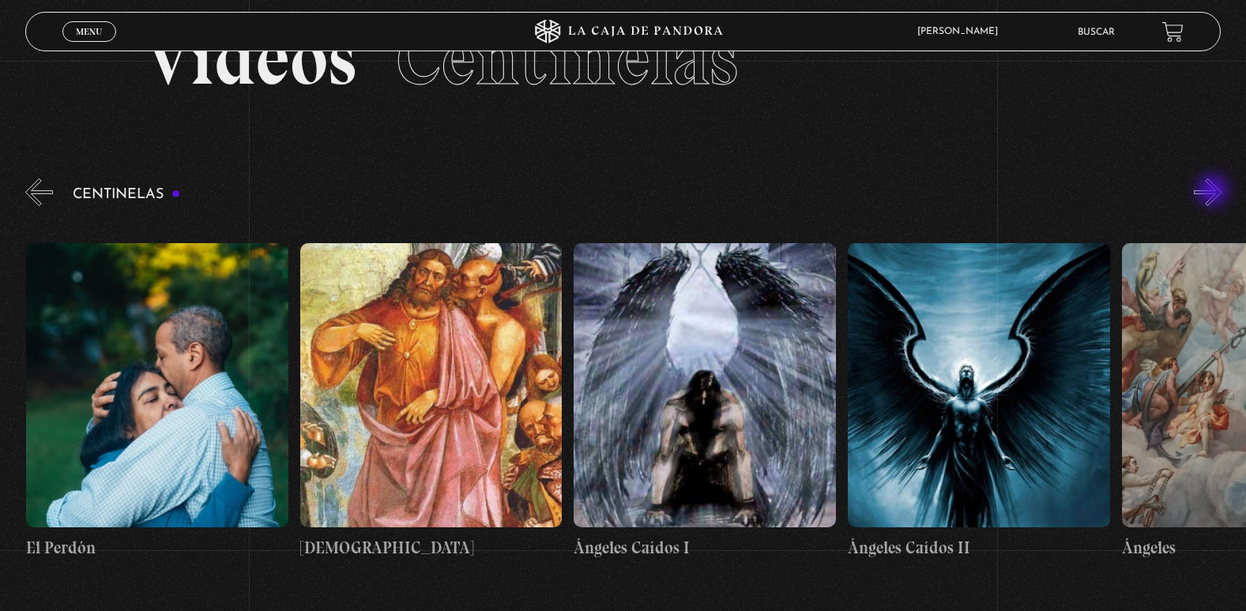
scroll to position [0, 27930]
click at [1220, 379] on figure at bounding box center [1252, 385] width 262 height 284
click at [1160, 536] on h4 "Ángeles" at bounding box center [1252, 548] width 262 height 25
click at [1182, 457] on figure at bounding box center [1252, 385] width 262 height 284
